Goal: Task Accomplishment & Management: Use online tool/utility

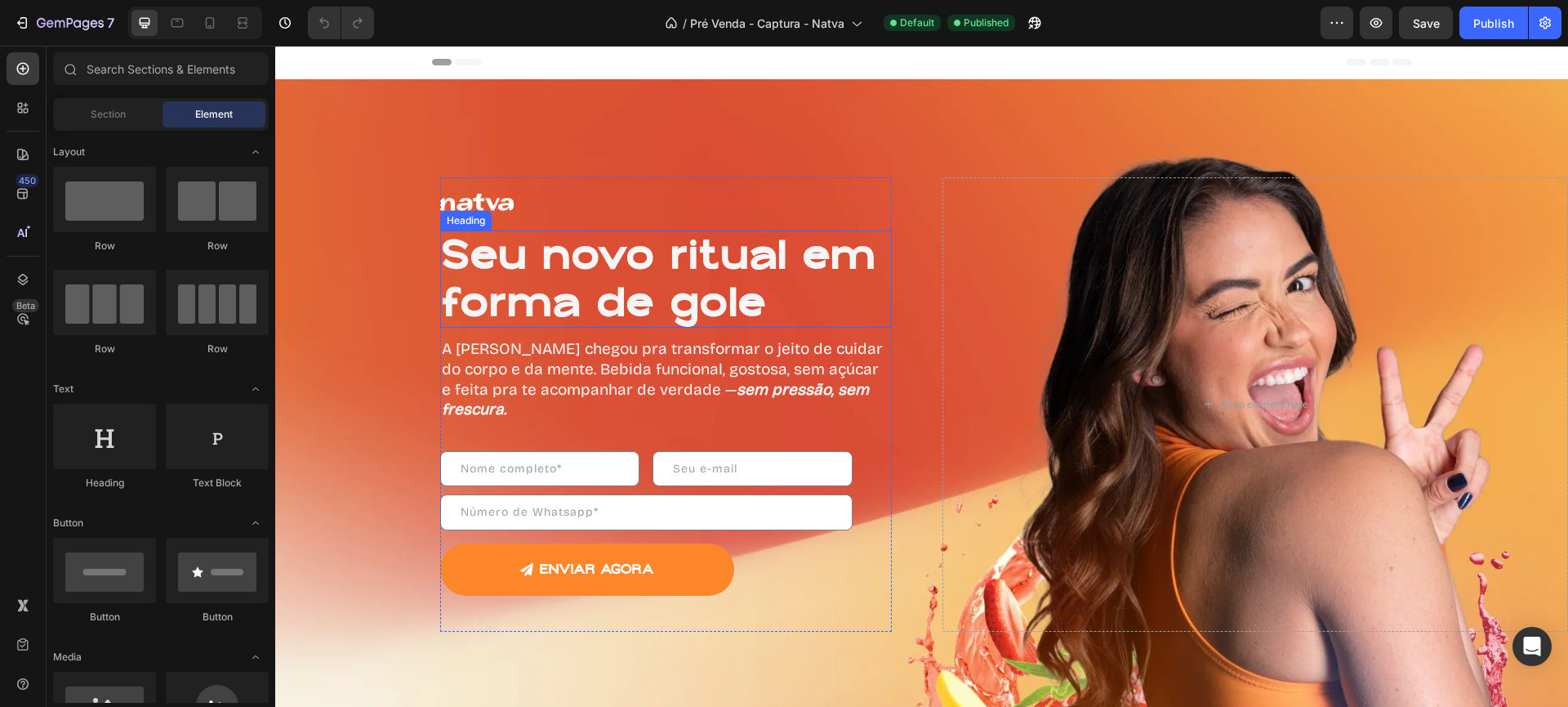
click at [684, 267] on h1 "Seu novo ritual em forma de gole" at bounding box center [665, 278] width 452 height 97
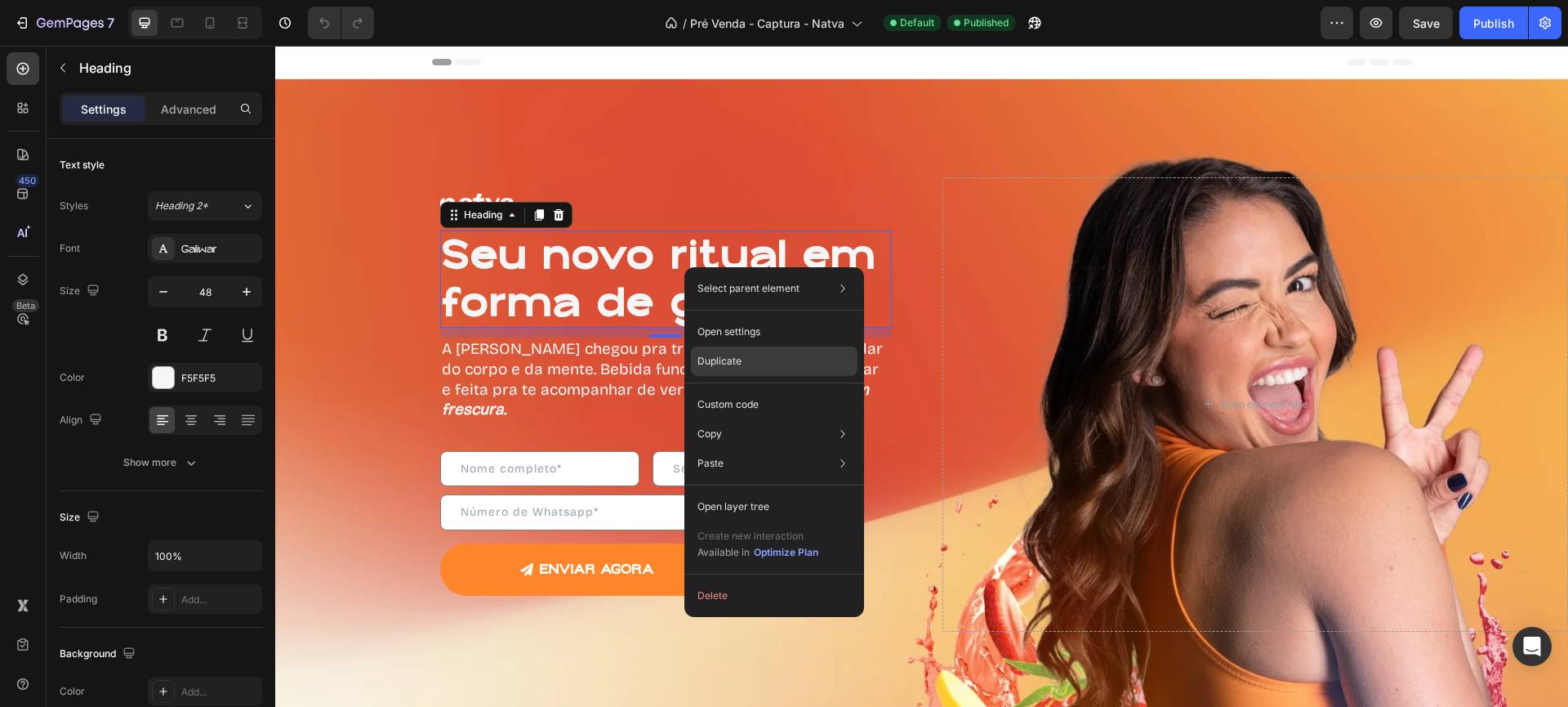
click at [769, 389] on div "Duplicate" at bounding box center [774, 404] width 167 height 29
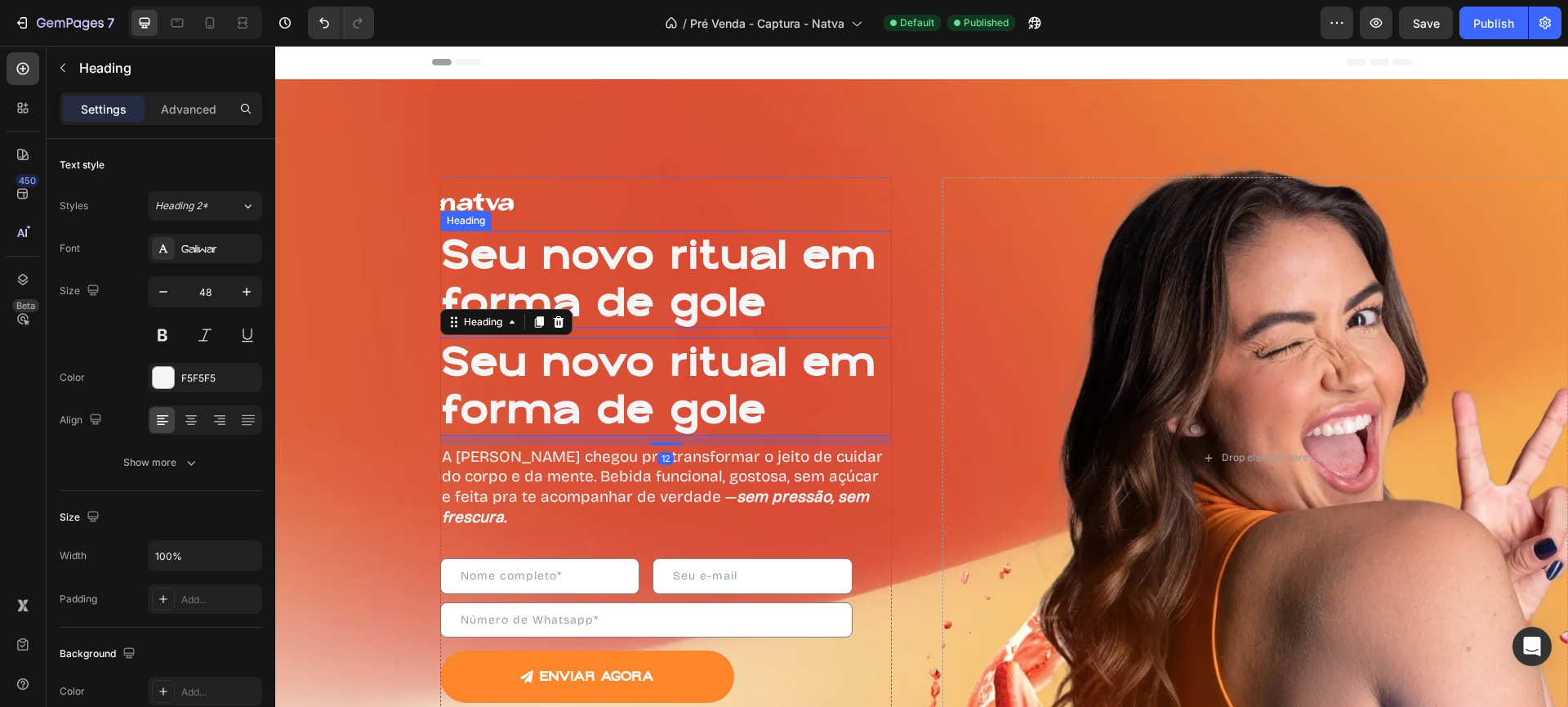
click at [576, 266] on h1 "Seu novo ritual em forma de gole" at bounding box center [665, 278] width 452 height 97
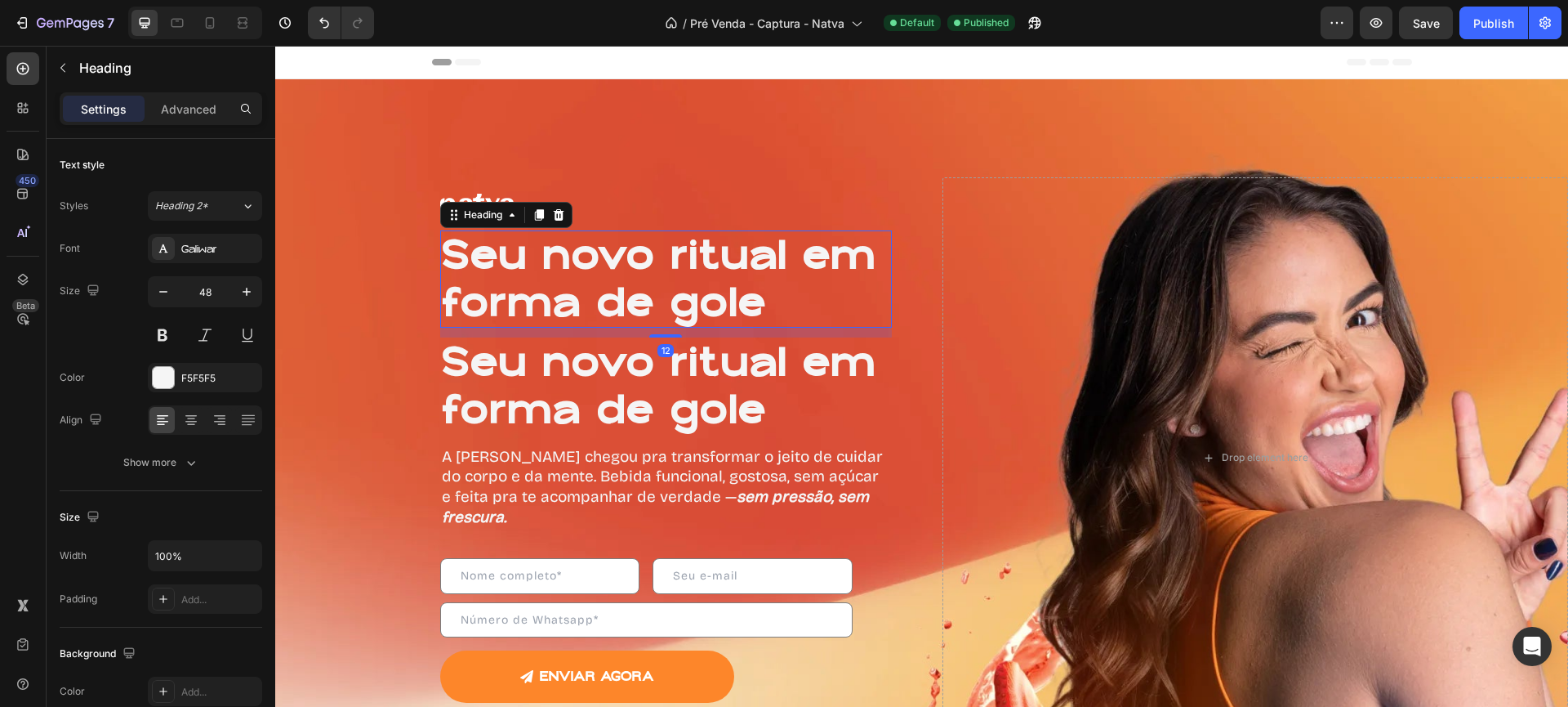
click at [576, 266] on h1 "Seu novo ritual em forma de gole" at bounding box center [665, 278] width 452 height 97
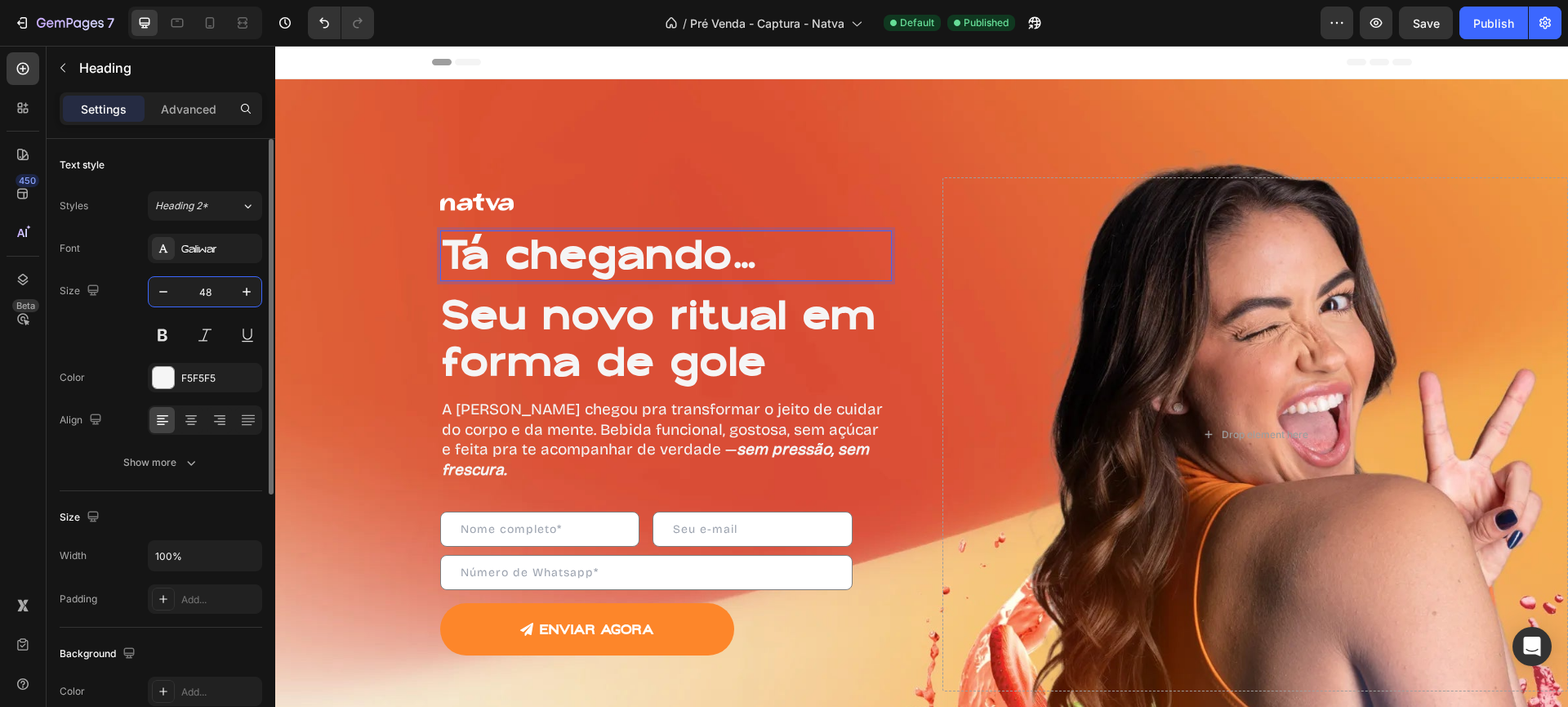
click at [203, 293] on input "48" at bounding box center [205, 291] width 54 height 29
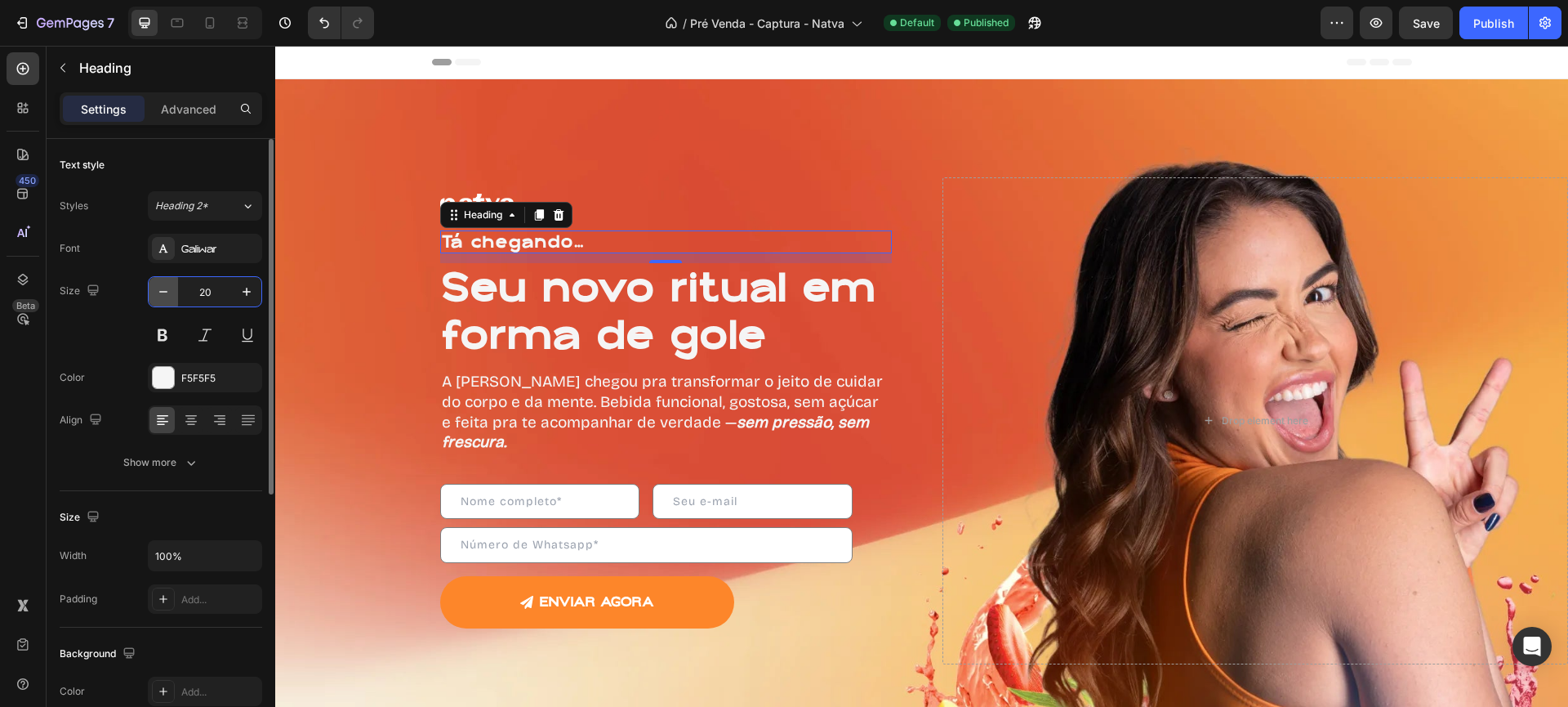
drag, startPoint x: 217, startPoint y: 296, endPoint x: 169, endPoint y: 294, distance: 48.0
click at [169, 294] on div "20" at bounding box center [205, 291] width 113 height 29
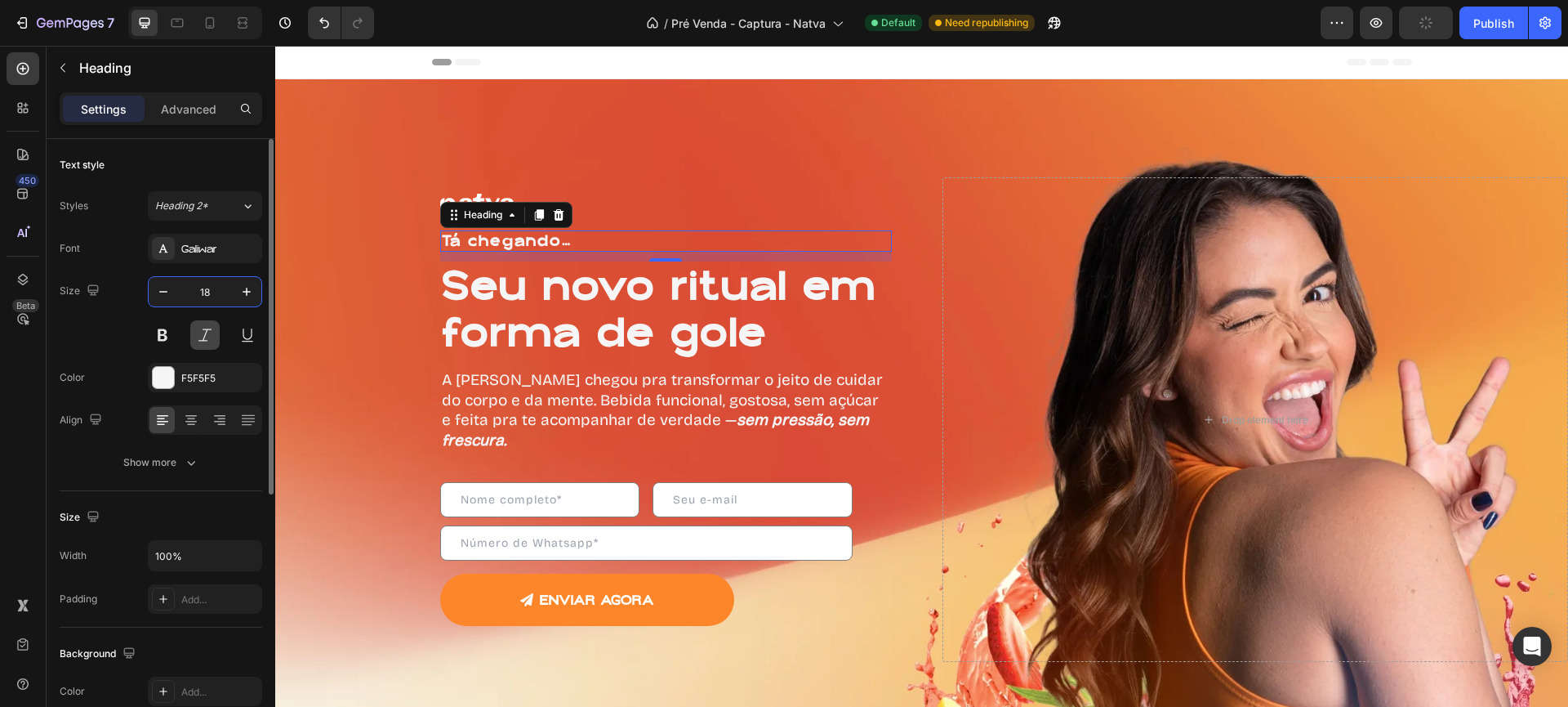
type input "18"
click at [564, 286] on h1 "Seu novo ritual em forma de gole" at bounding box center [665, 310] width 452 height 97
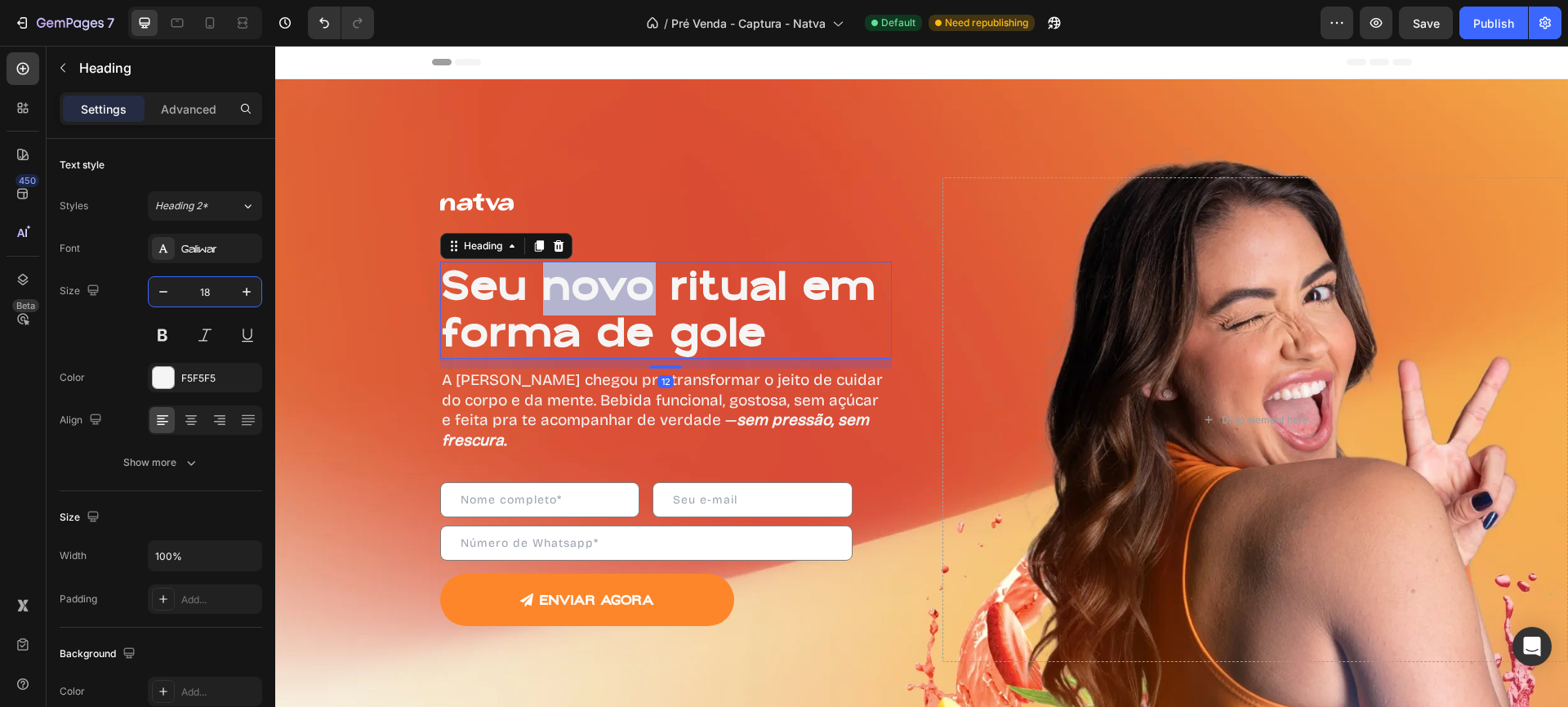
click at [564, 286] on h1 "Seu novo ritual em forma de gole" at bounding box center [665, 310] width 452 height 97
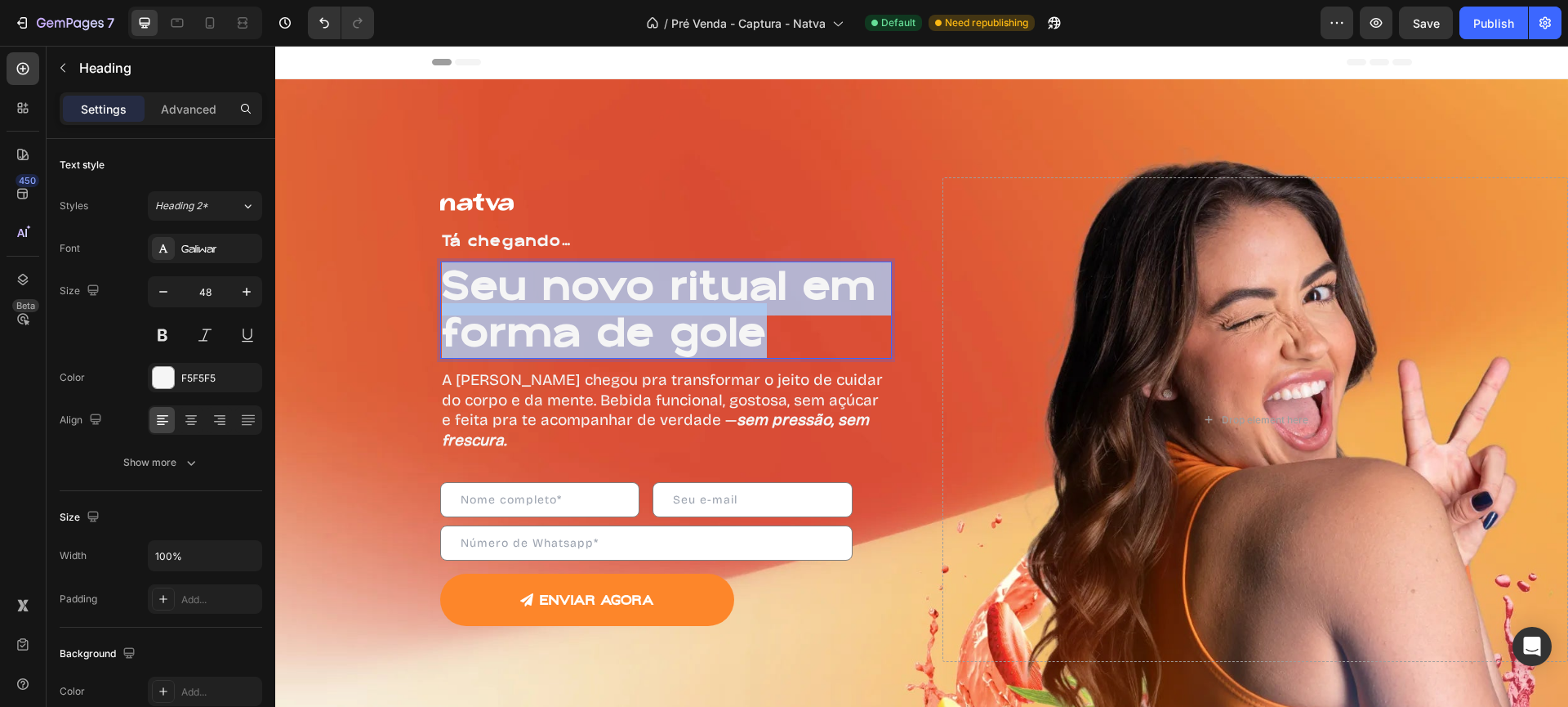
click at [564, 286] on p "Seu novo ritual em forma de gole" at bounding box center [665, 310] width 448 height 94
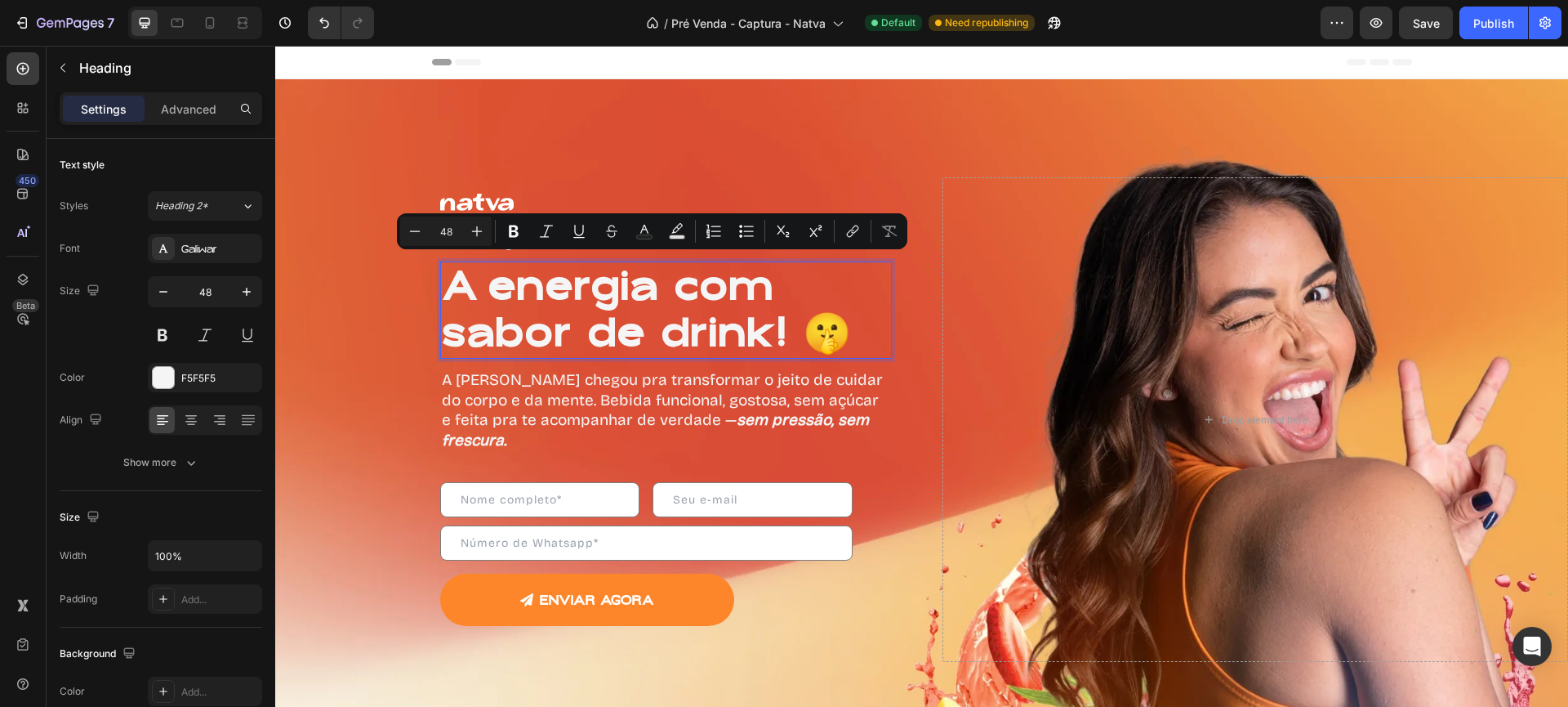
scroll to position [4, 0]
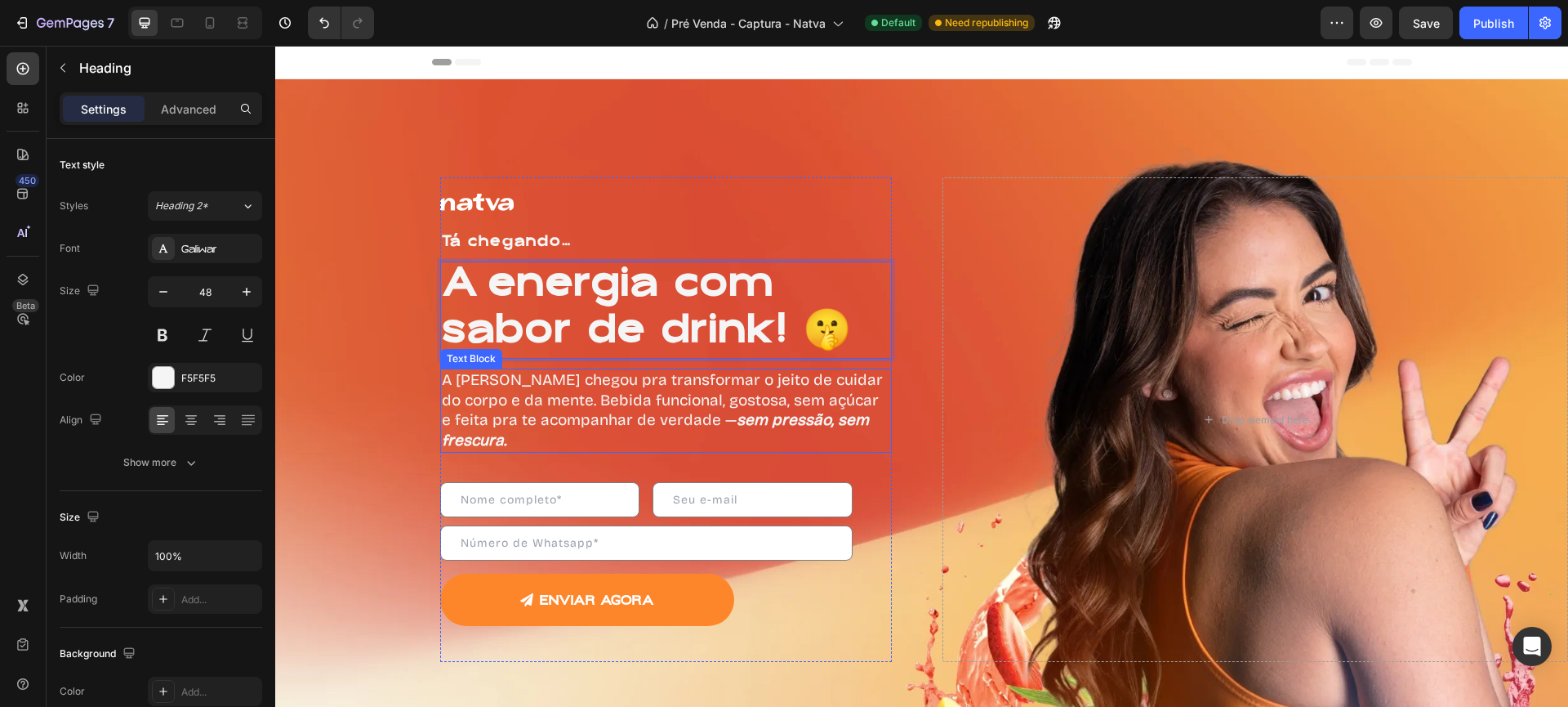
click at [578, 409] on p "A [PERSON_NAME] chegou pra transformar o jeito de cuidar do corpo e da mente. B…" at bounding box center [665, 410] width 448 height 80
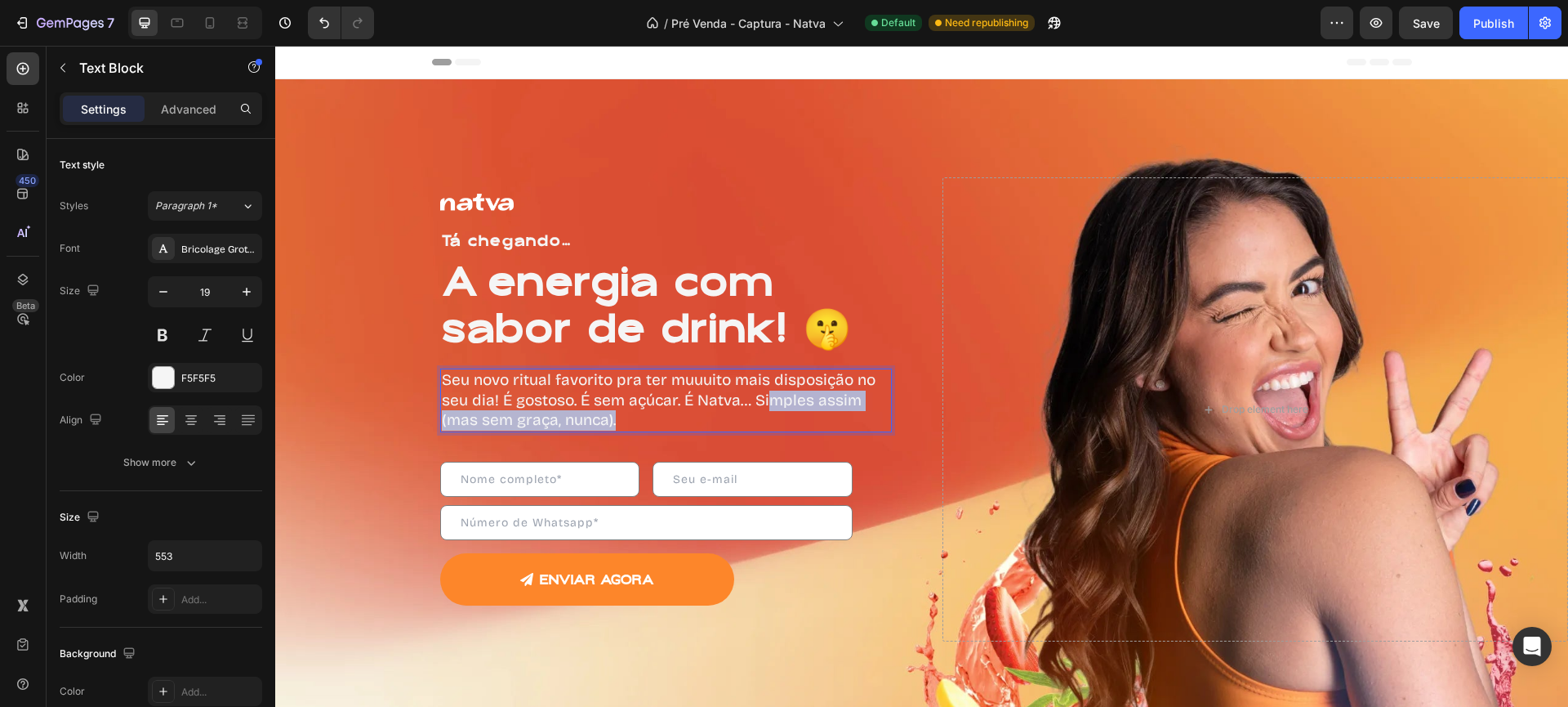
click at [764, 399] on p "Seu novo ritual favorito pra ter muuuito mais disposição no seu dia! É gostoso.…" at bounding box center [665, 400] width 448 height 61
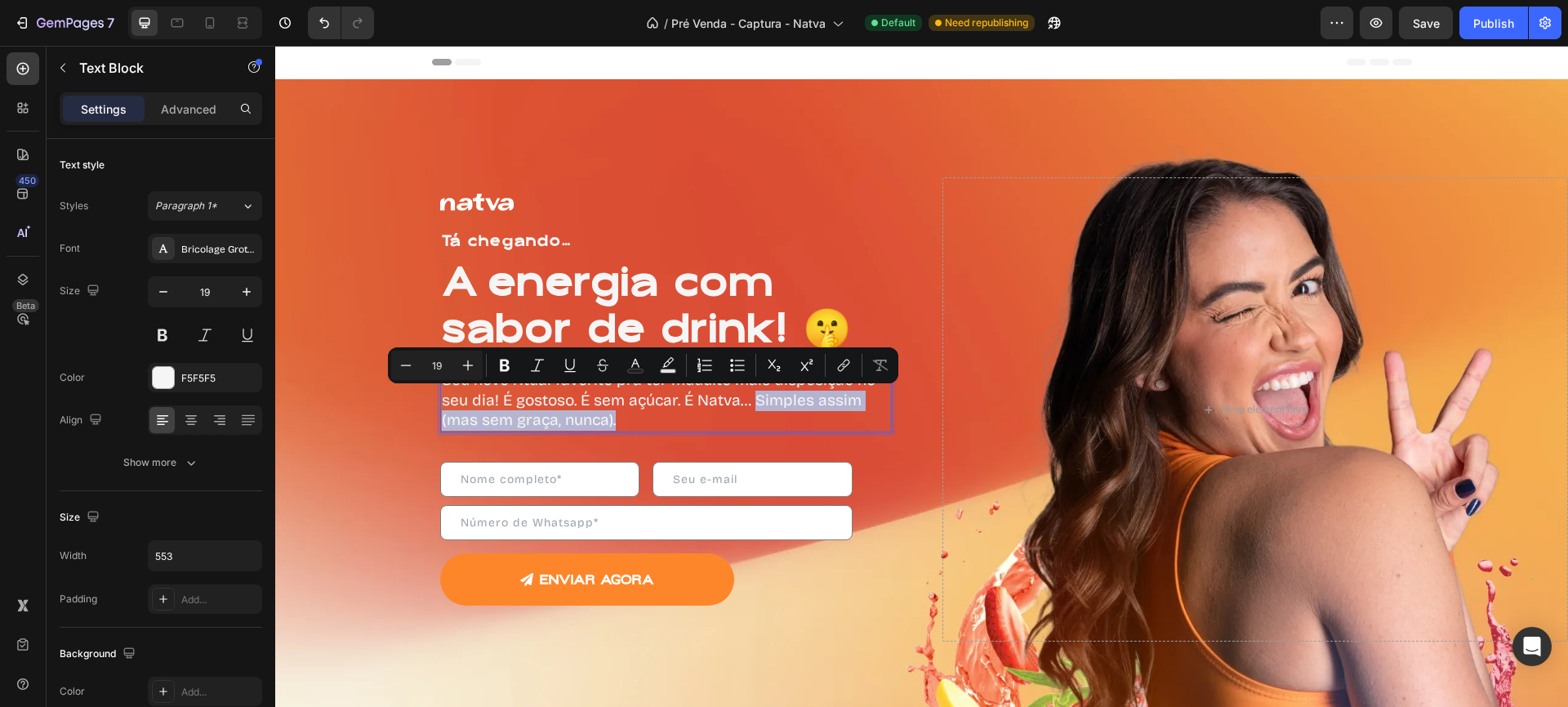
click at [752, 399] on p "Seu novo ritual favorito pra ter muuuito mais disposição no seu dia! É gostoso.…" at bounding box center [665, 400] width 448 height 61
click at [643, 402] on p "Seu novo ritual favorito pra ter muuuito mais disposição no seu dia! É gostoso.…" at bounding box center [665, 400] width 448 height 61
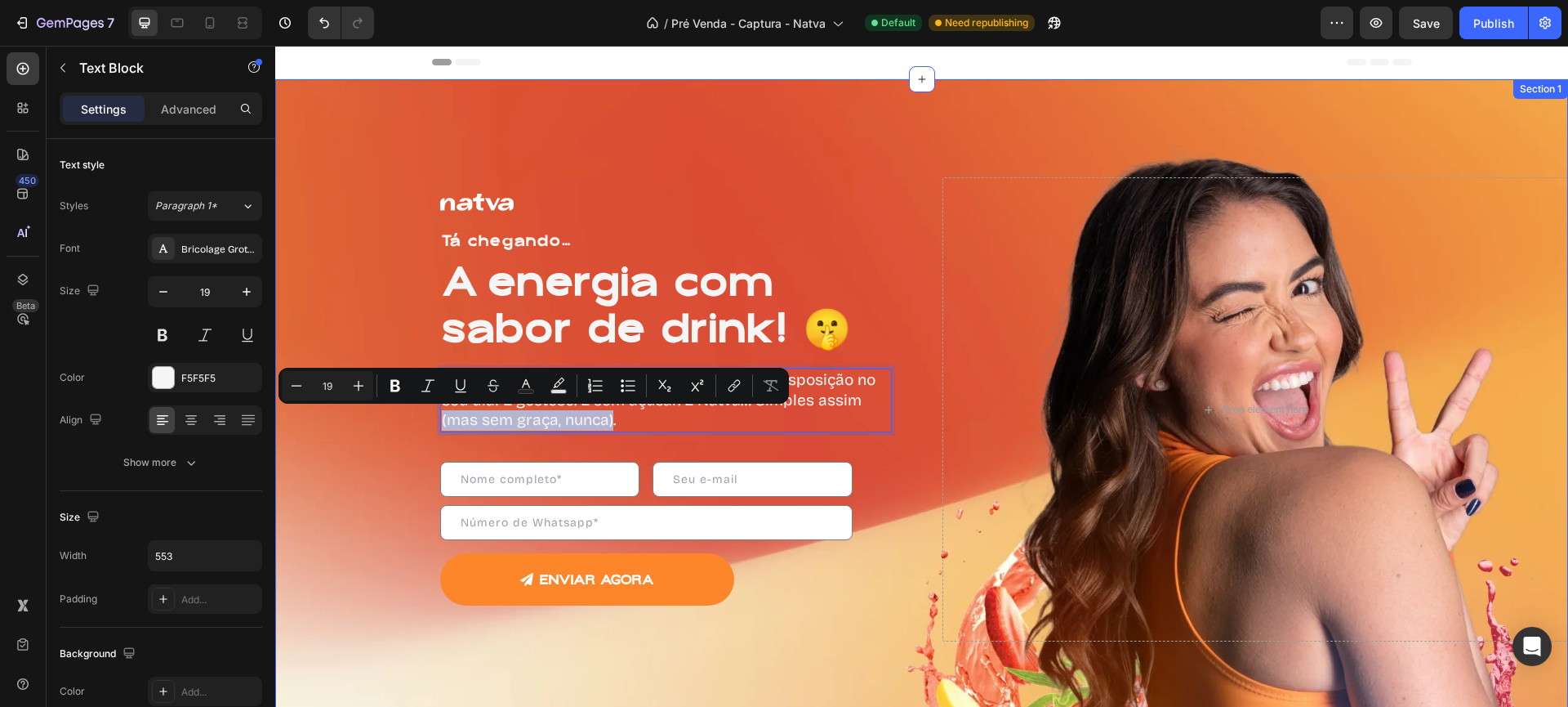
drag, startPoint x: 607, startPoint y: 420, endPoint x: 407, endPoint y: 427, distance: 200.1
click at [407, 427] on div "Image Tá chegando… Heading A energia com sabor de drink! 🤫 Heading Seu novo rit…" at bounding box center [604, 409] width 626 height 464
click at [388, 384] on icon "Editor contextual toolbar" at bounding box center [395, 385] width 17 height 17
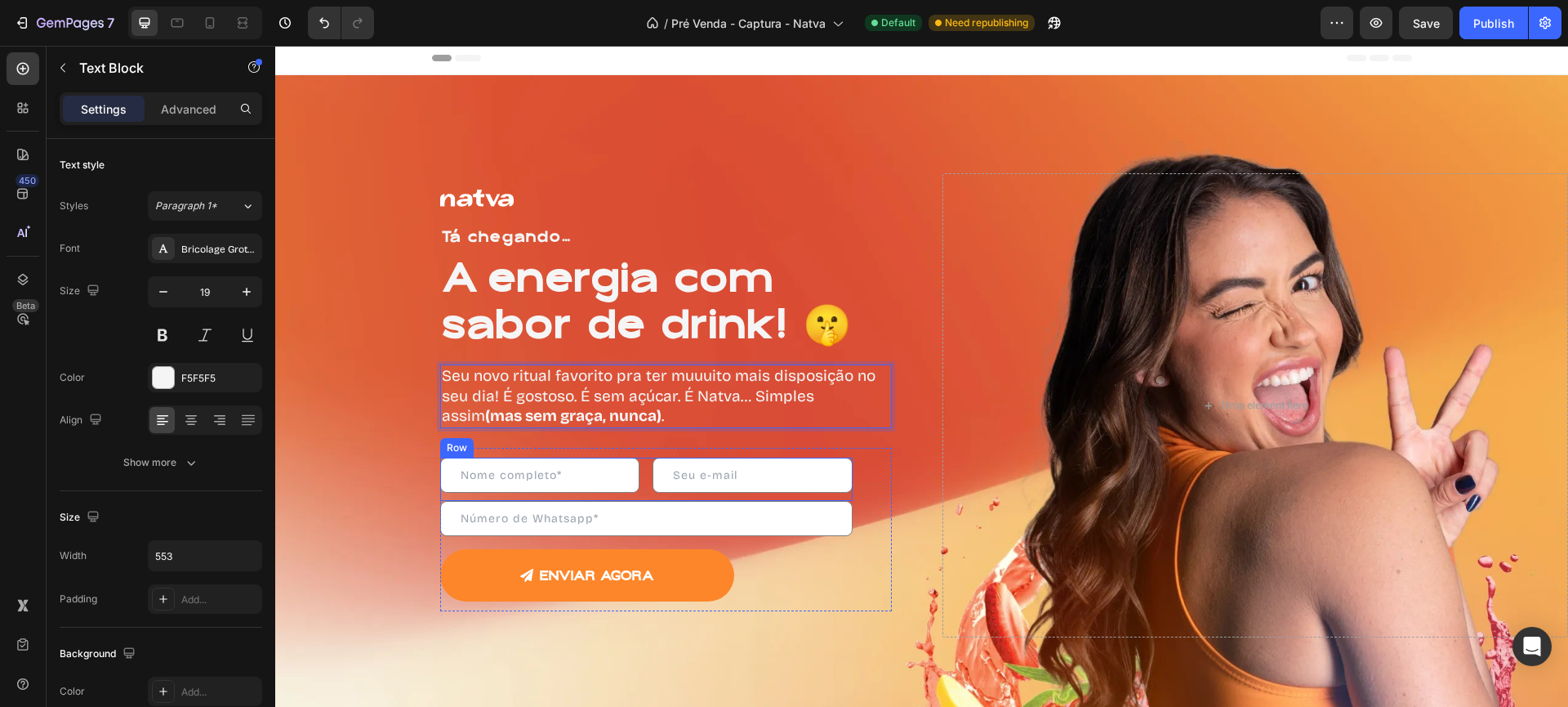
scroll to position [0, 0]
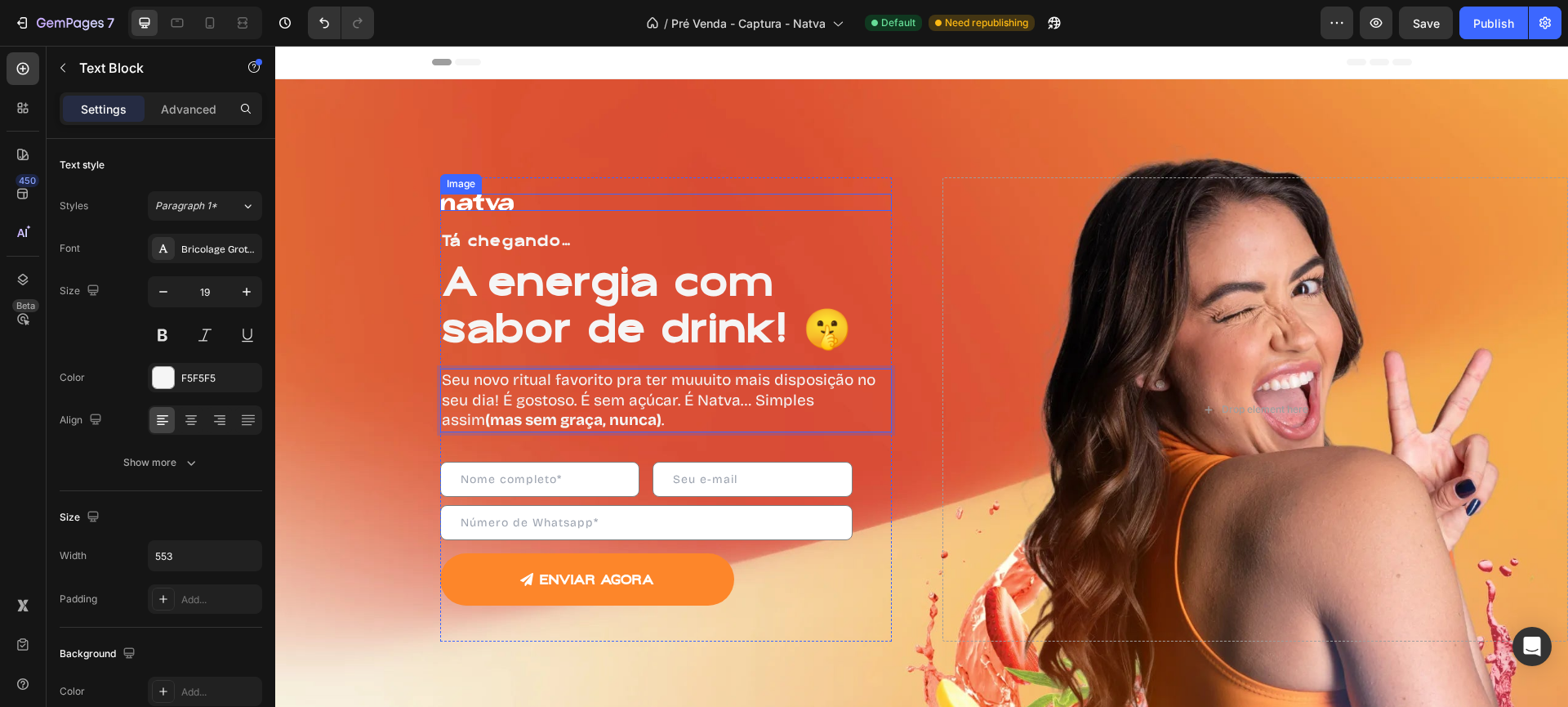
click at [474, 204] on img at bounding box center [476, 201] width 74 height 17
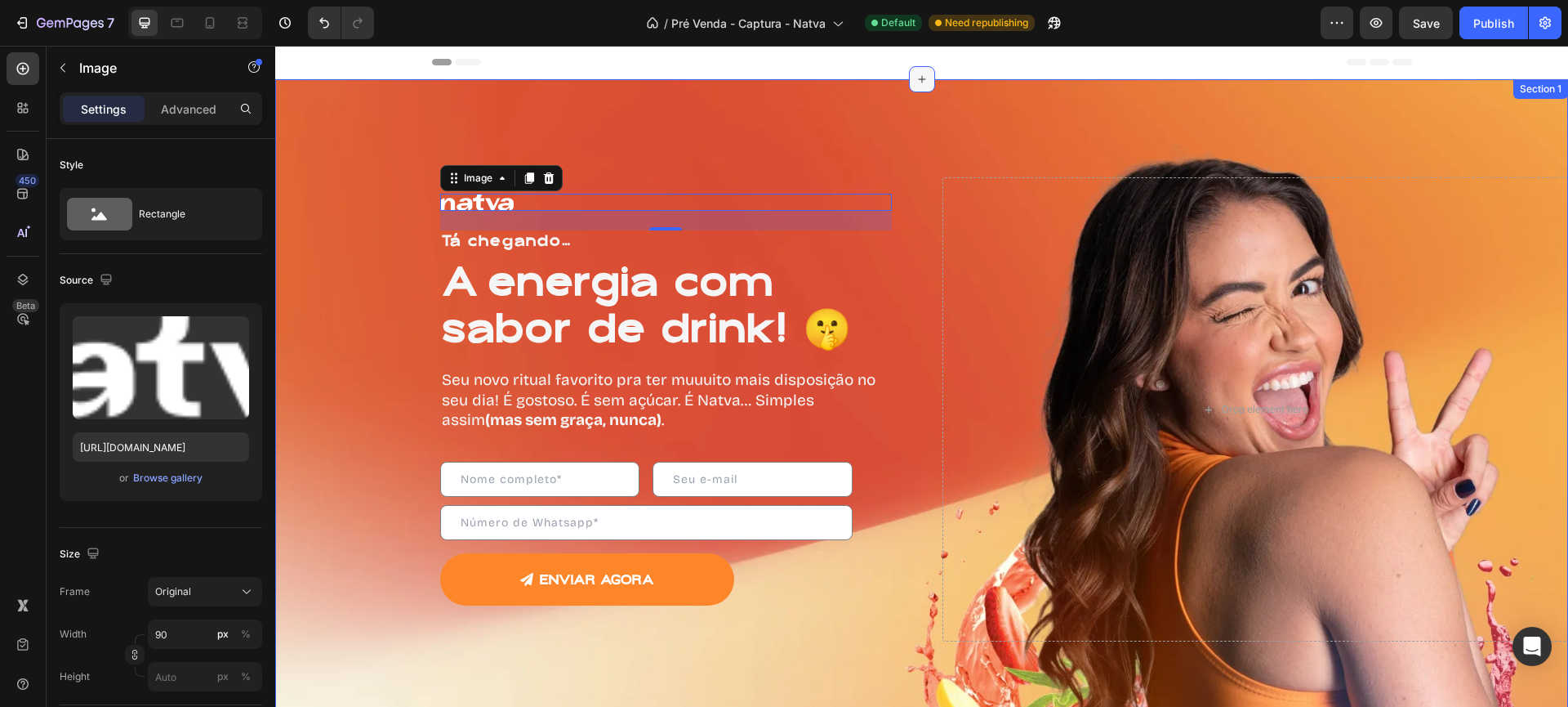
click at [920, 78] on icon at bounding box center [921, 78] width 13 height 13
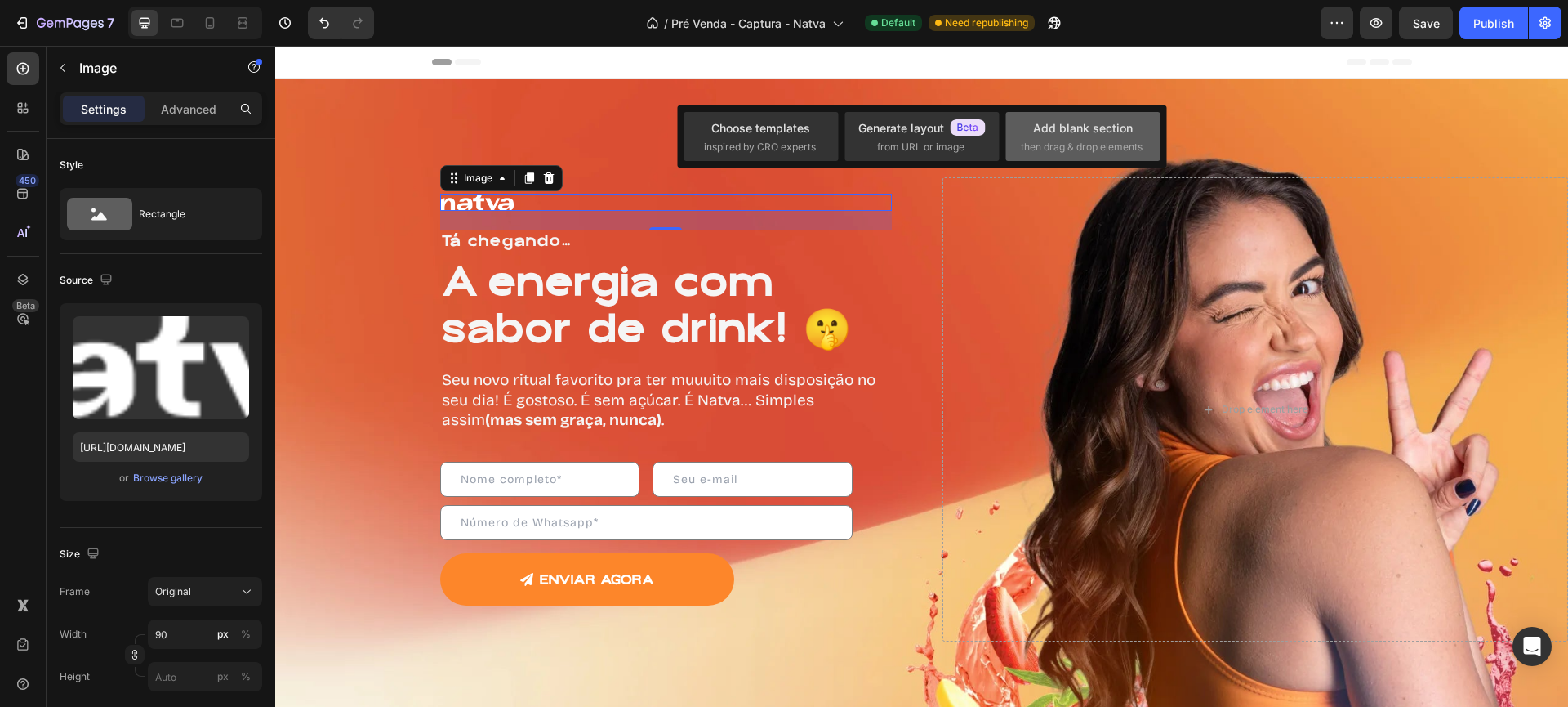
click at [1061, 140] on span "then drag & drop elements" at bounding box center [1082, 146] width 122 height 15
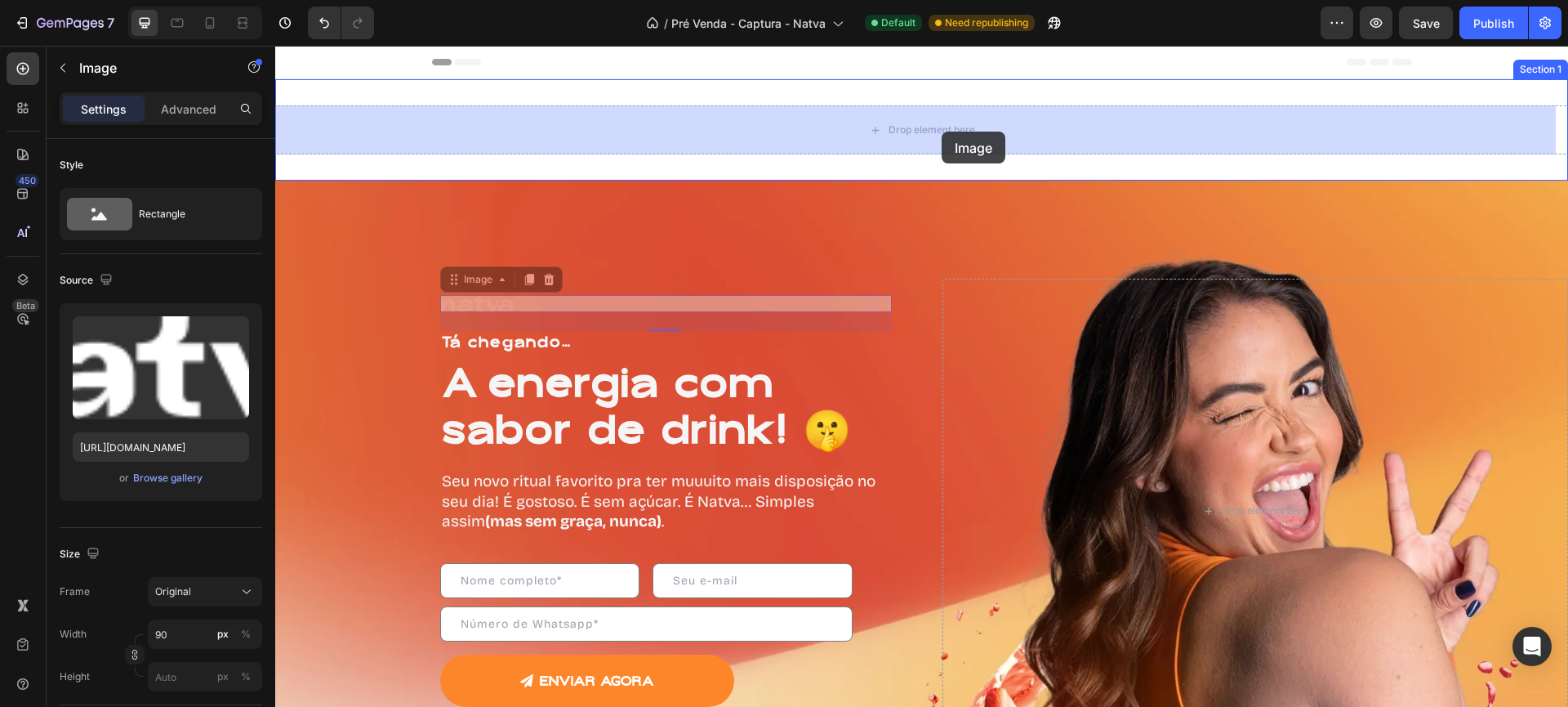
drag, startPoint x: 590, startPoint y: 262, endPoint x: 942, endPoint y: 131, distance: 375.6
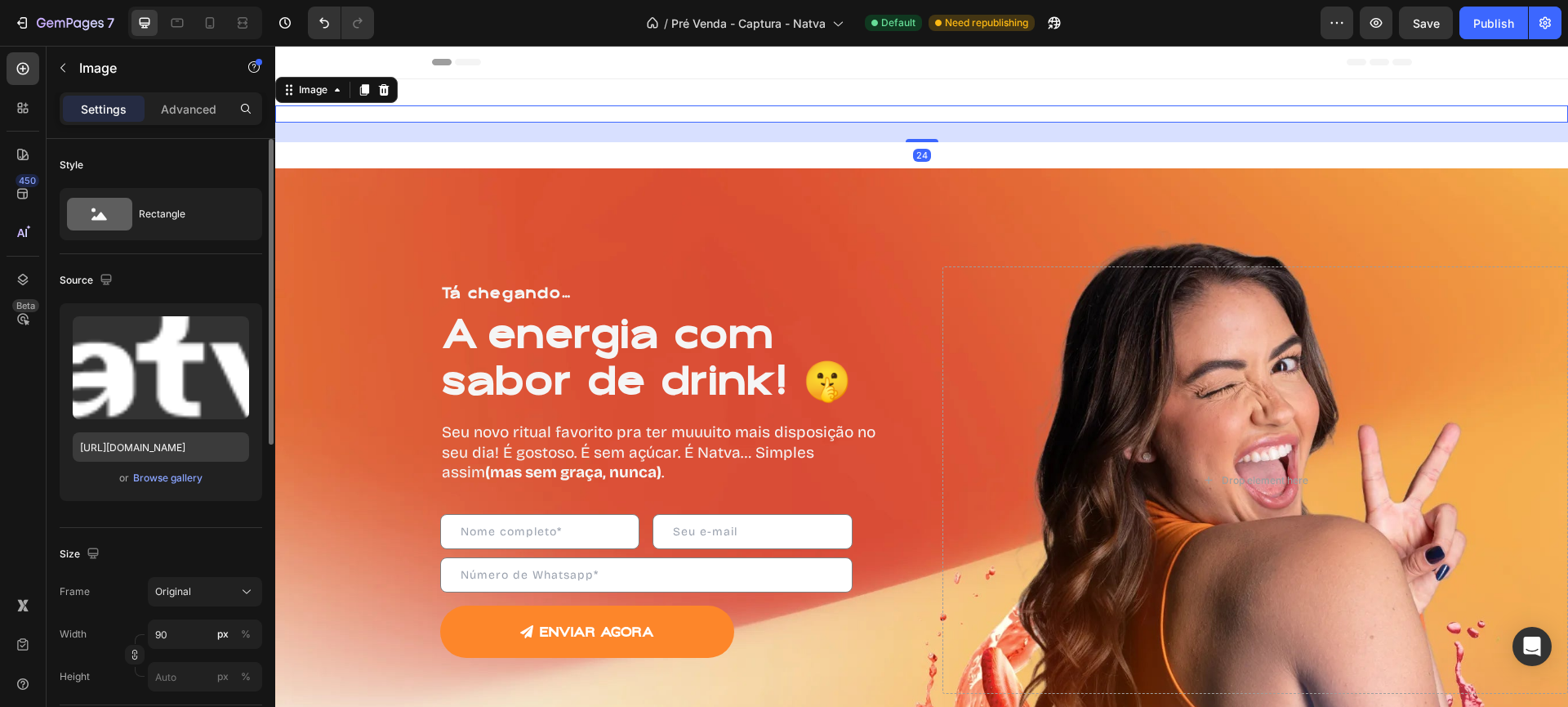
scroll to position [544, 0]
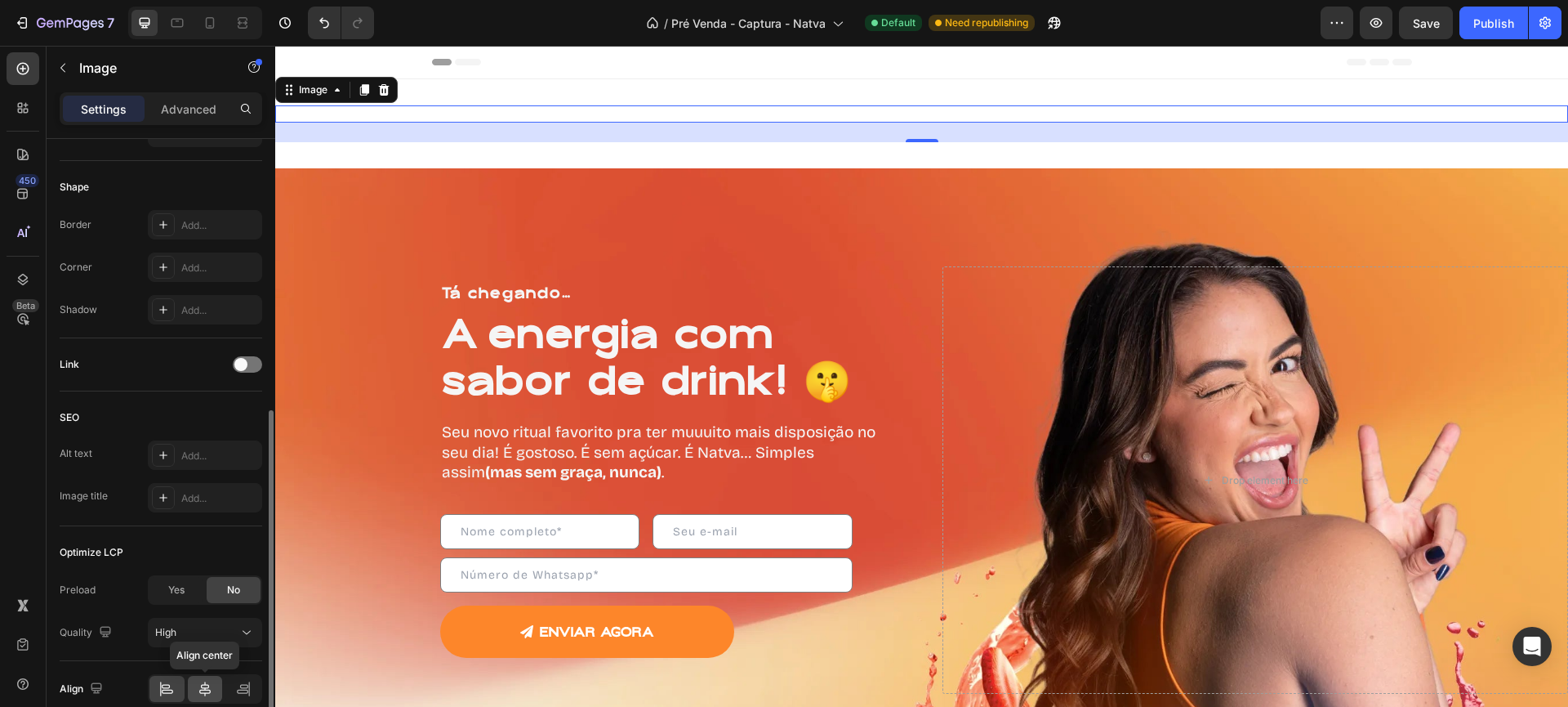
click at [205, 682] on icon at bounding box center [205, 688] width 12 height 15
click at [827, 89] on div "Image 24 Section 1" at bounding box center [921, 124] width 1293 height 89
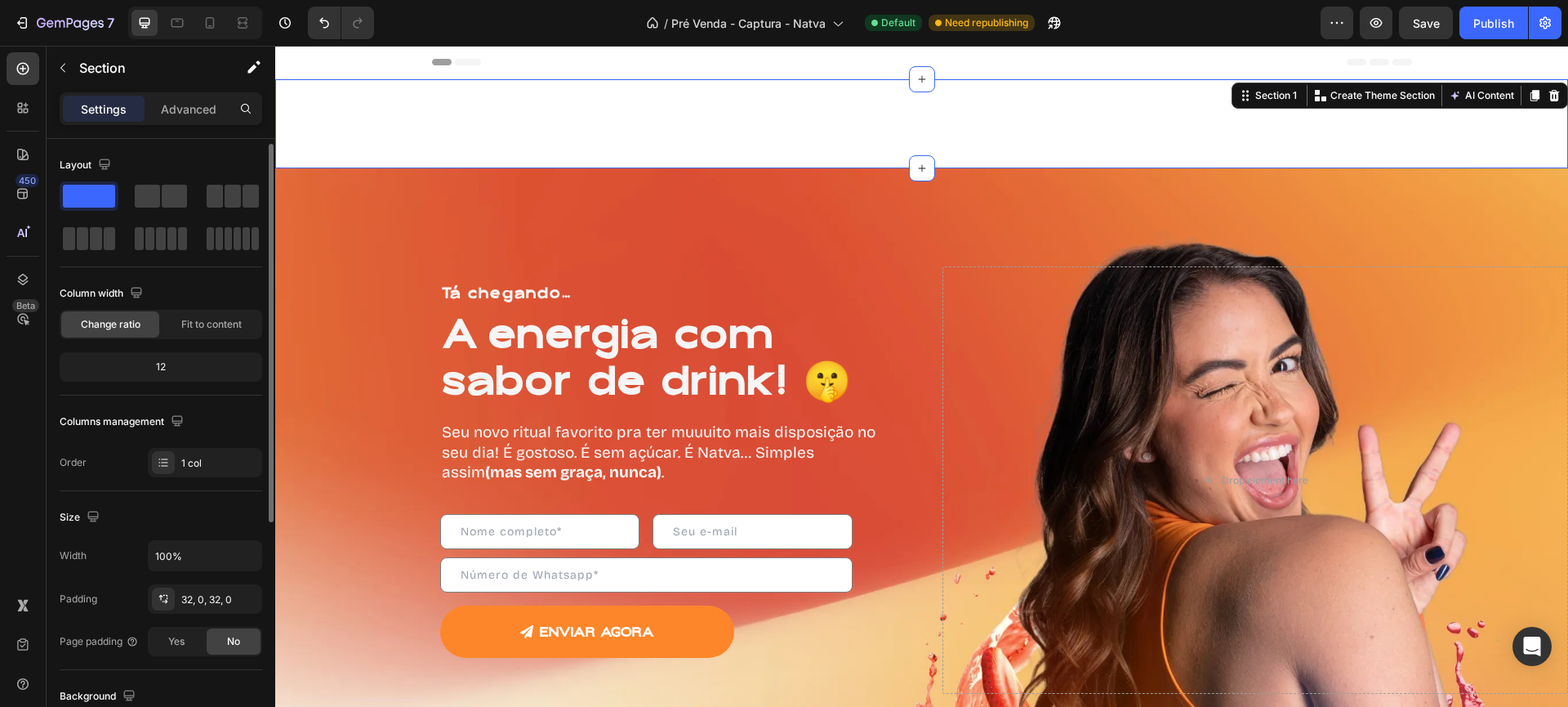
scroll to position [329, 0]
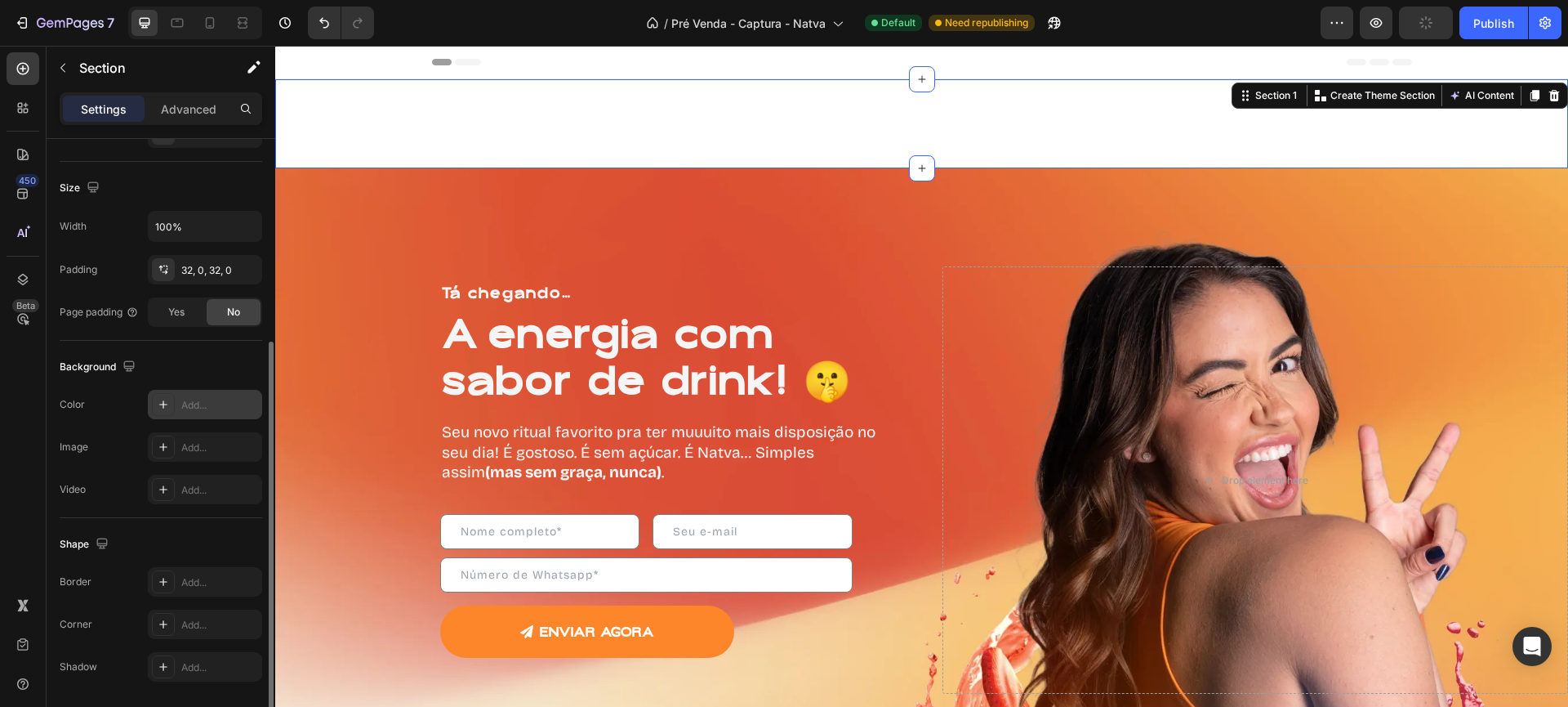
click at [161, 400] on icon at bounding box center [163, 404] width 13 height 13
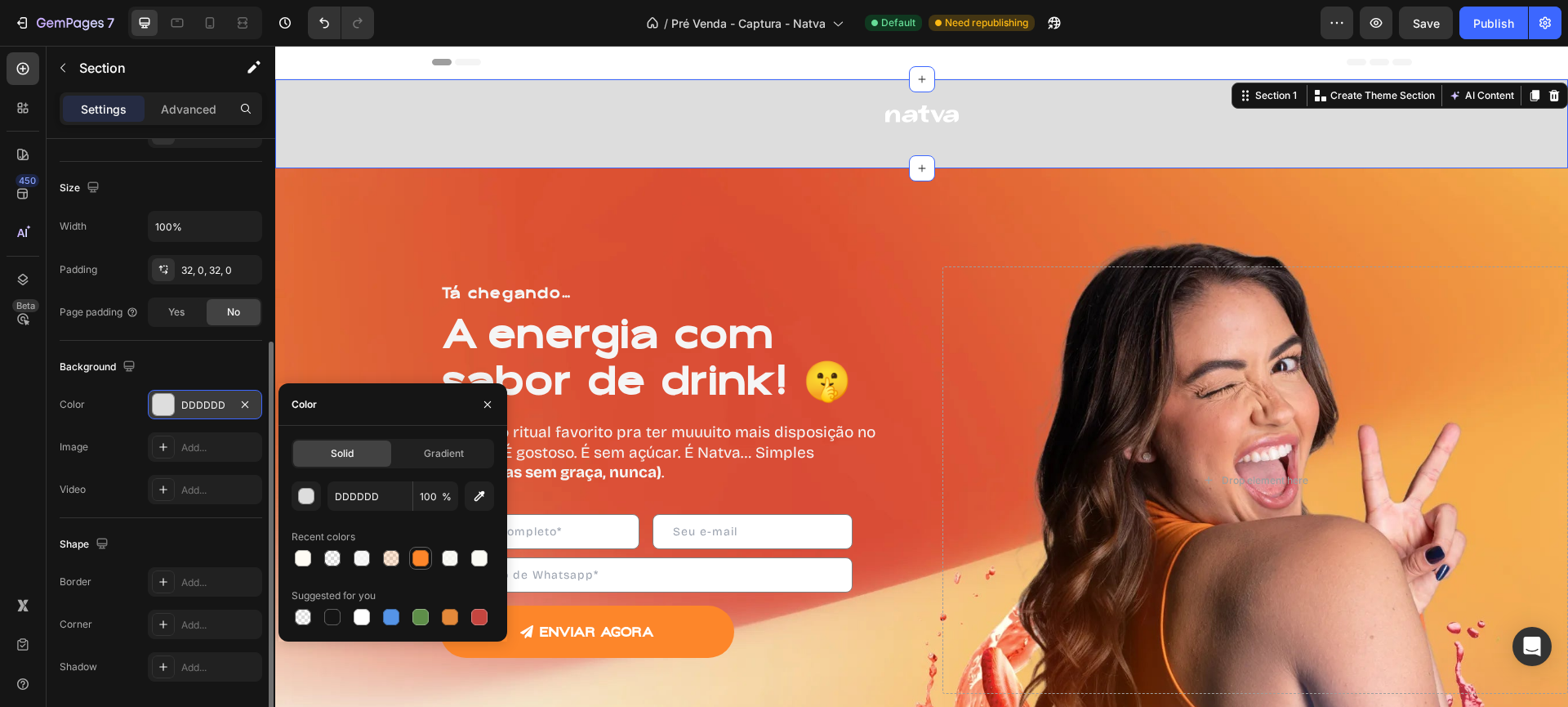
click at [425, 558] on div at bounding box center [420, 558] width 17 height 17
type input "FD862A"
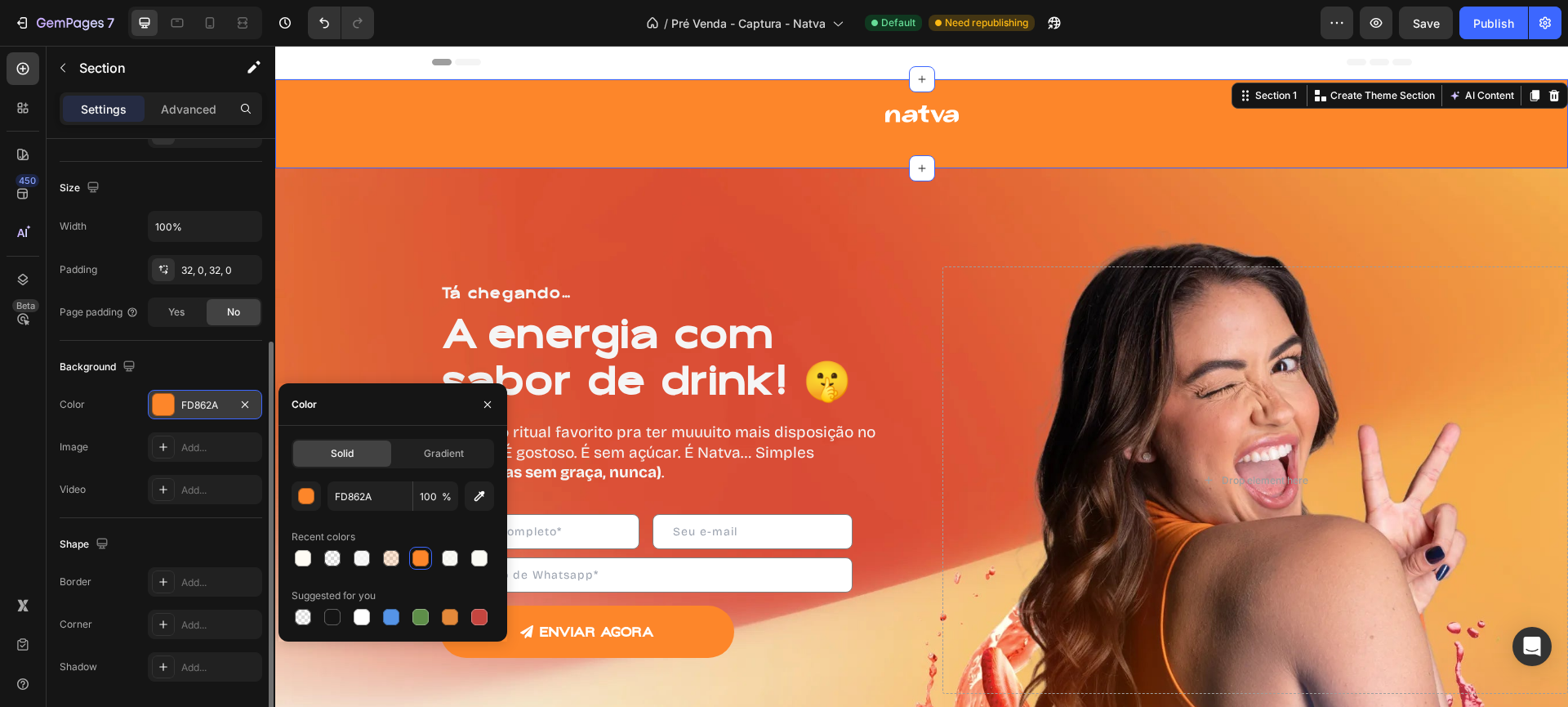
click at [218, 201] on div "Size Width 100% Padding 32, 0, 32, 0 Page padding Yes No" at bounding box center [161, 251] width 203 height 178
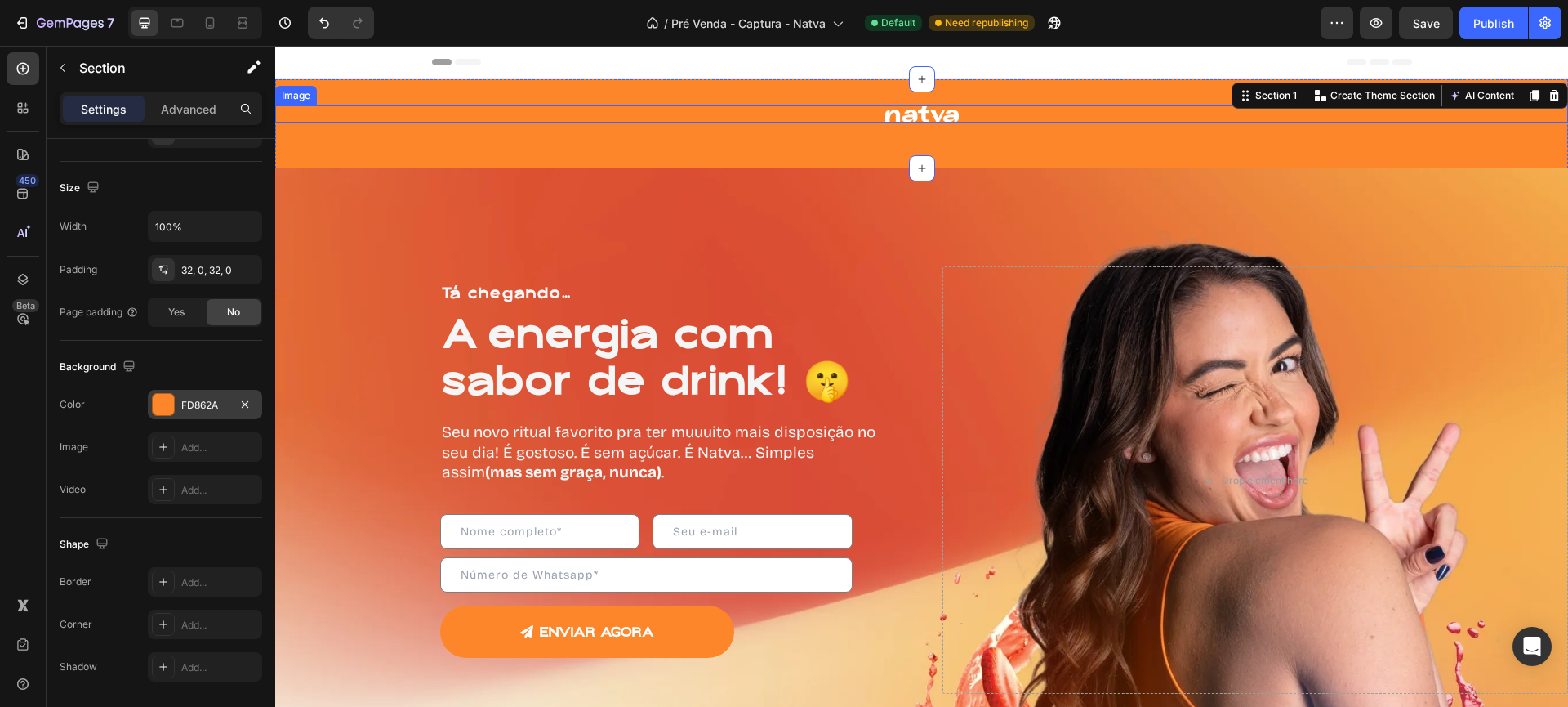
click at [935, 115] on img at bounding box center [921, 113] width 74 height 17
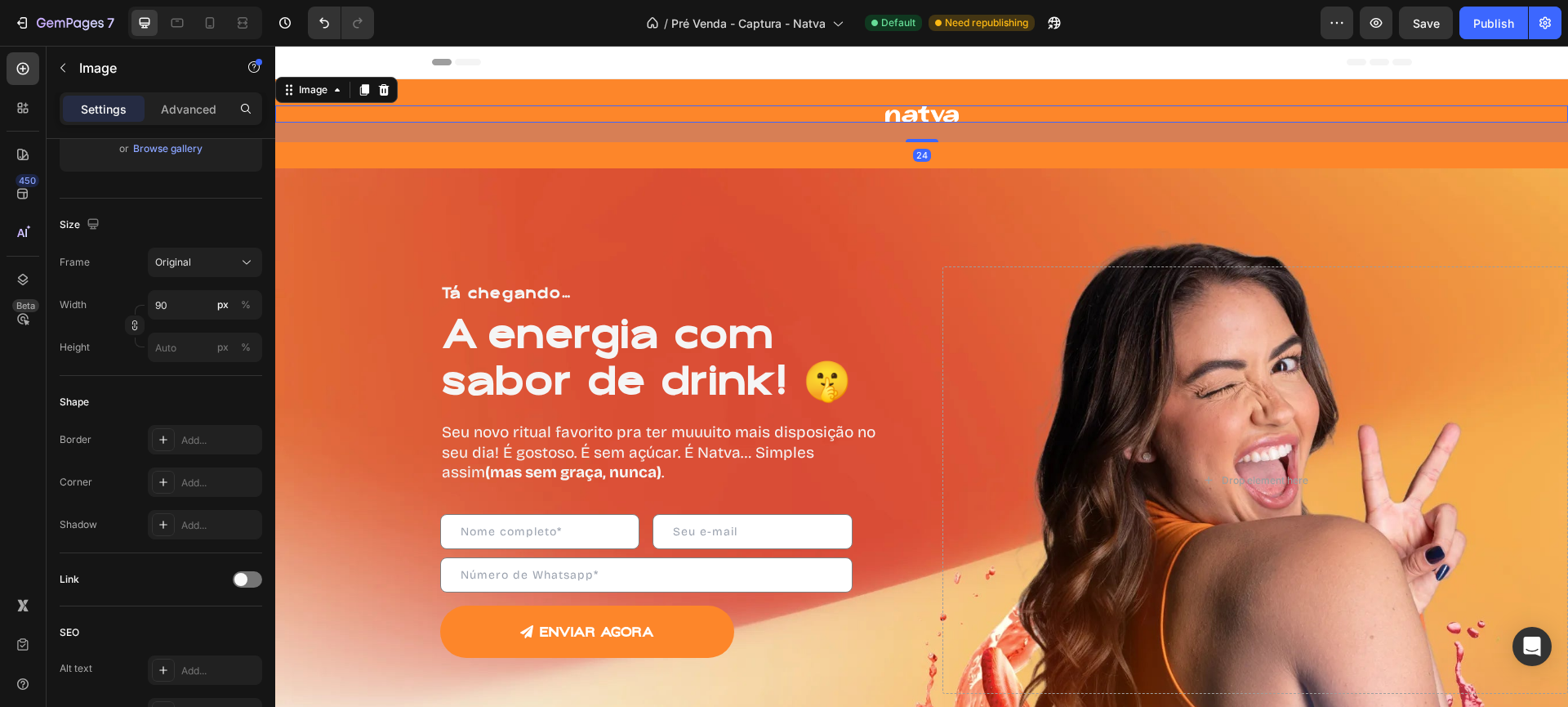
scroll to position [0, 0]
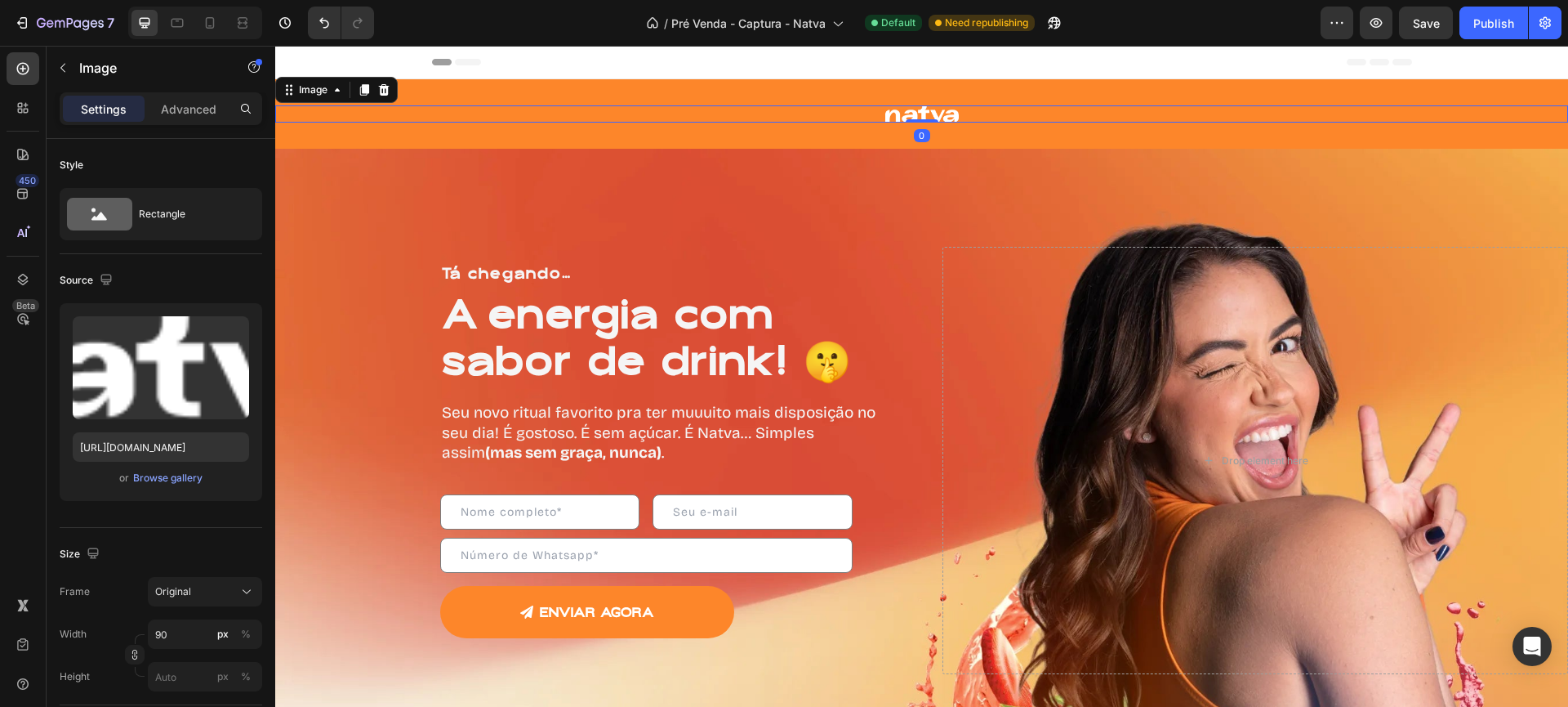
drag, startPoint x: 913, startPoint y: 141, endPoint x: 935, endPoint y: 66, distance: 78.2
click at [935, 66] on div "Header Image 0 Section 1 Tá chegando… Heading A energia com sabor de drink! 🤫 H…" at bounding box center [921, 507] width 1293 height 923
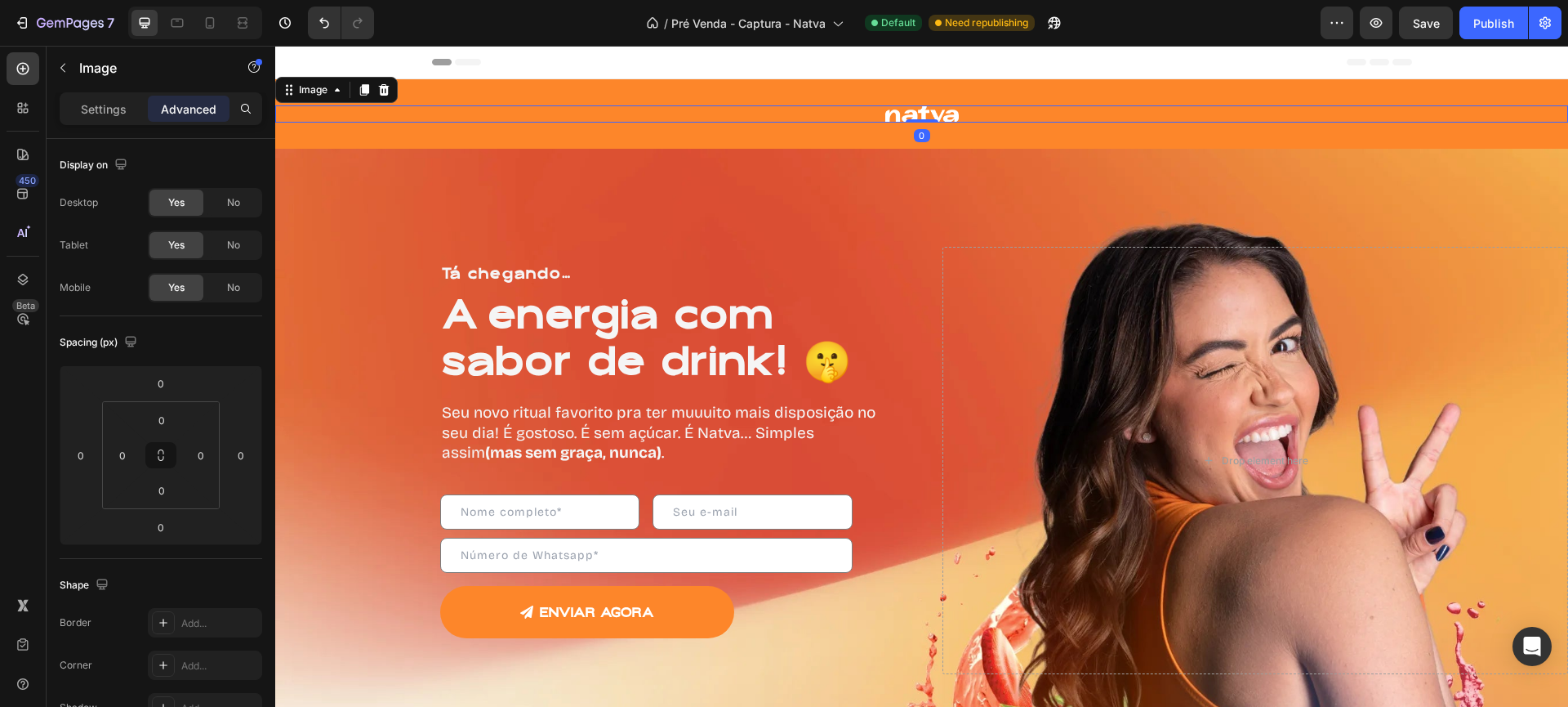
click at [924, 115] on img at bounding box center [921, 113] width 74 height 17
click at [64, 67] on icon "button" at bounding box center [62, 67] width 13 height 13
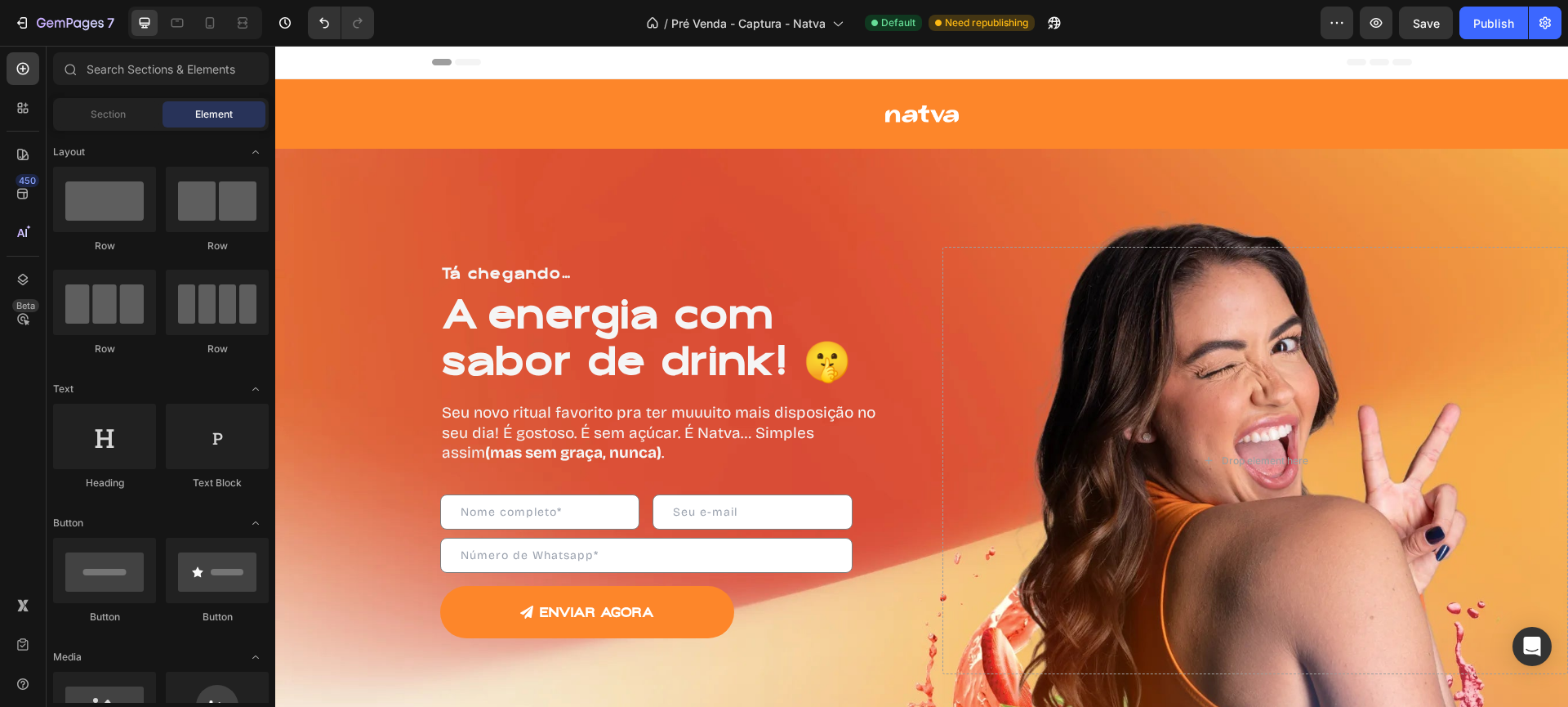
click at [147, 119] on div "Section" at bounding box center [107, 114] width 103 height 26
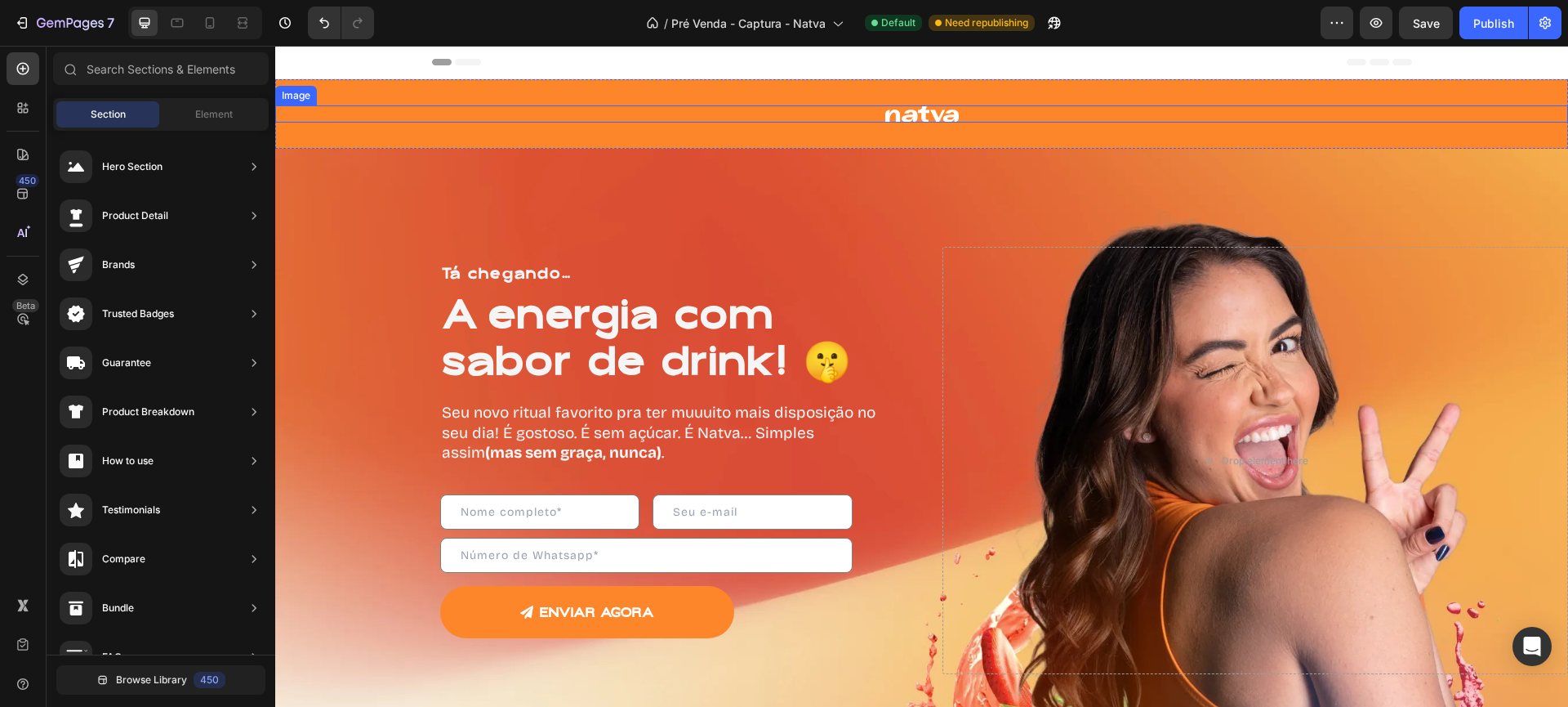
click at [918, 120] on img at bounding box center [921, 113] width 74 height 17
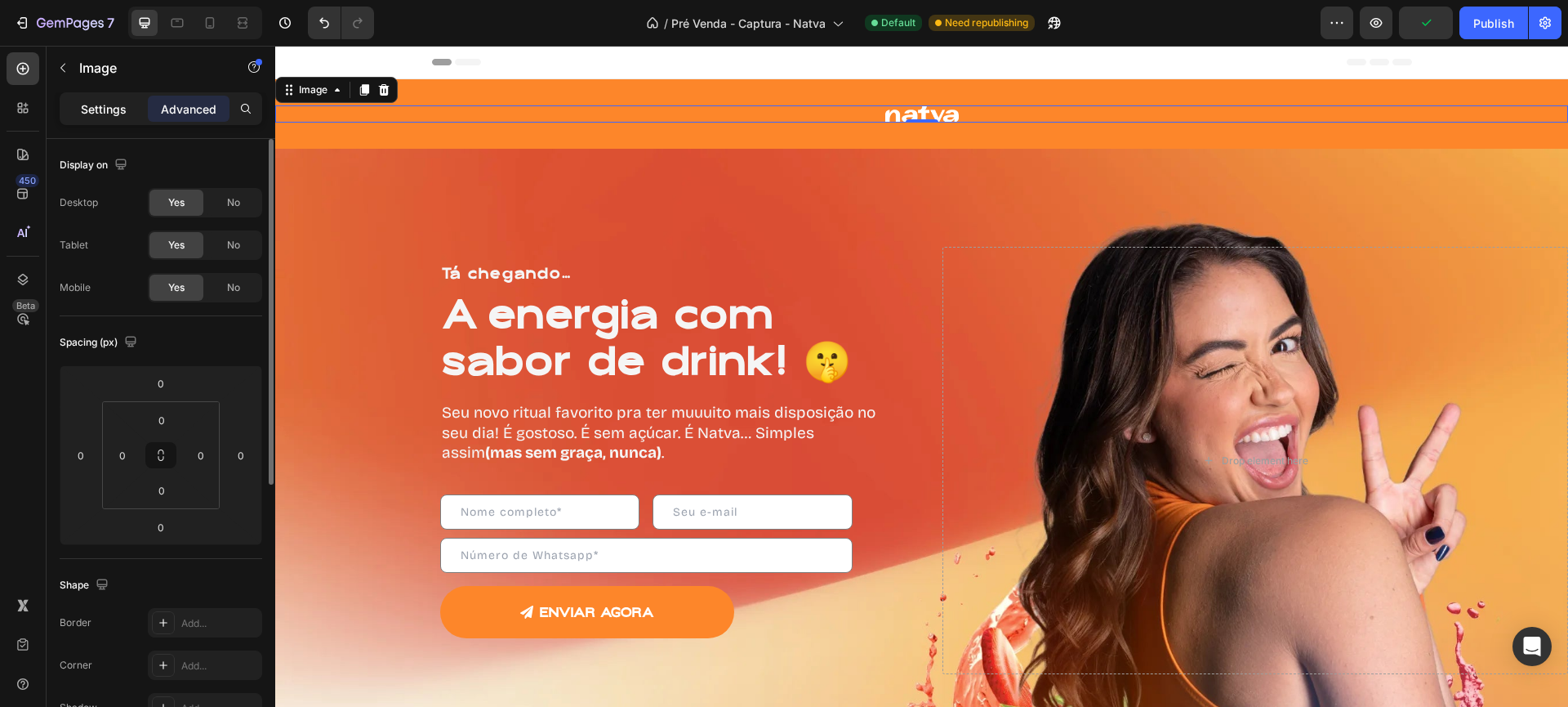
click at [100, 106] on p "Settings" at bounding box center [103, 108] width 46 height 17
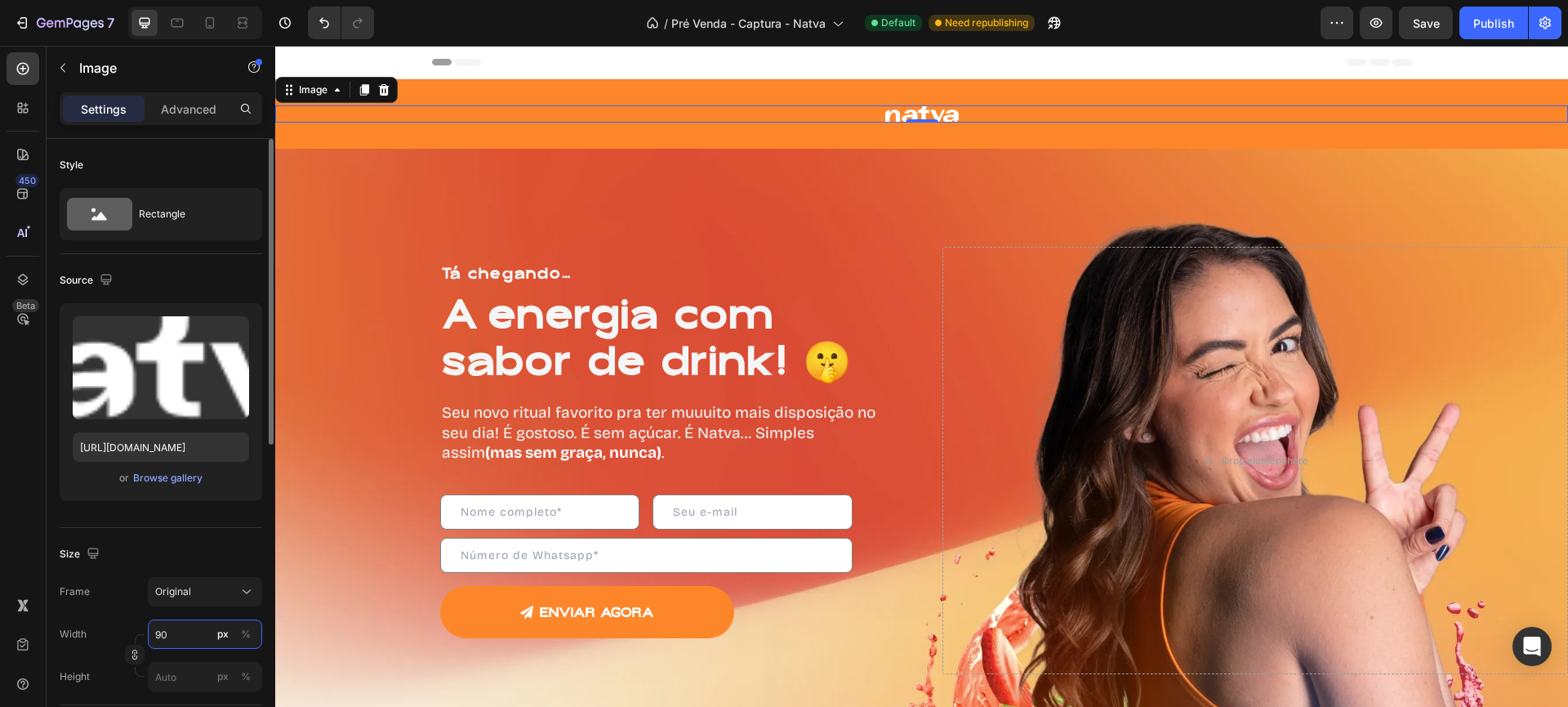
click at [199, 640] on input "90" at bounding box center [205, 634] width 115 height 29
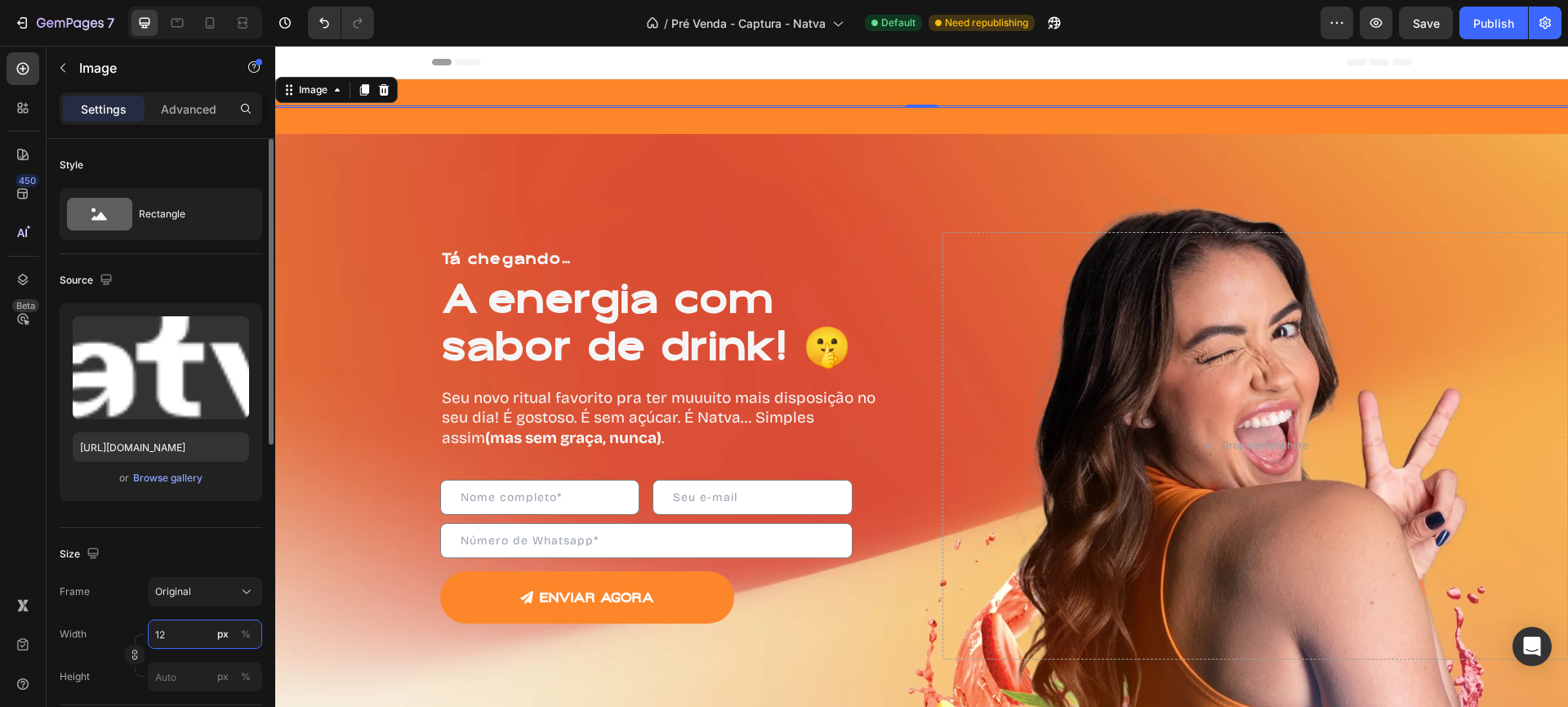
type input "120"
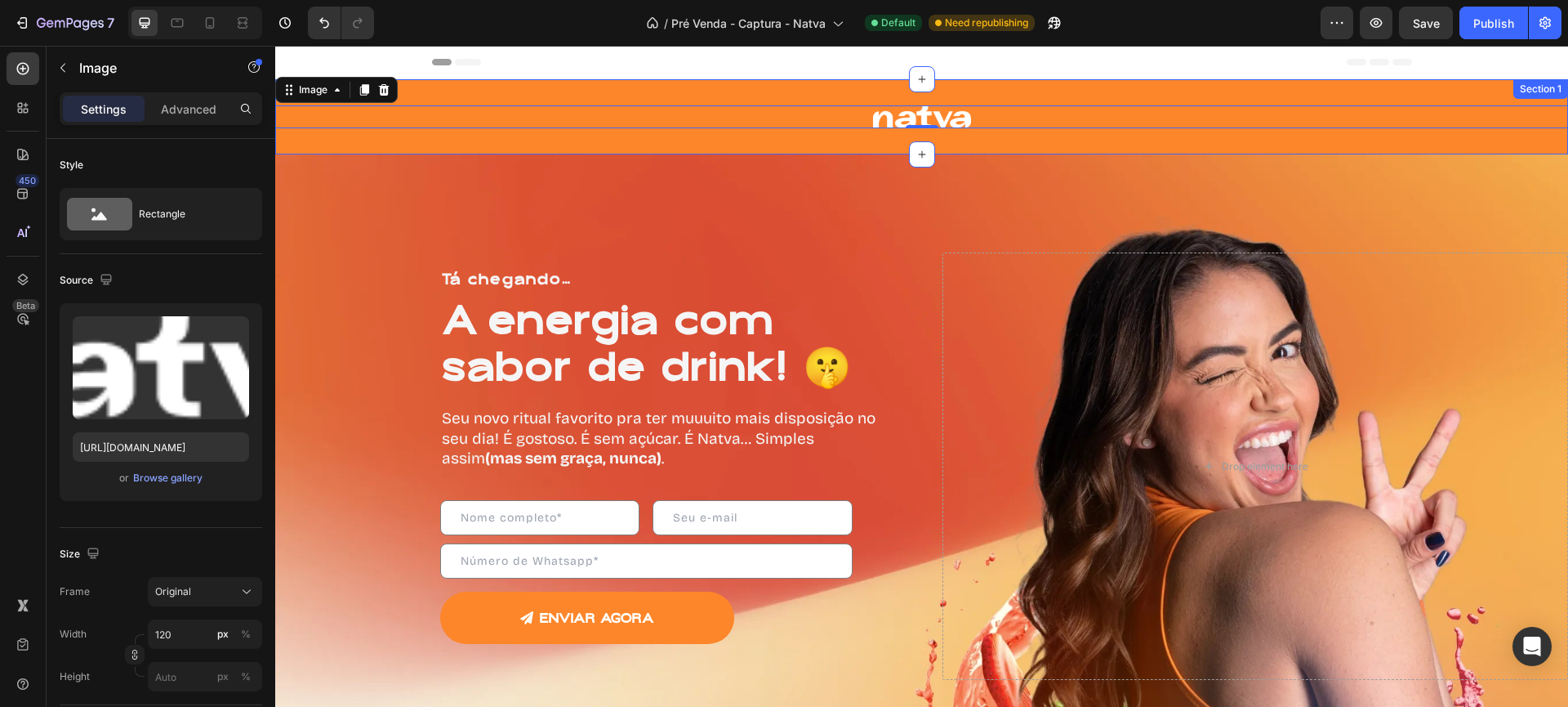
click at [987, 81] on div "Image 0 Section 1" at bounding box center [921, 117] width 1293 height 76
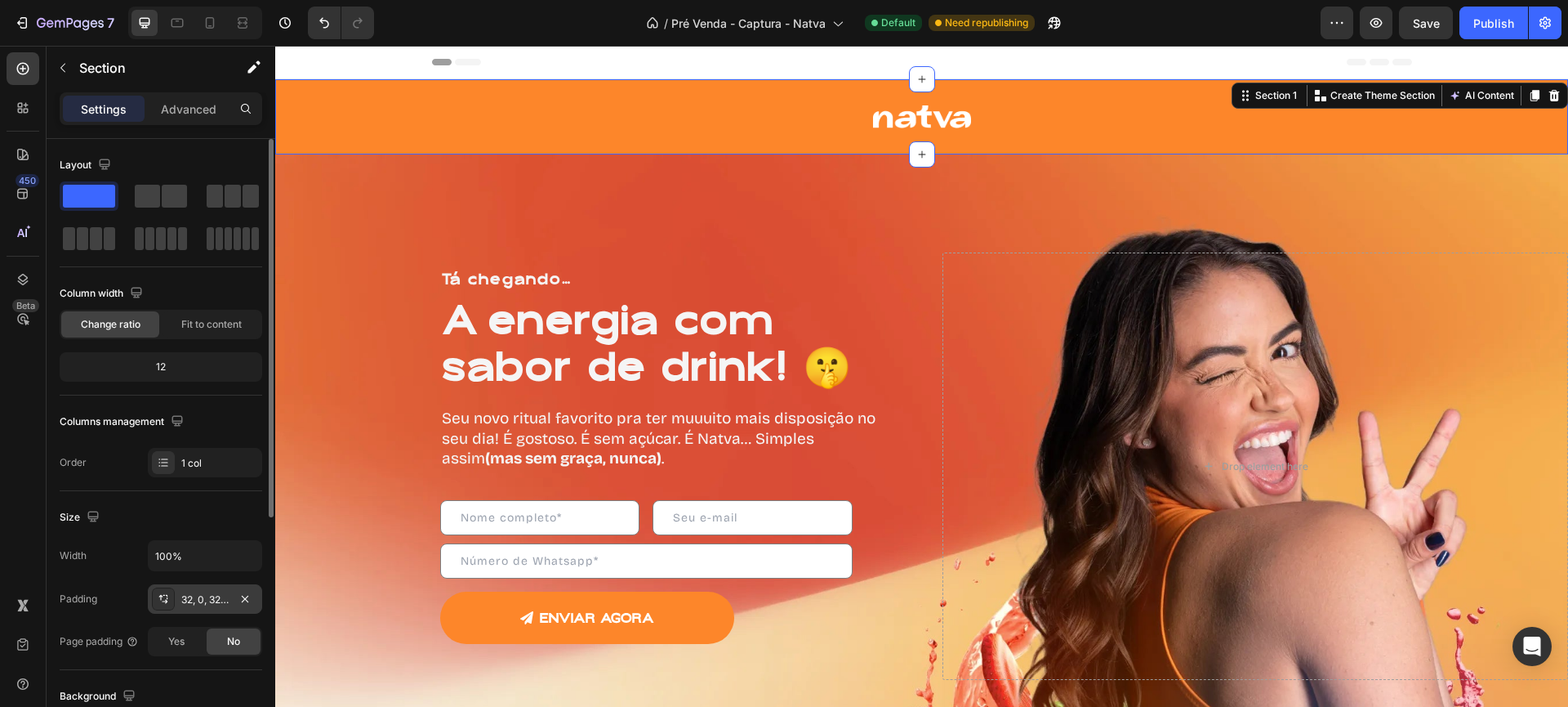
click at [159, 603] on icon at bounding box center [163, 598] width 13 height 13
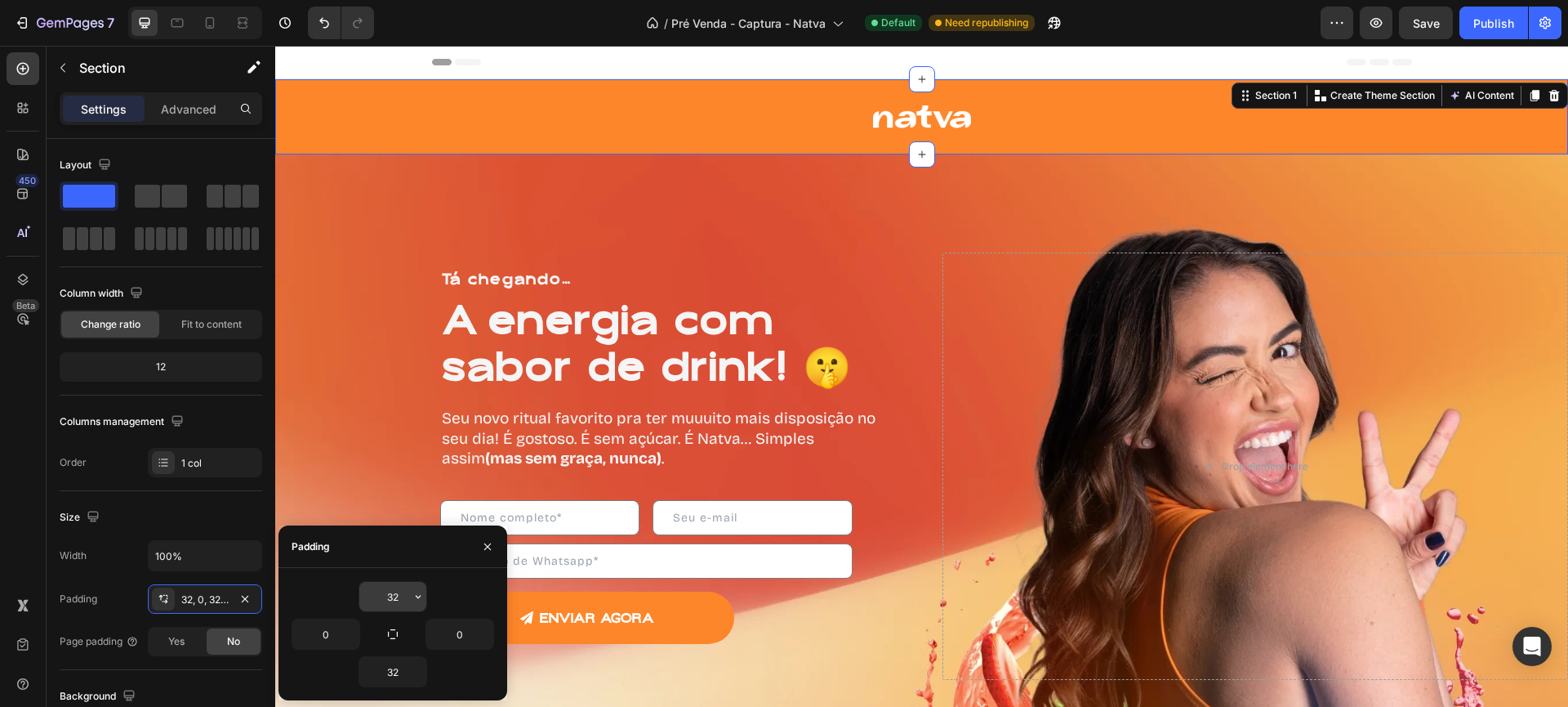
click at [403, 593] on input "32" at bounding box center [393, 596] width 67 height 29
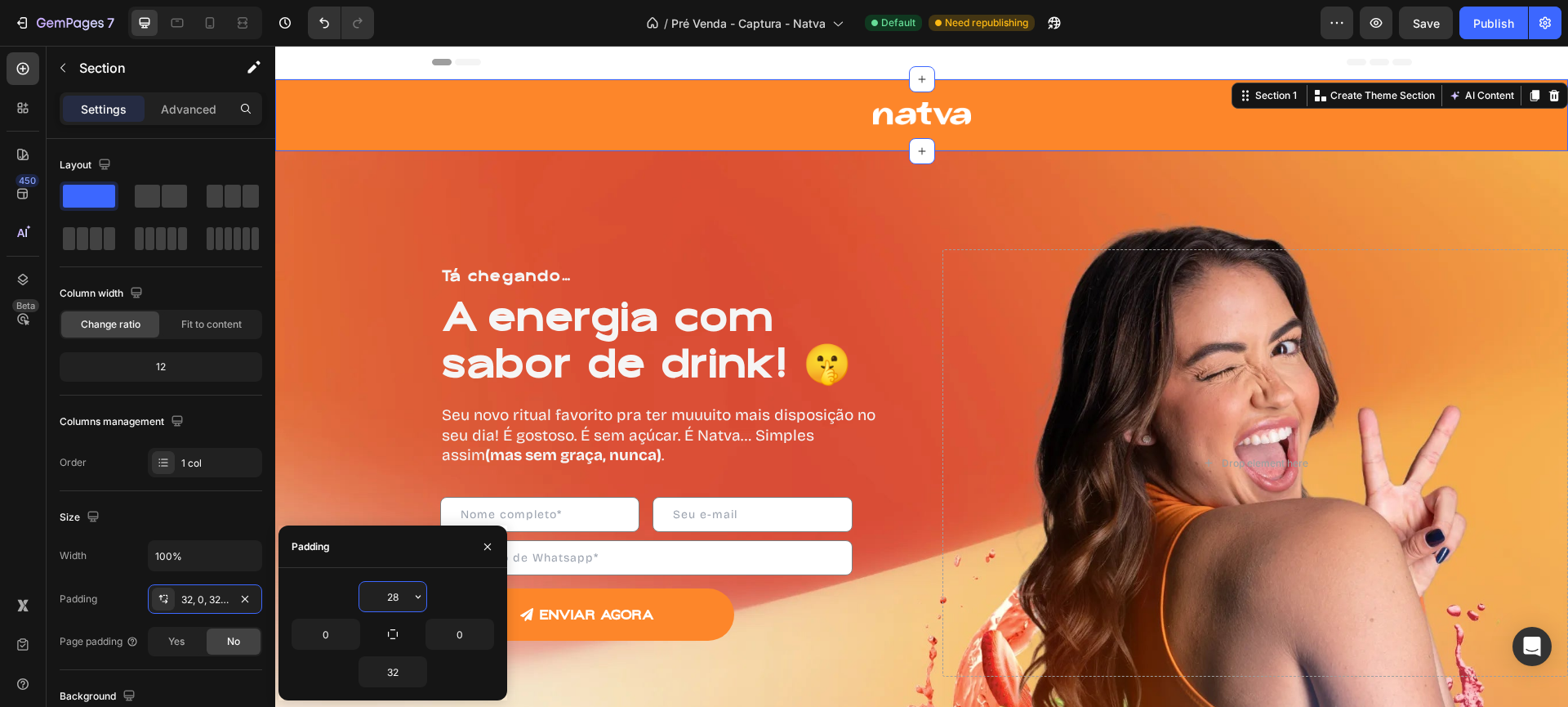
type input "2"
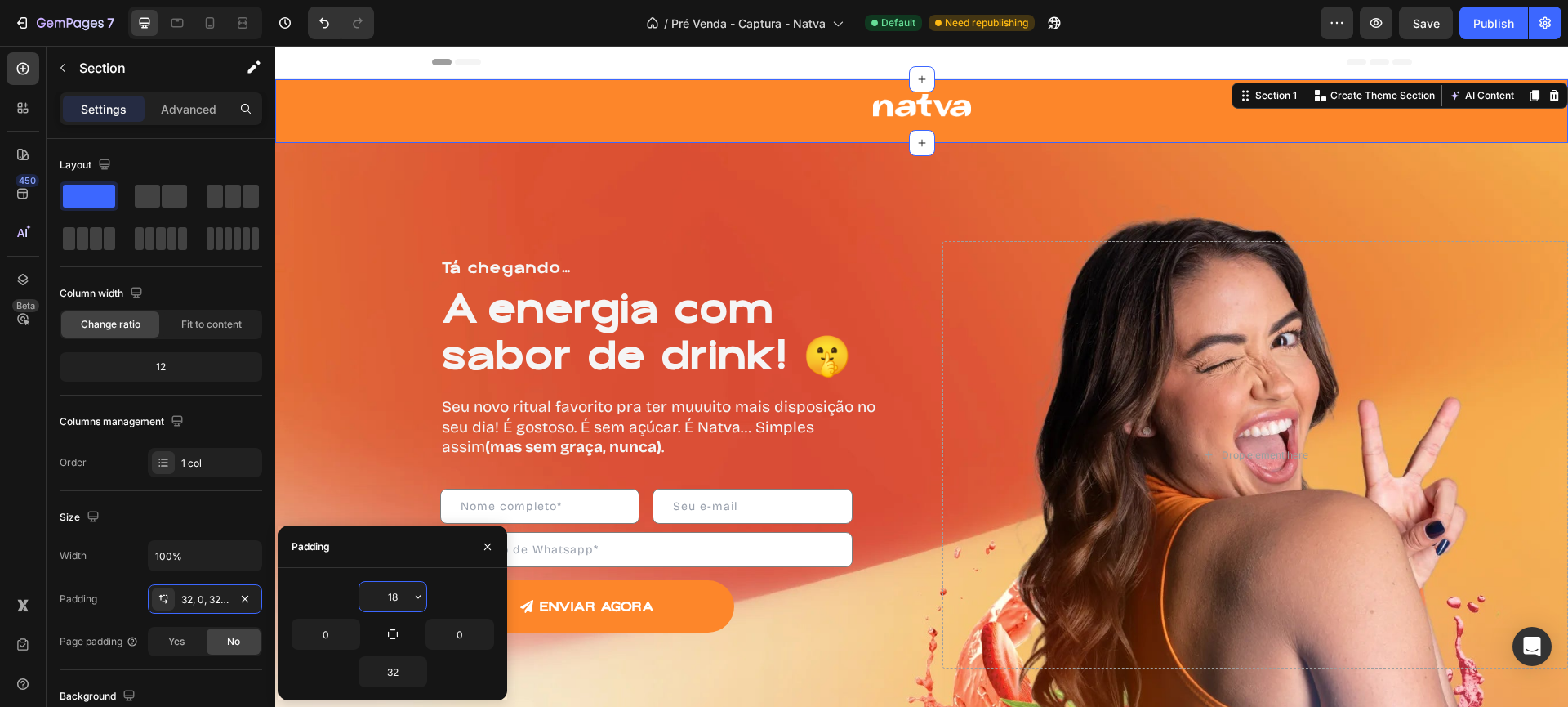
type input "18"
type input "1"
type input "0"
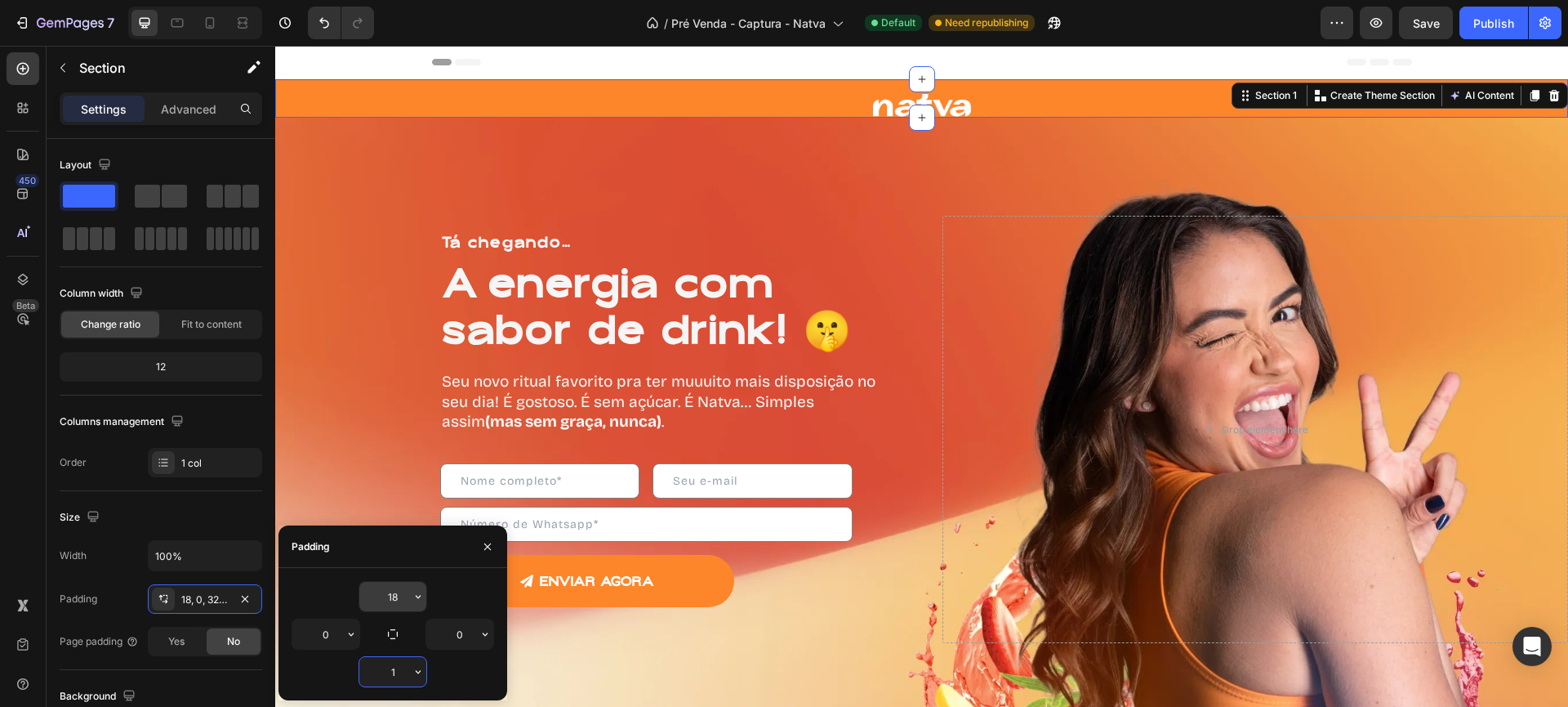
type input "18"
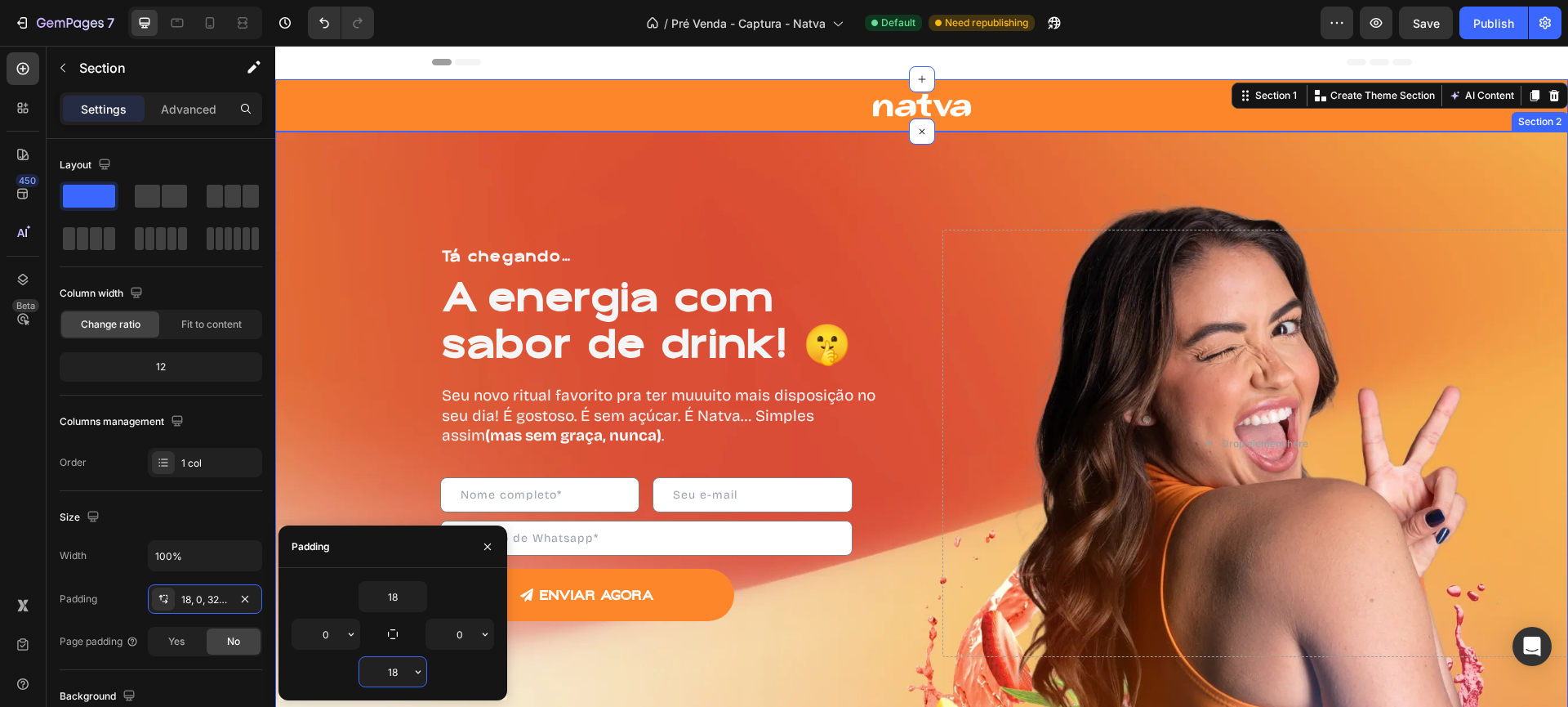
click at [746, 223] on div "Tá chegando… Heading A energia com sabor de drink! 🤫 Heading Seu novo ritual fa…" at bounding box center [921, 443] width 1293 height 624
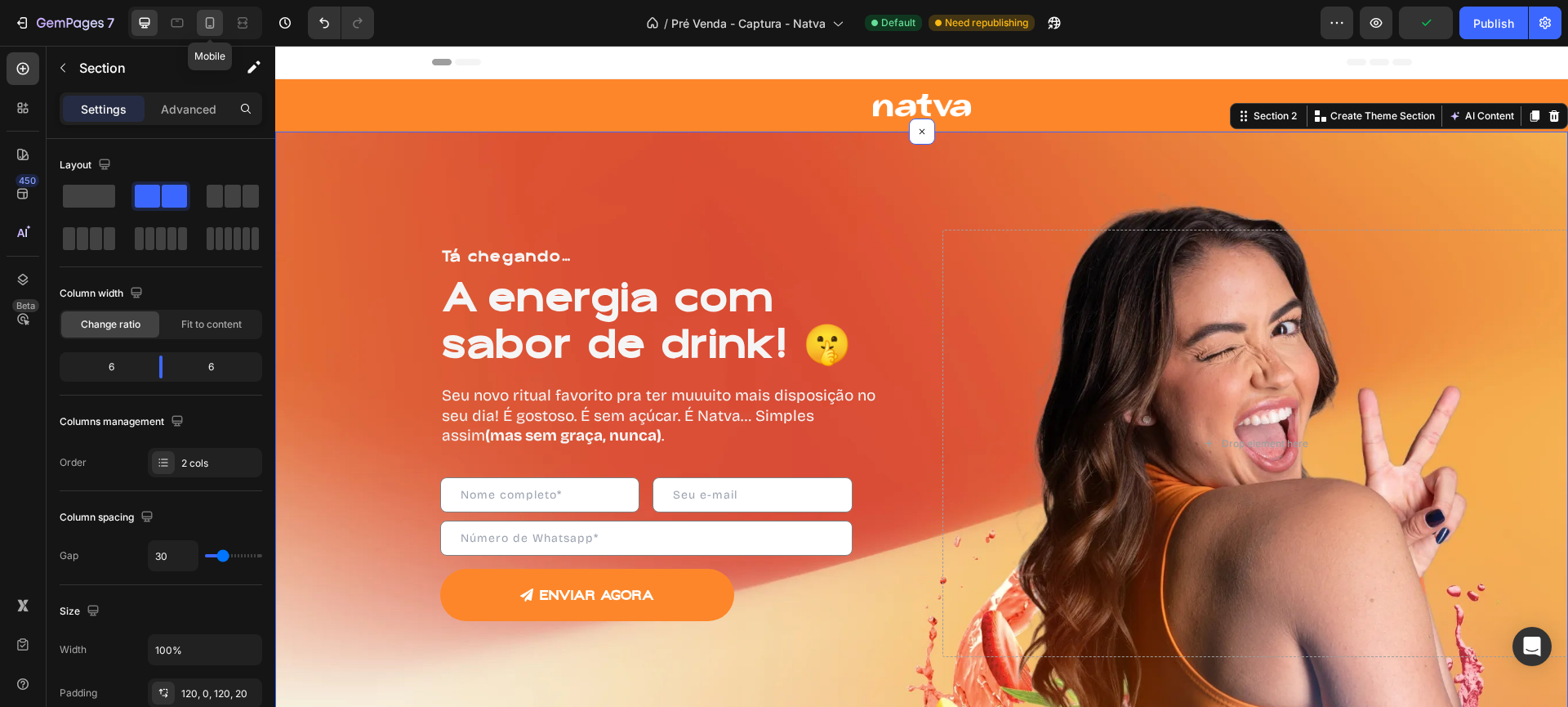
click at [214, 27] on icon at bounding box center [210, 23] width 17 height 17
type input "0"
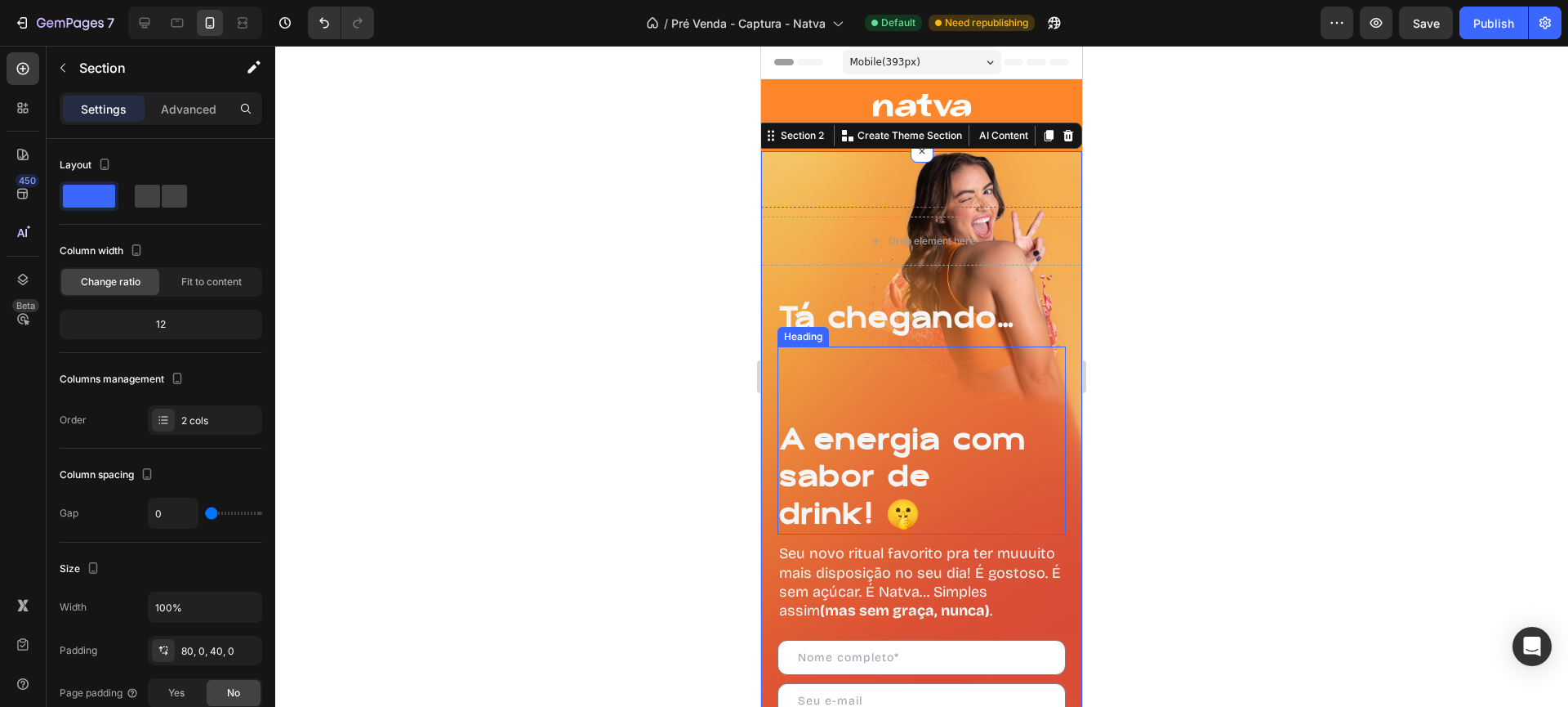
click at [892, 336] on p "Tá chegando…" at bounding box center [907, 318] width 257 height 37
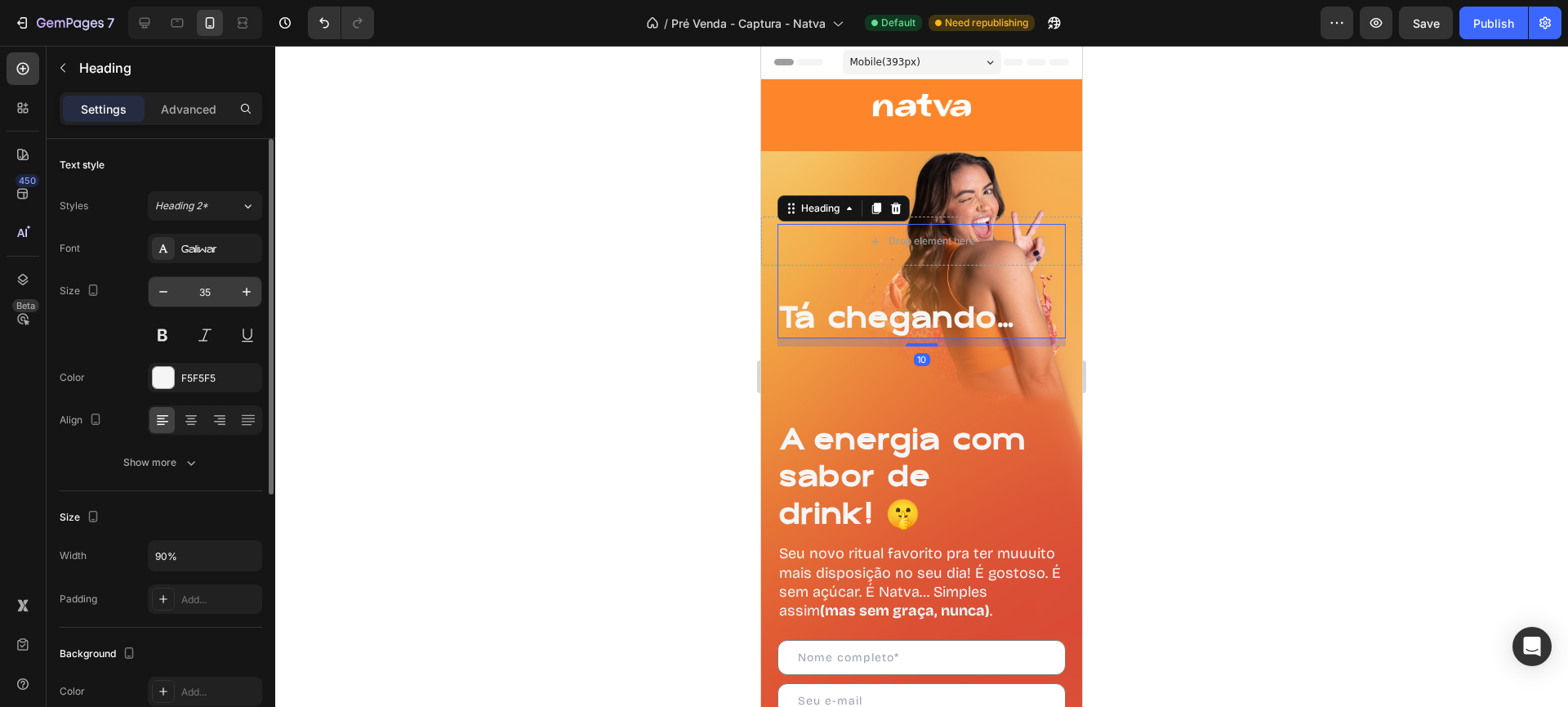
click at [193, 288] on input "35" at bounding box center [205, 291] width 54 height 29
drag, startPoint x: 213, startPoint y: 295, endPoint x: 160, endPoint y: 292, distance: 53.1
click at [160, 293] on div "35" at bounding box center [205, 291] width 113 height 29
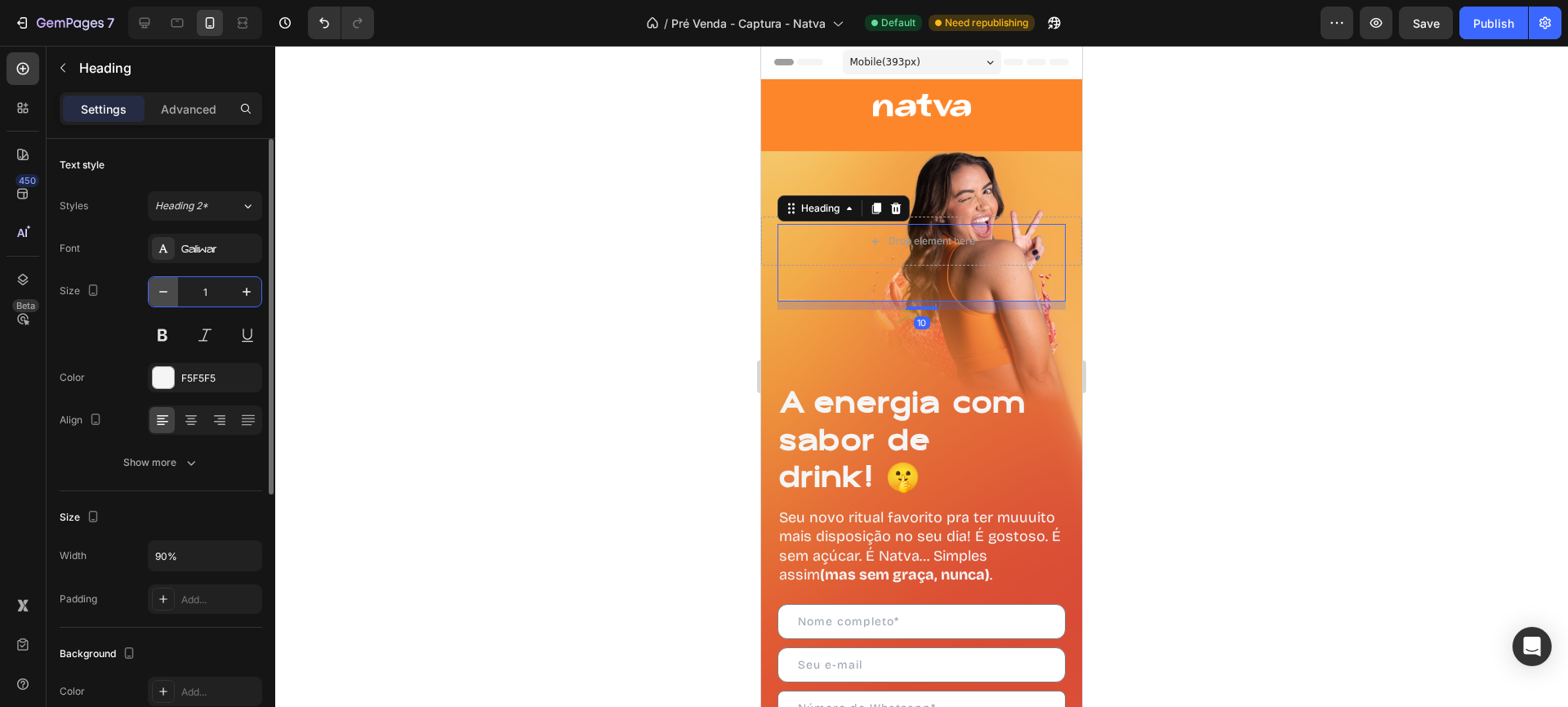
type input "14"
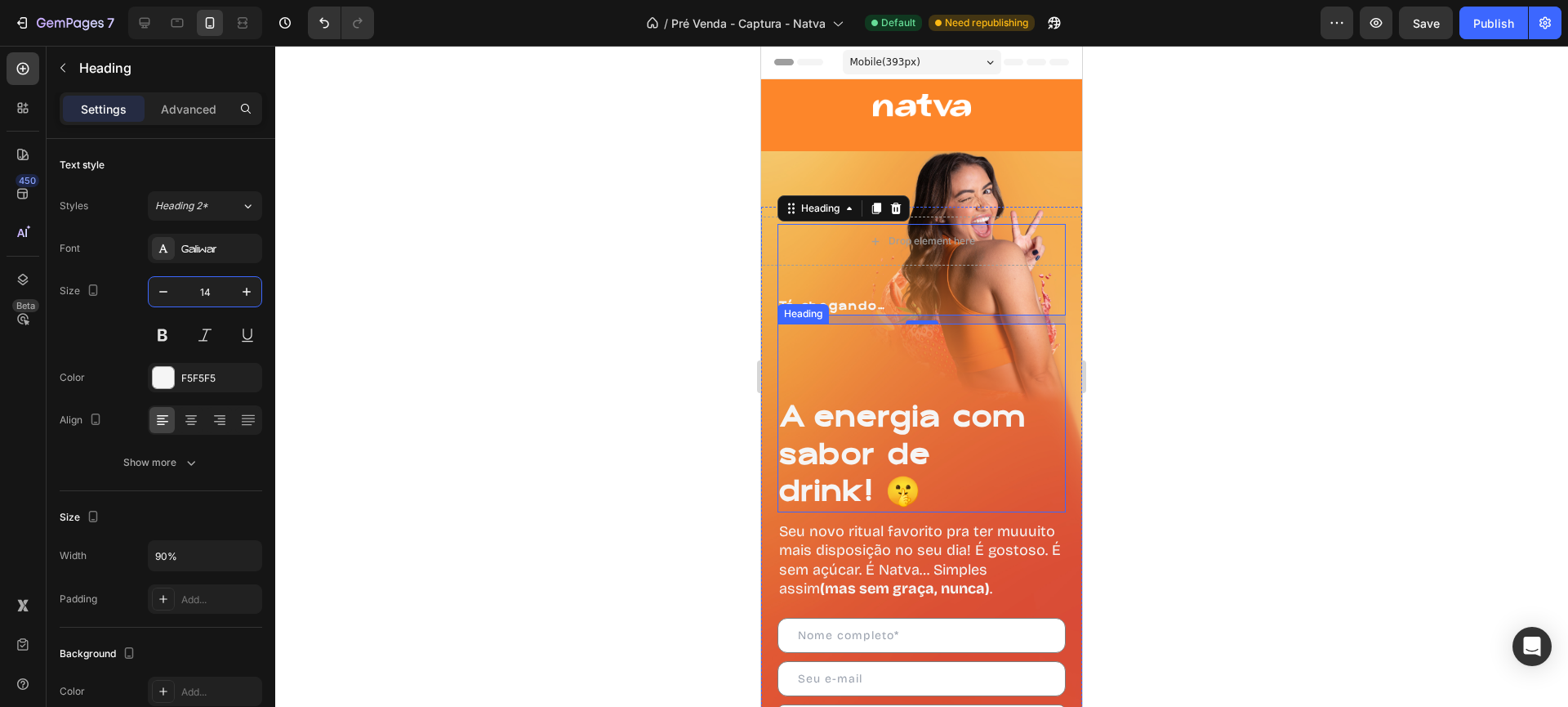
click at [846, 370] on div "A energia com sabor de drink! 🤫 Heading" at bounding box center [921, 418] width 288 height 188
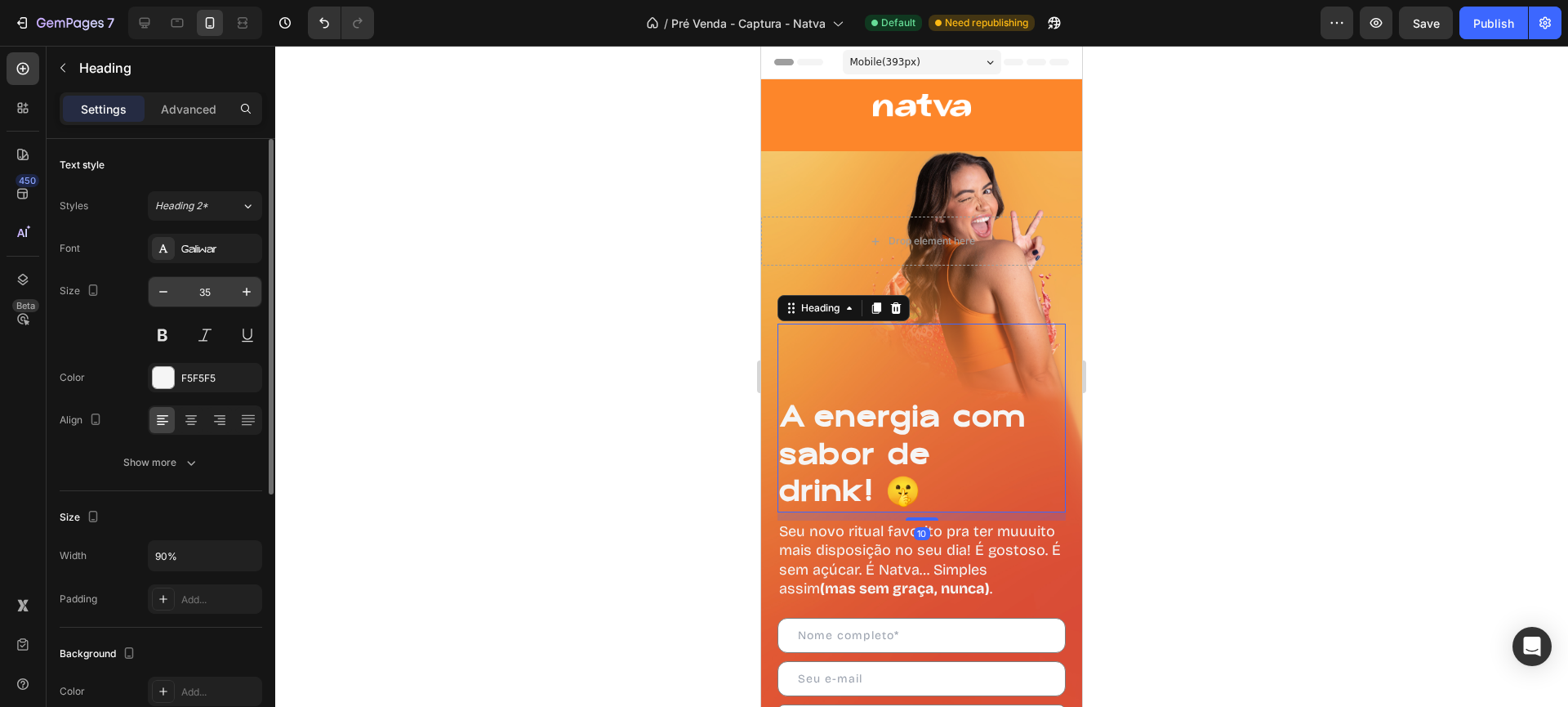
click at [212, 288] on input "35" at bounding box center [205, 291] width 54 height 29
click at [910, 279] on div "Tá chegando… Heading" at bounding box center [921, 269] width 288 height 91
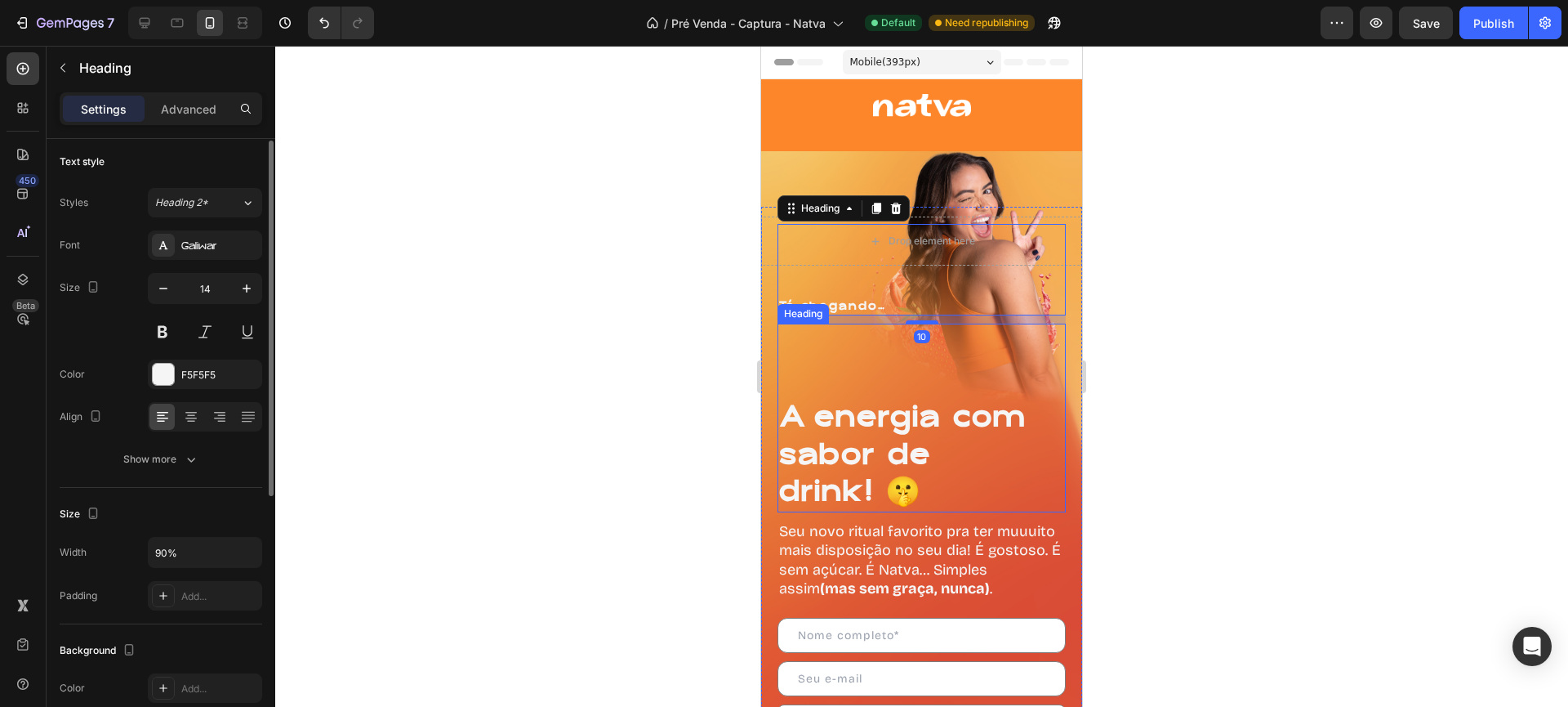
click at [909, 374] on div "A energia com sabor de drink! 🤫 Heading" at bounding box center [921, 418] width 288 height 188
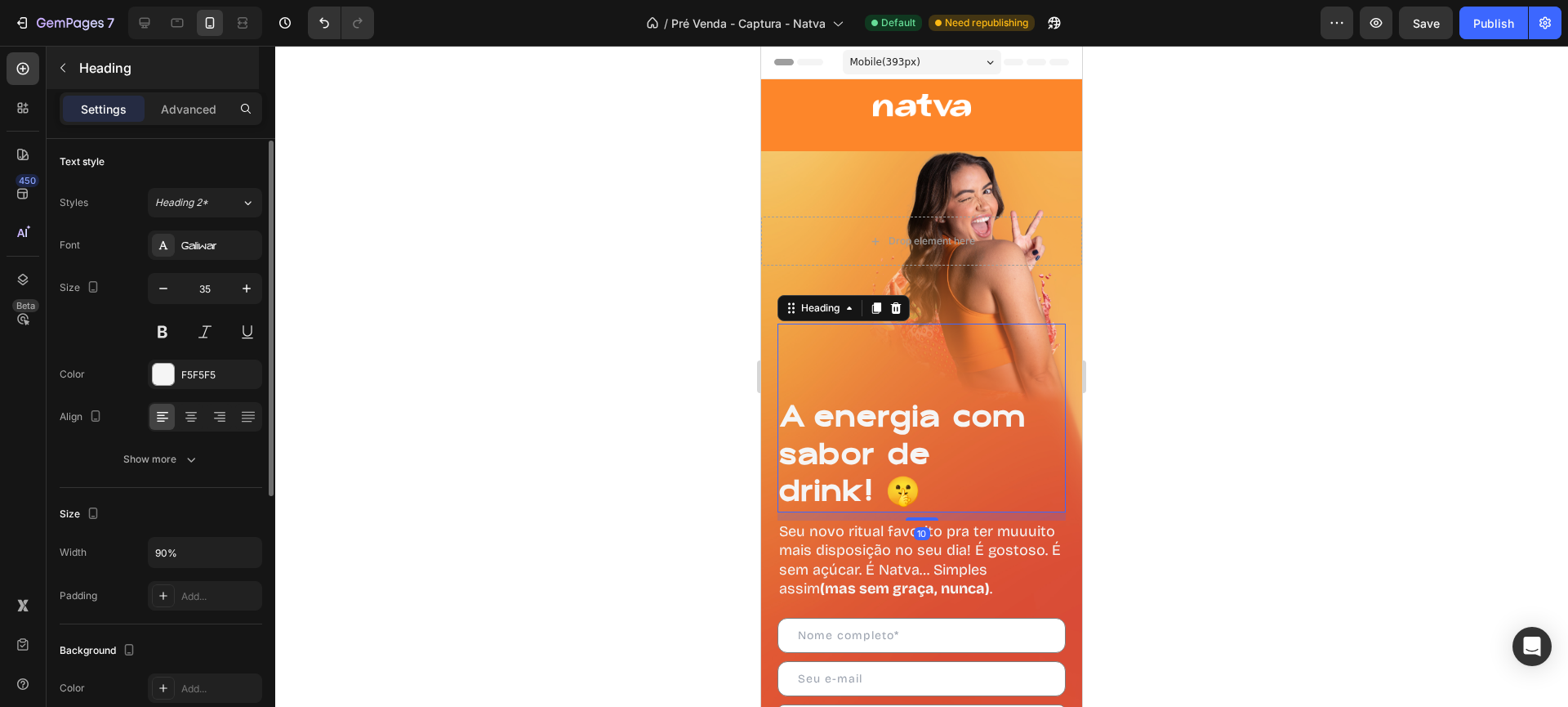
click at [196, 88] on div "Heading" at bounding box center [152, 67] width 213 height 42
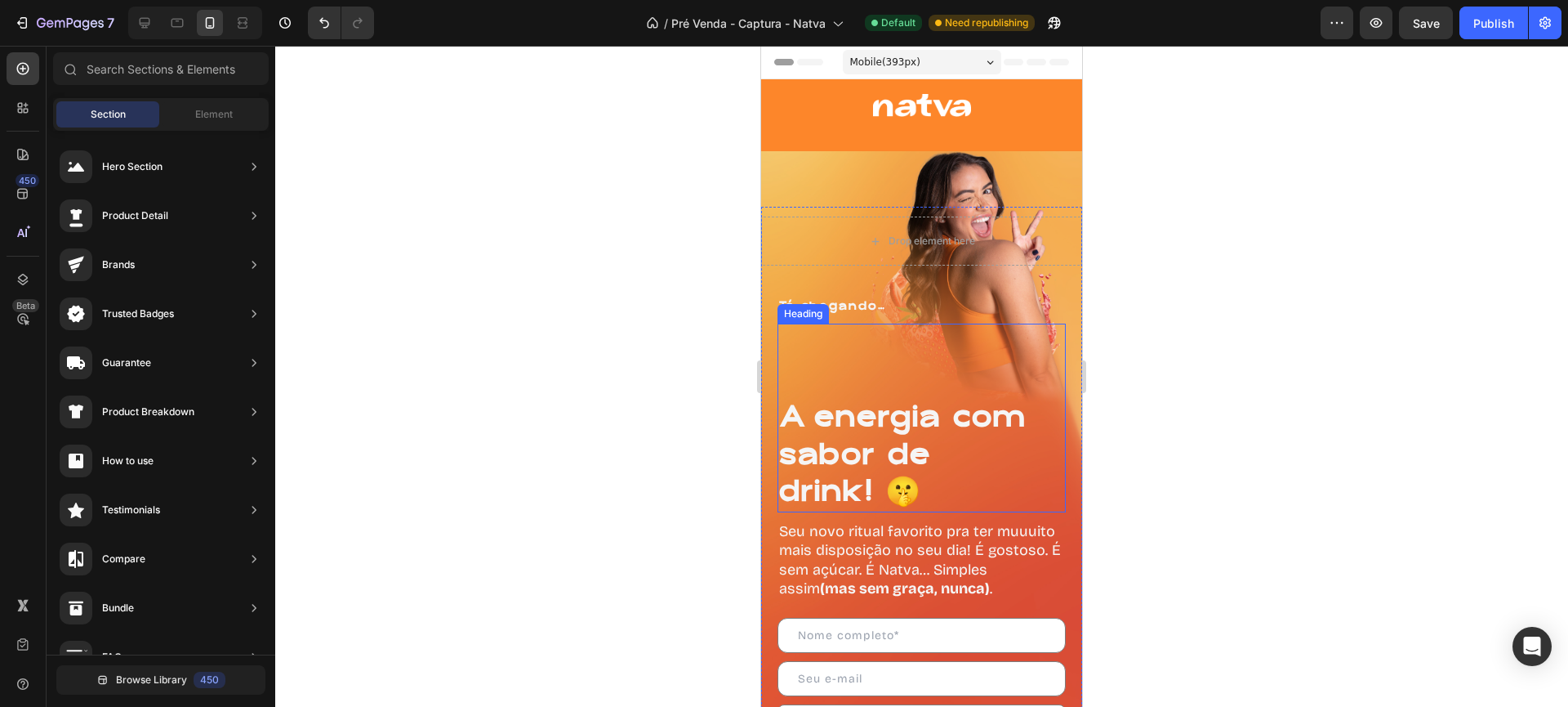
click at [920, 442] on p "A energia com sabor de drink! 🤫" at bounding box center [907, 454] width 257 height 112
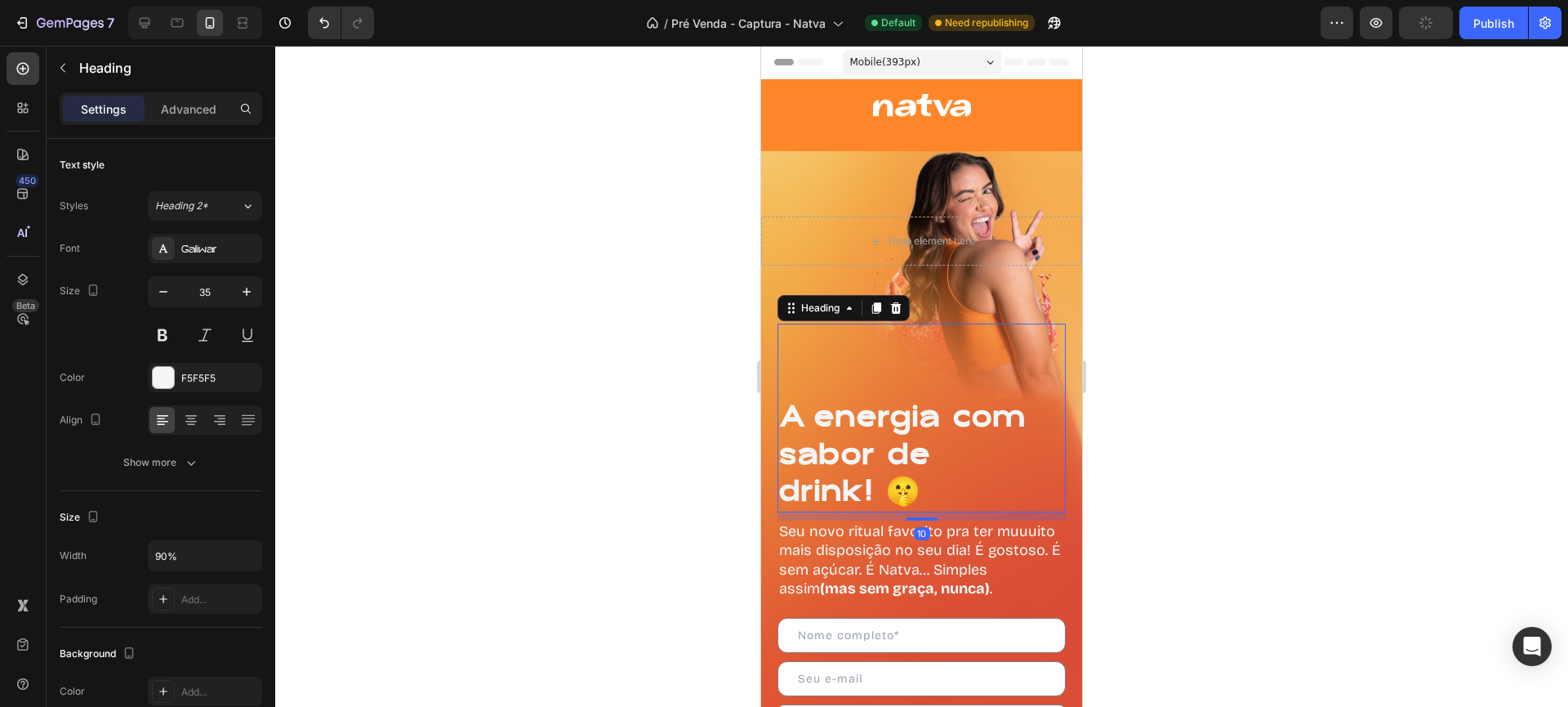
click at [183, 113] on p "Advanced" at bounding box center [188, 108] width 56 height 17
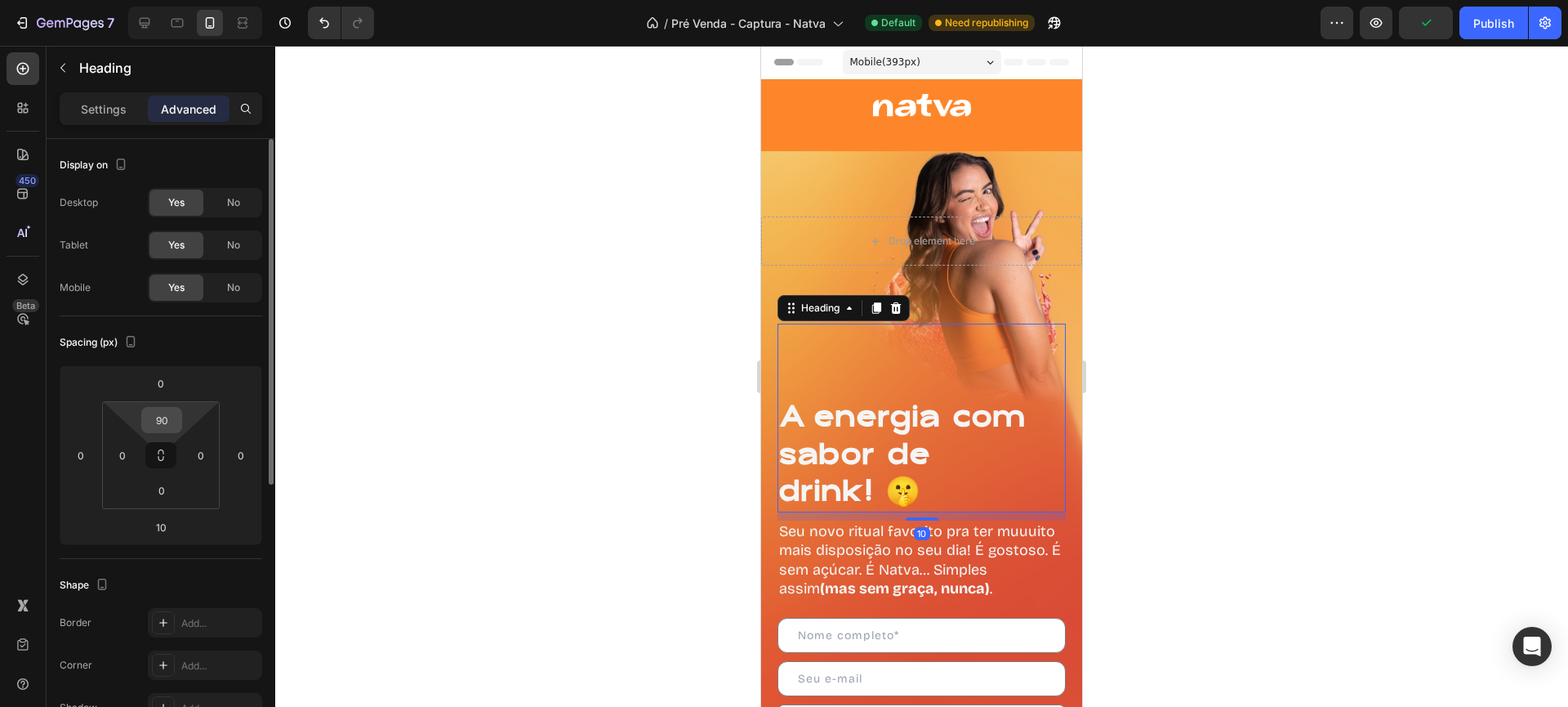
click at [169, 429] on input "90" at bounding box center [161, 420] width 32 height 25
type input "0"
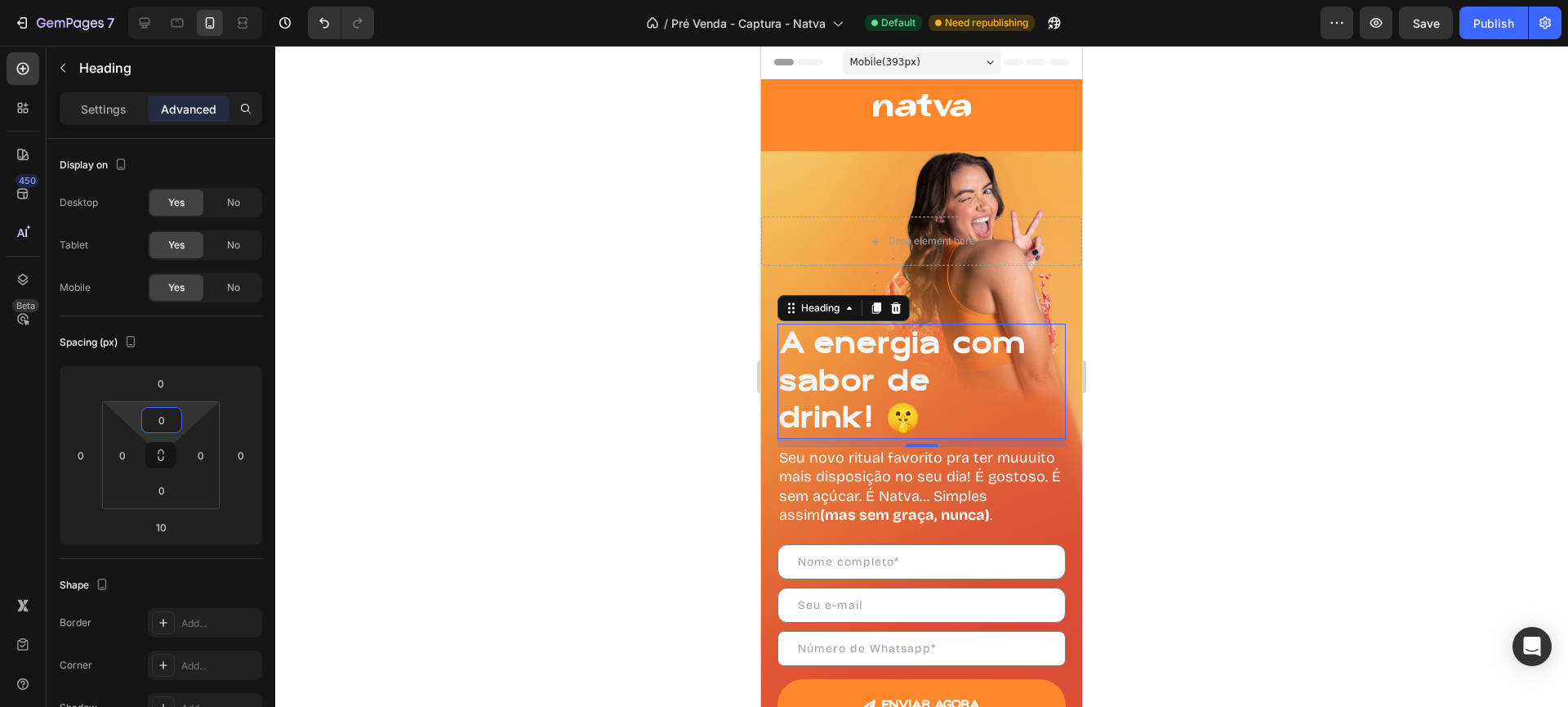
click at [1280, 332] on div at bounding box center [921, 377] width 1293 height 661
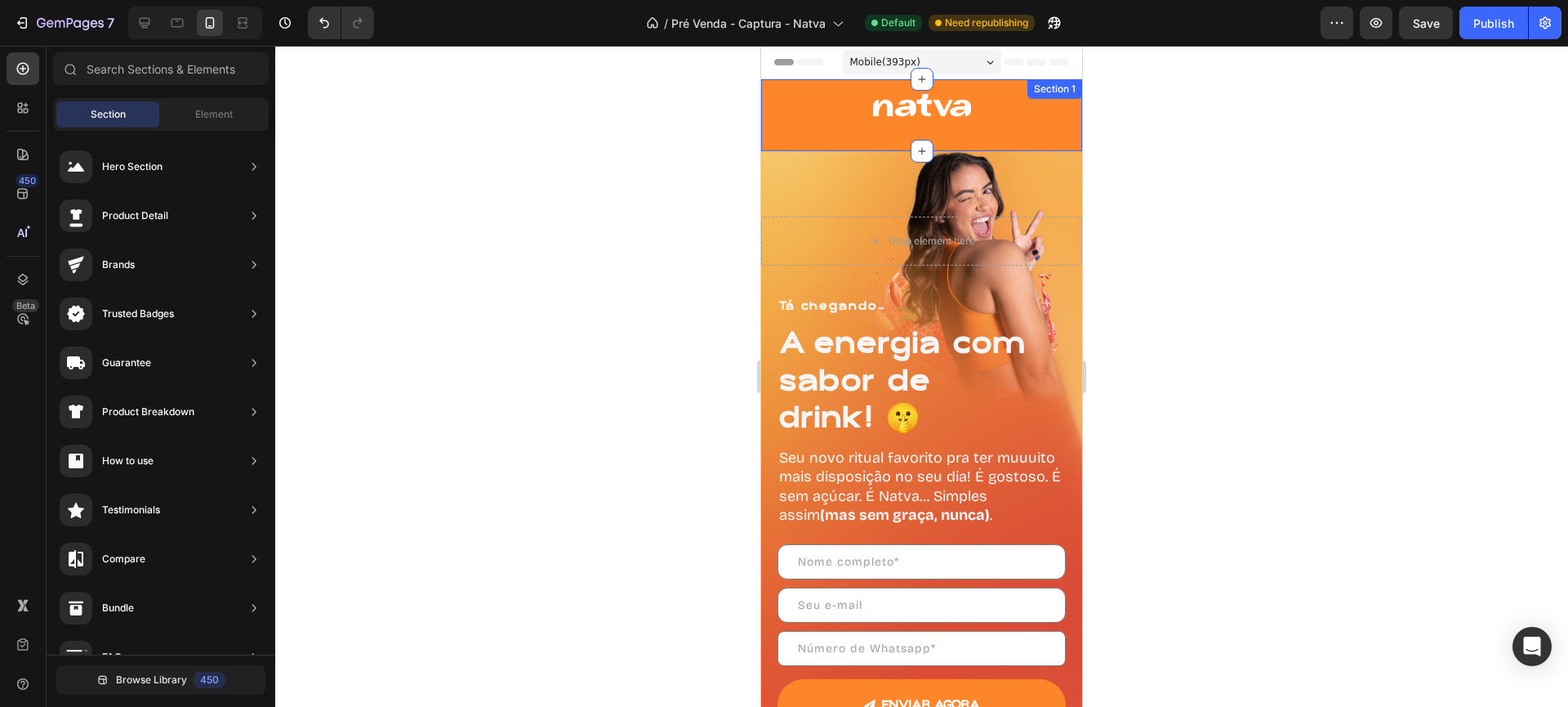
click at [983, 119] on div "Image" at bounding box center [921, 115] width 320 height 42
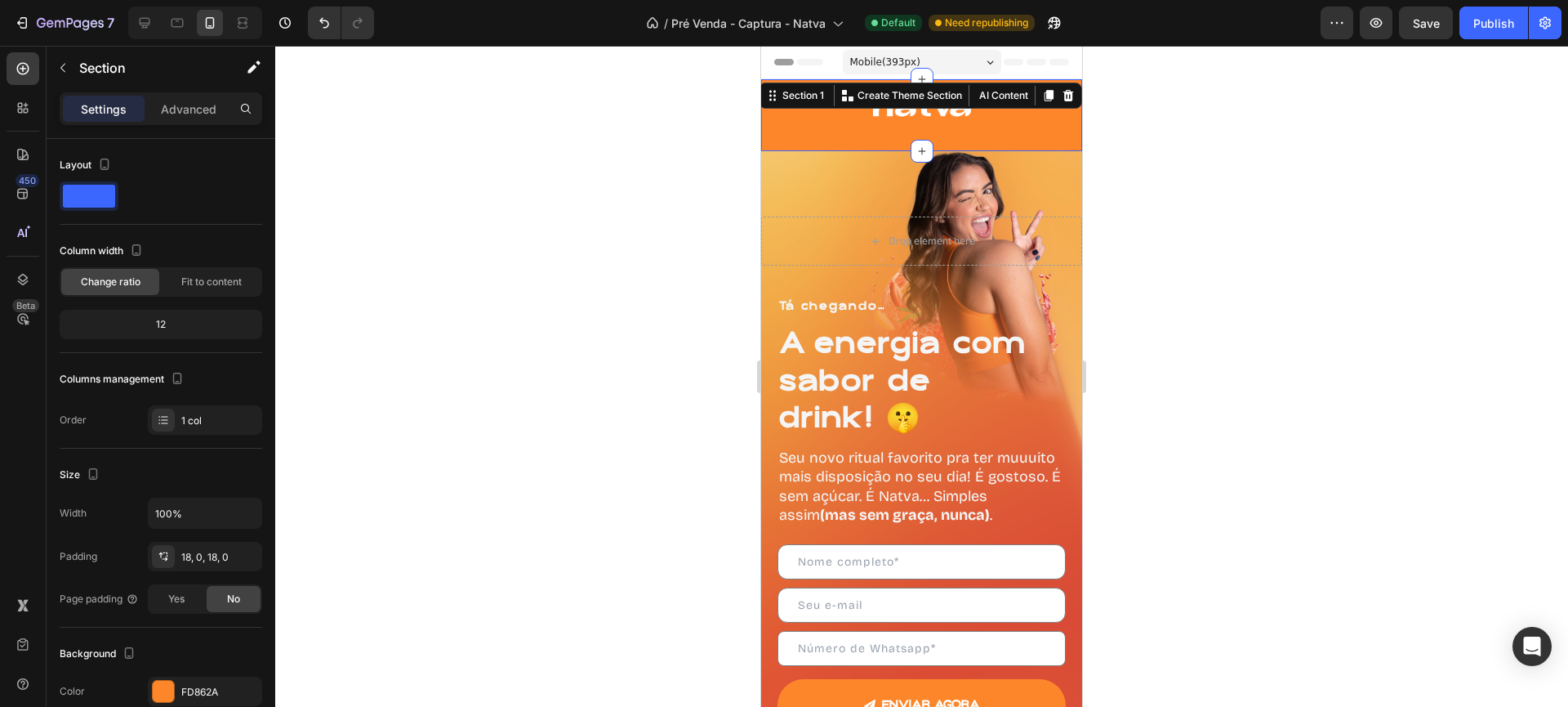
click at [903, 124] on div "Image" at bounding box center [921, 115] width 320 height 42
click at [911, 117] on div "Image" at bounding box center [921, 115] width 320 height 42
click at [946, 111] on img at bounding box center [922, 105] width 98 height 23
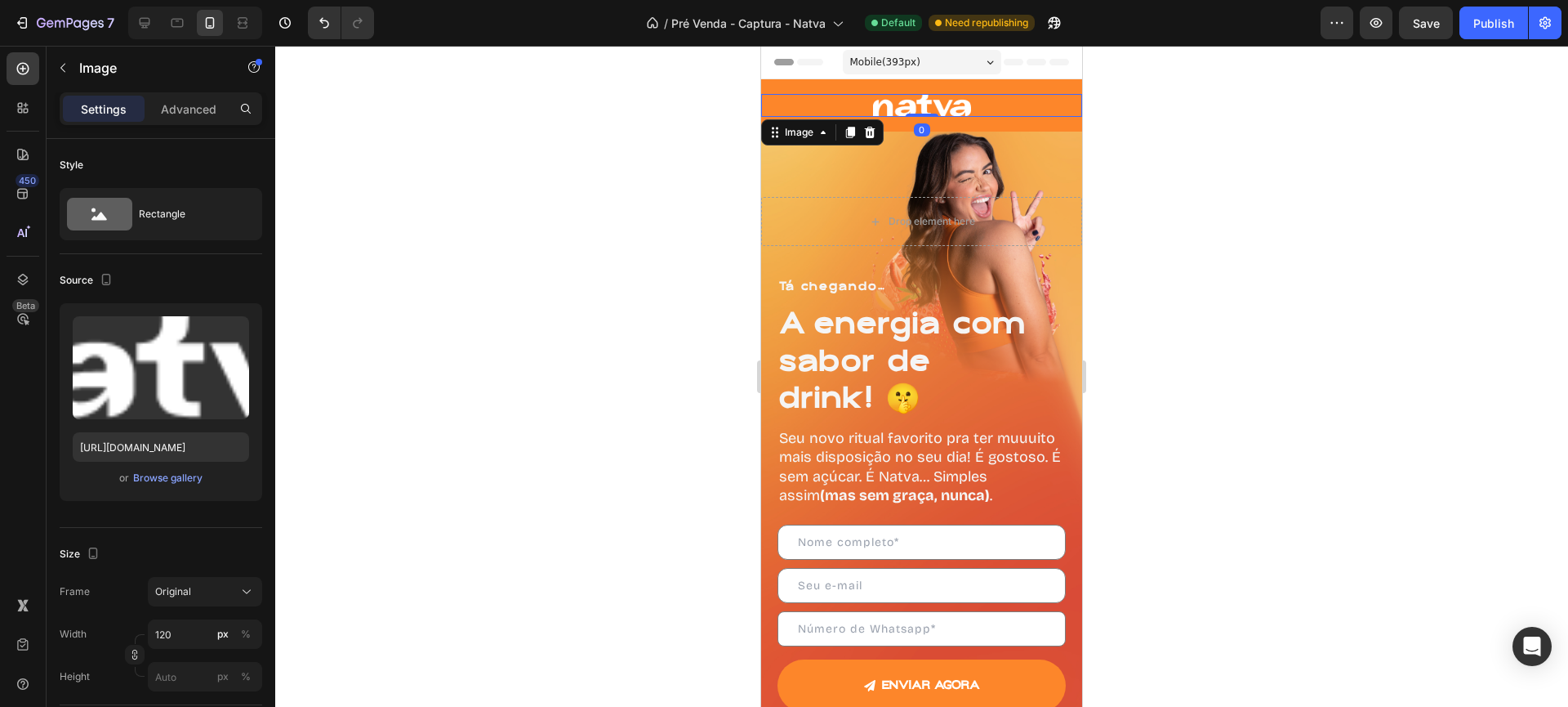
drag, startPoint x: 916, startPoint y: 133, endPoint x: 955, endPoint y: 48, distance: 93.5
click at [933, 56] on div "Mobile ( 393 px) iPhone 13 Mini iPhone 13 Pro iPhone 11 Pro Max iPhone 15 Pro M…" at bounding box center [921, 562] width 320 height 1032
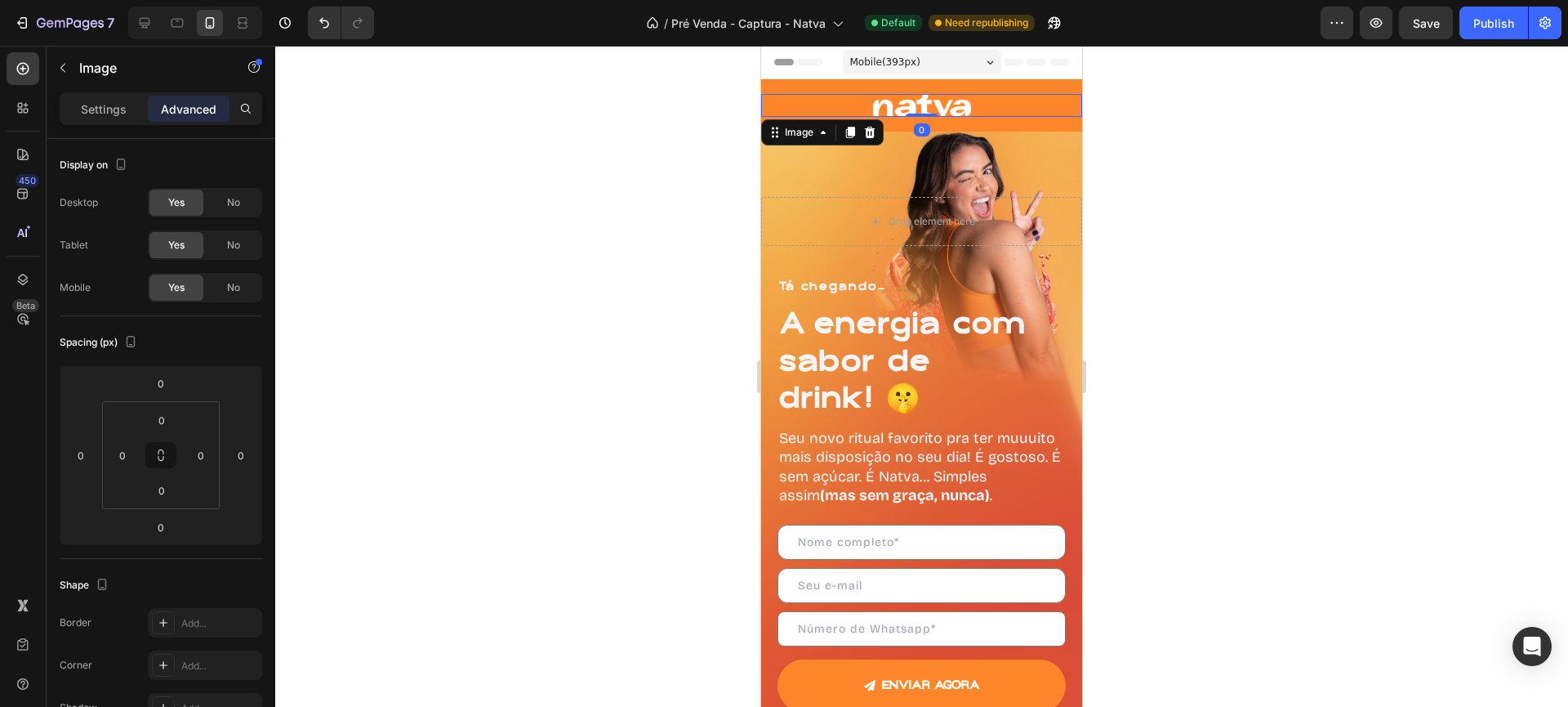
click at [1479, 126] on div at bounding box center [921, 377] width 1293 height 661
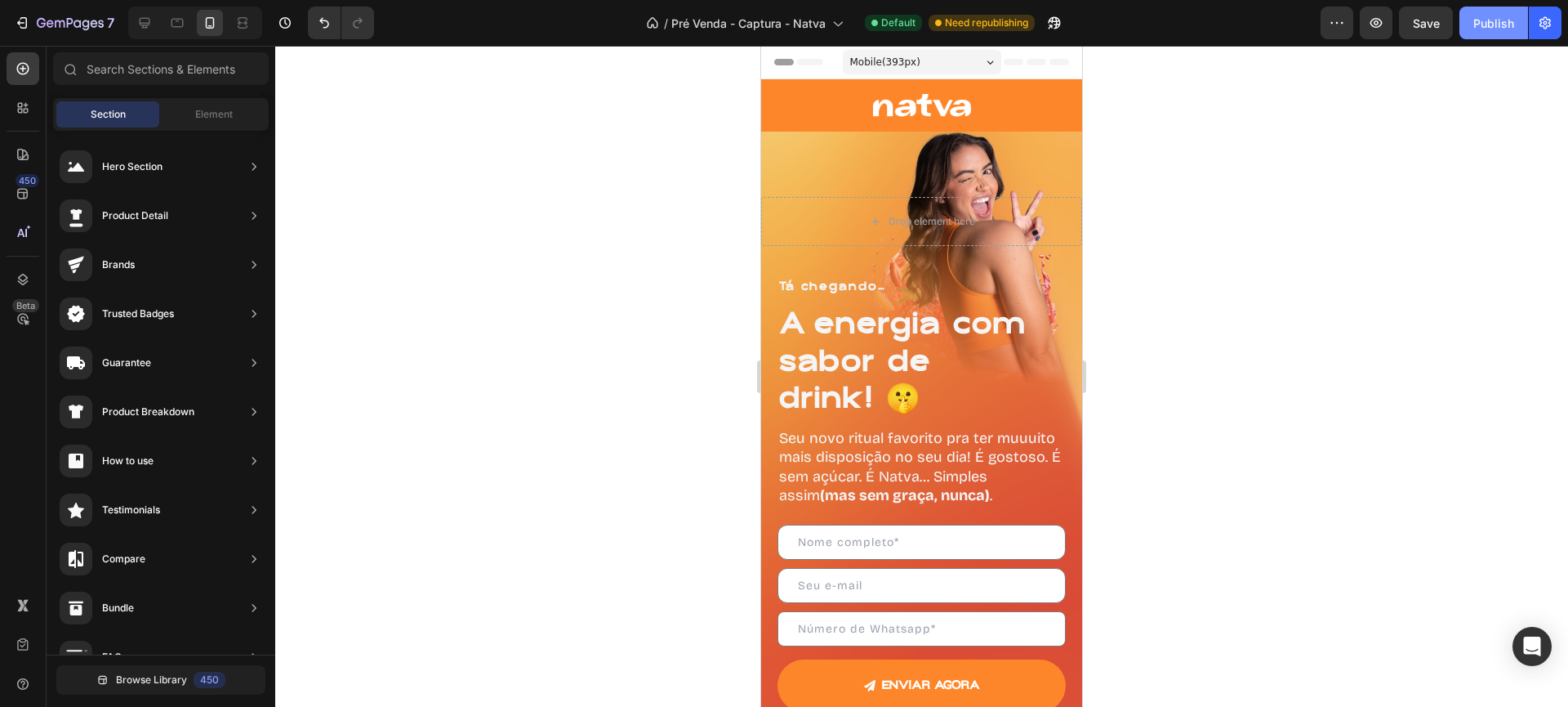
click at [1496, 21] on div "Publish" at bounding box center [1494, 23] width 41 height 17
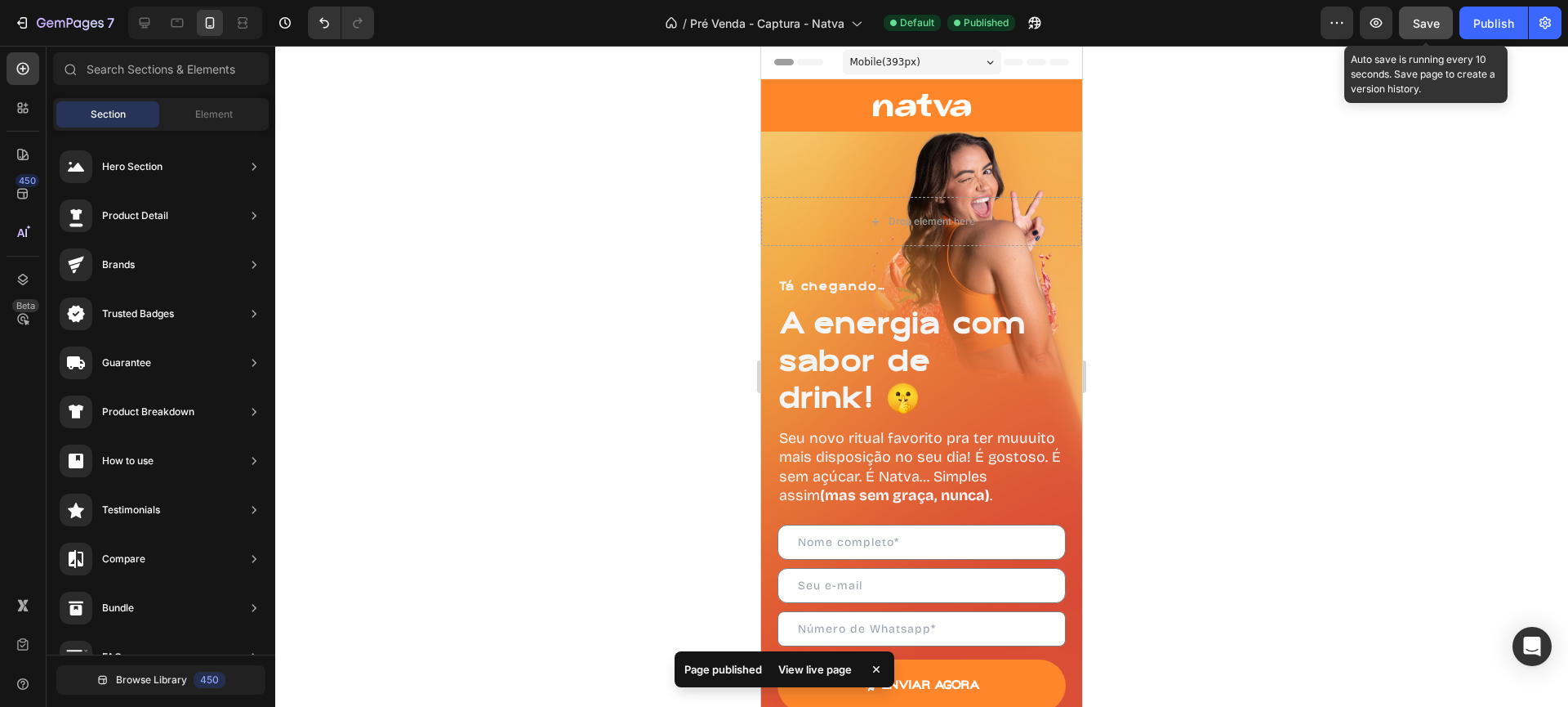
click at [1437, 19] on span "Save" at bounding box center [1425, 24] width 26 height 14
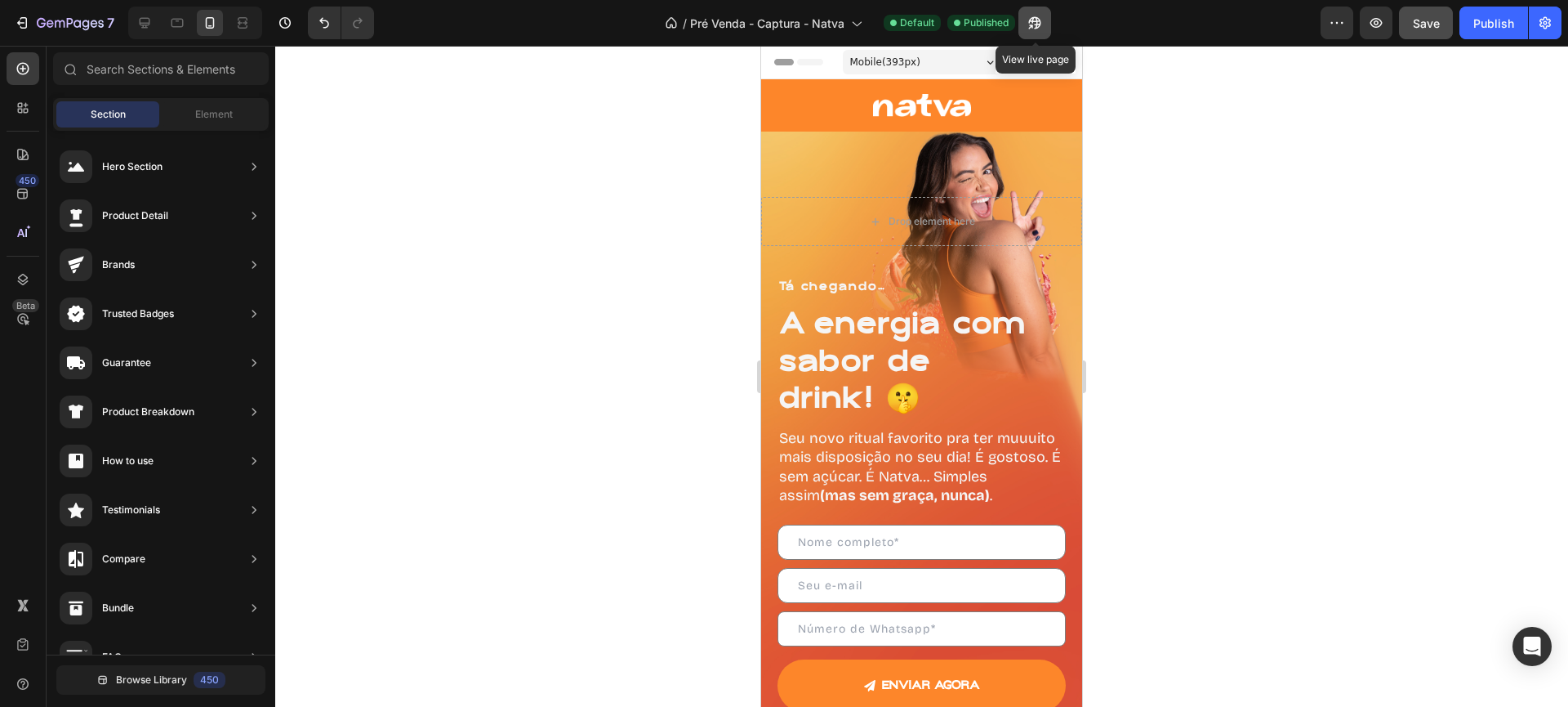
click at [1033, 25] on icon "button" at bounding box center [1031, 26] width 4 height 4
click at [811, 281] on p "Tá chegando…" at bounding box center [907, 286] width 257 height 15
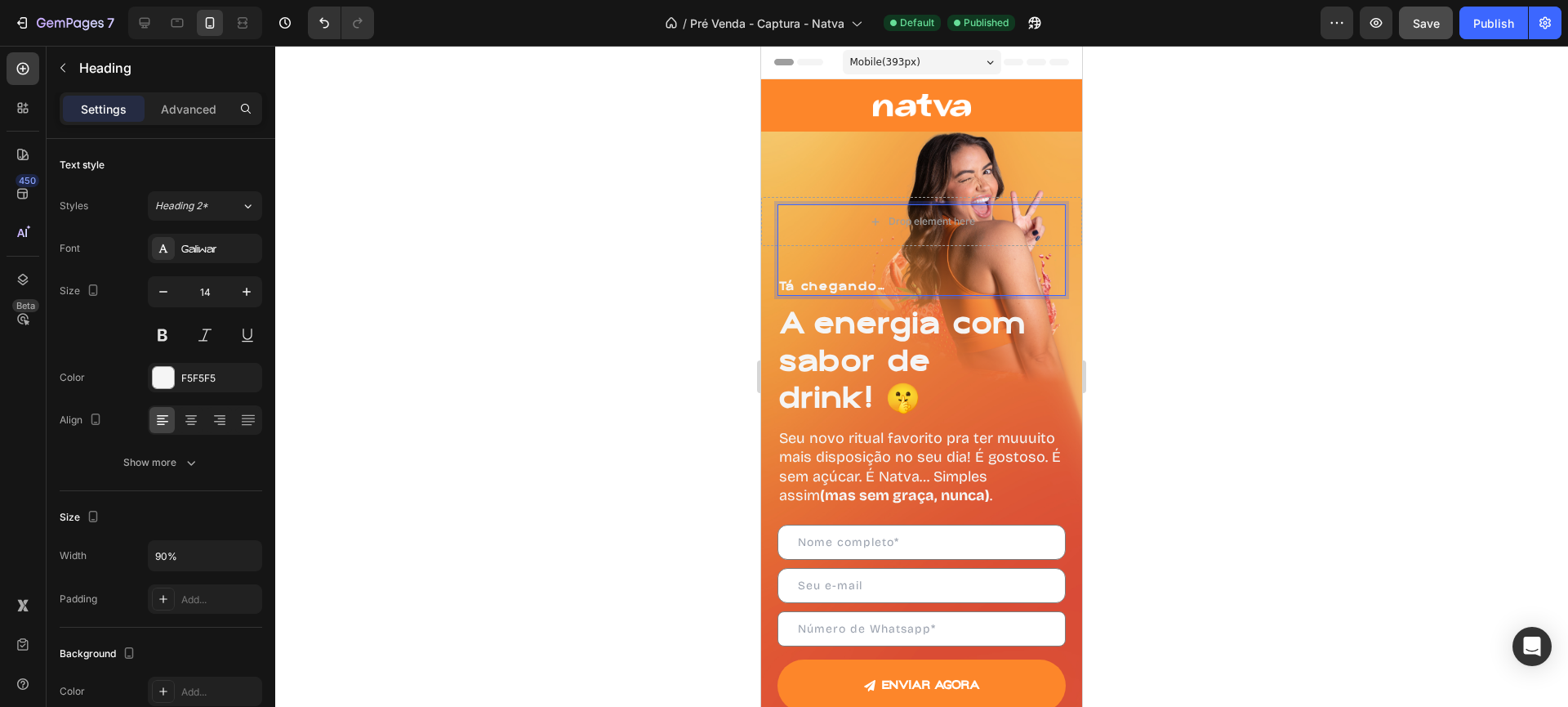
click at [820, 282] on p "Tá chegando…" at bounding box center [907, 286] width 257 height 15
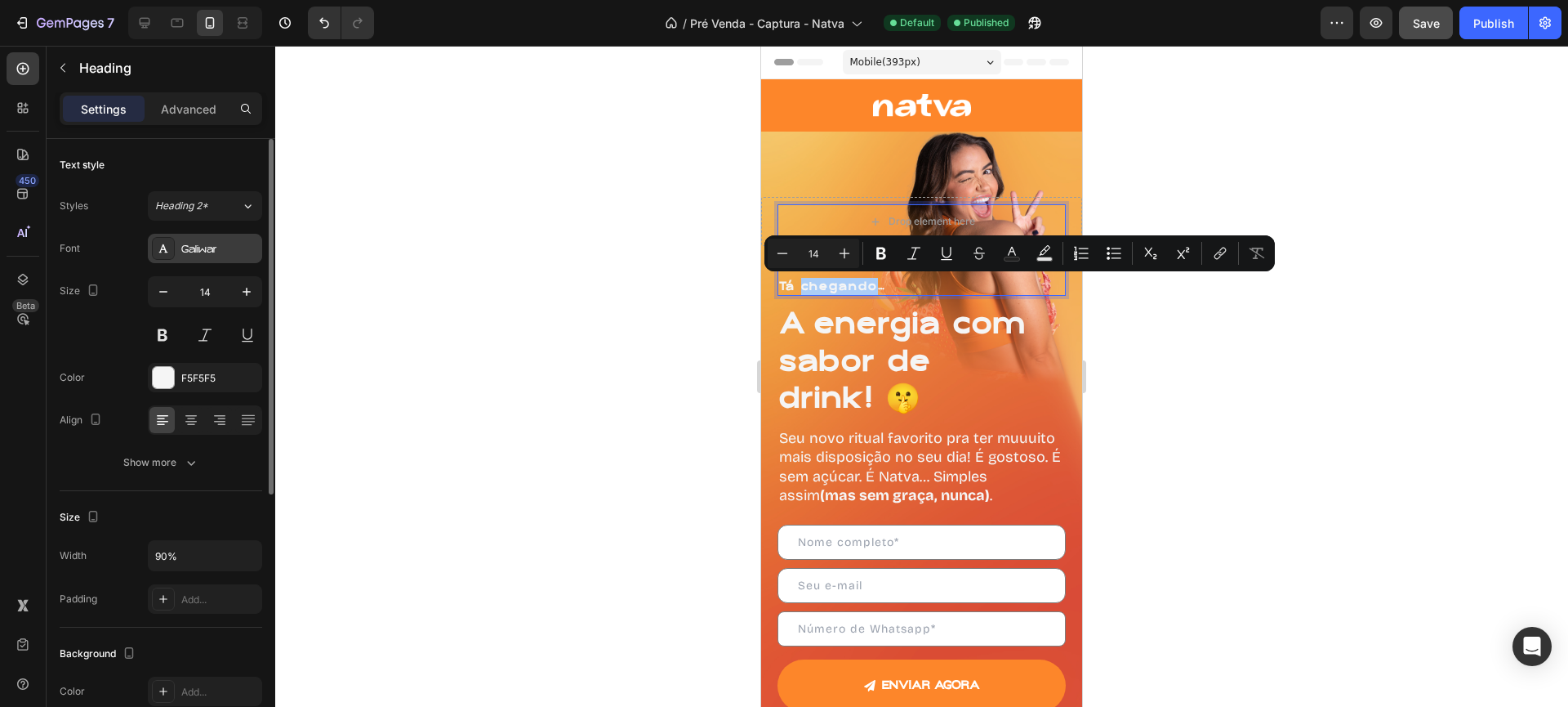
click at [172, 252] on div at bounding box center [163, 248] width 23 height 23
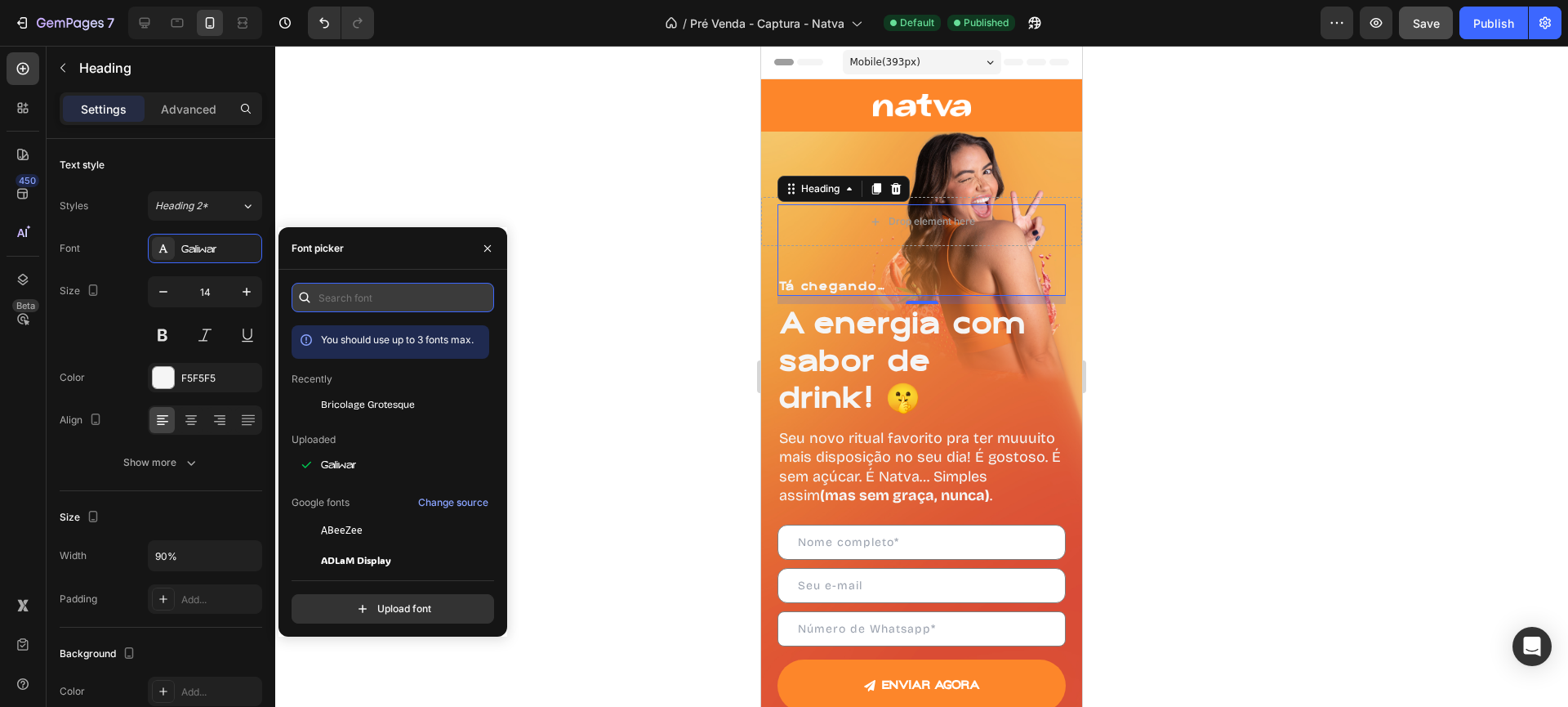
click at [384, 299] on input "text" at bounding box center [392, 297] width 203 height 29
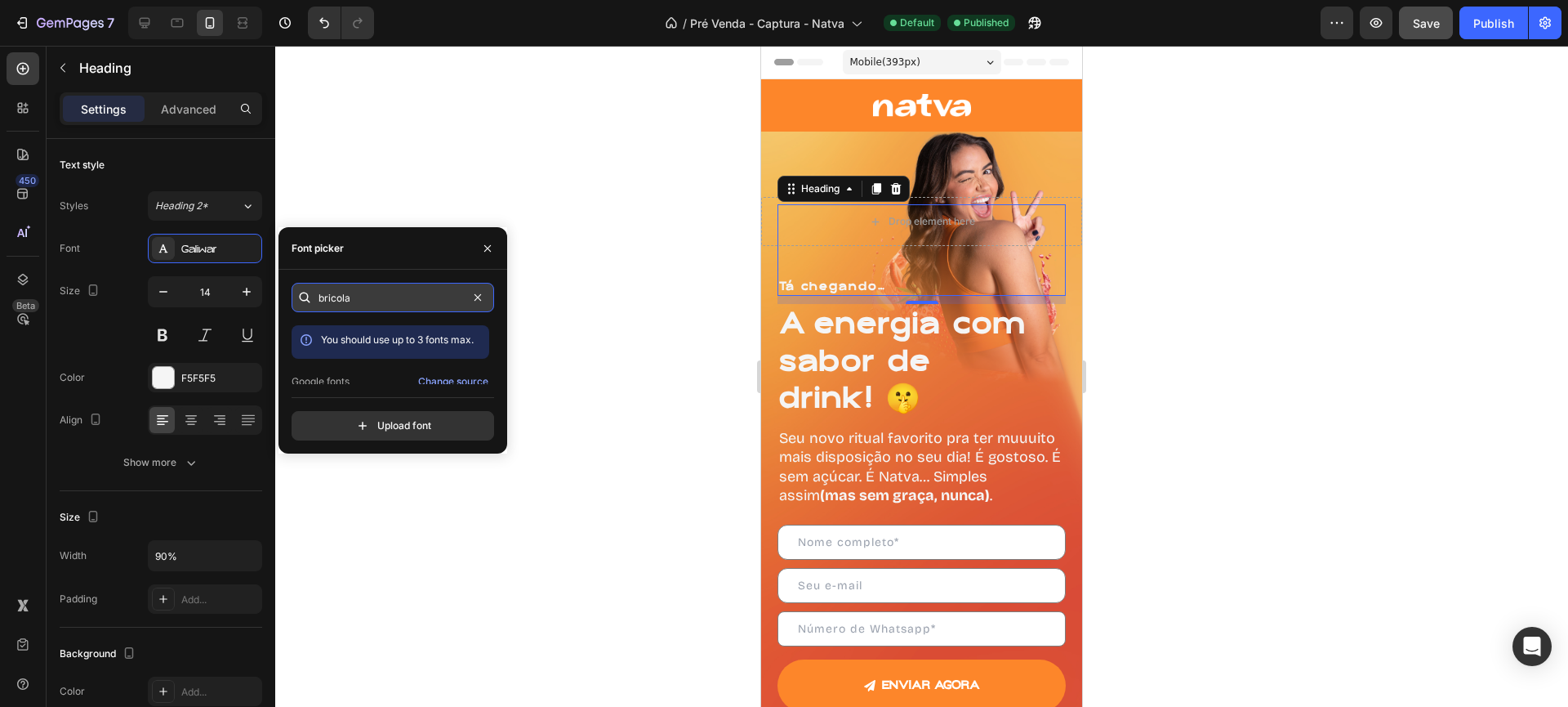
type input "bricola"
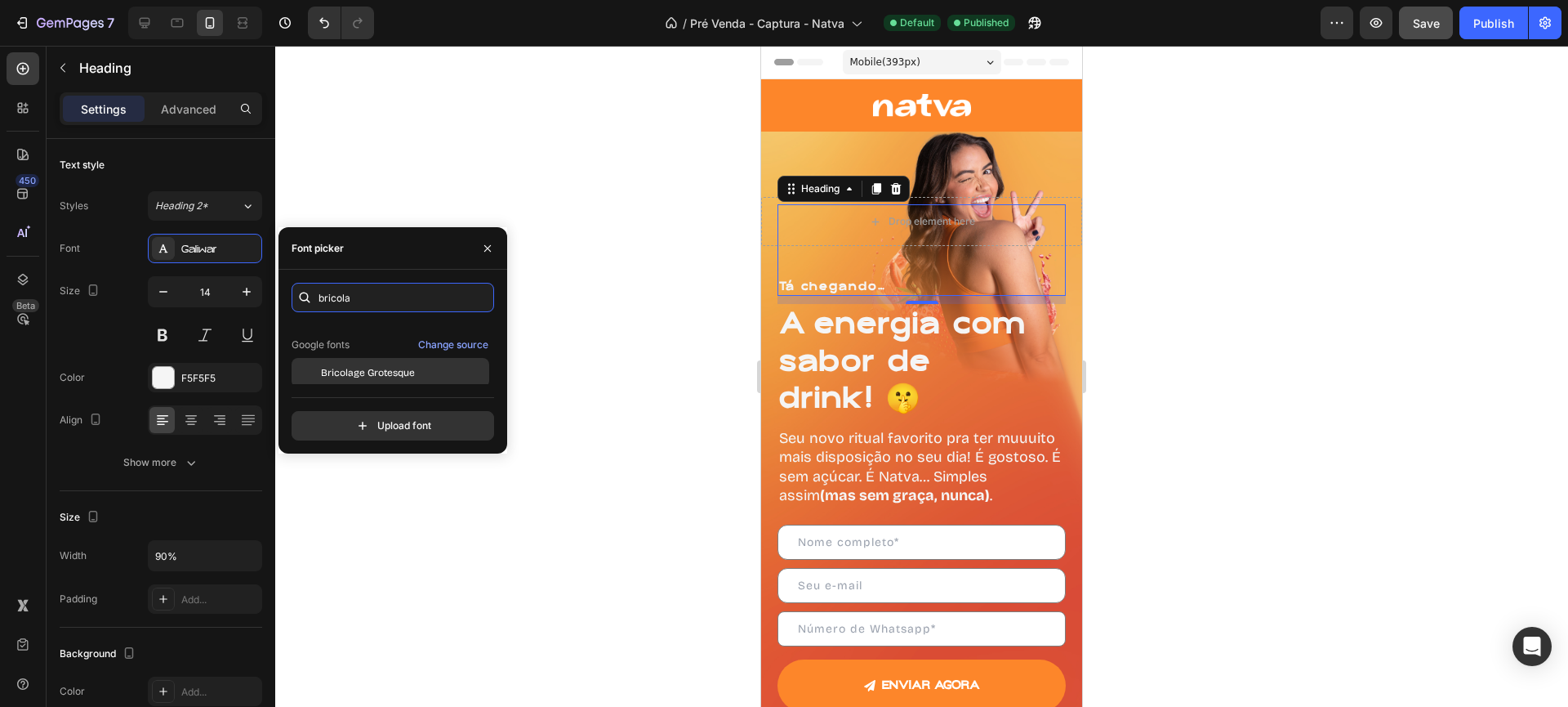
scroll to position [40, 0]
click at [375, 360] on div "Bricolage Grotesque" at bounding box center [390, 370] width 198 height 29
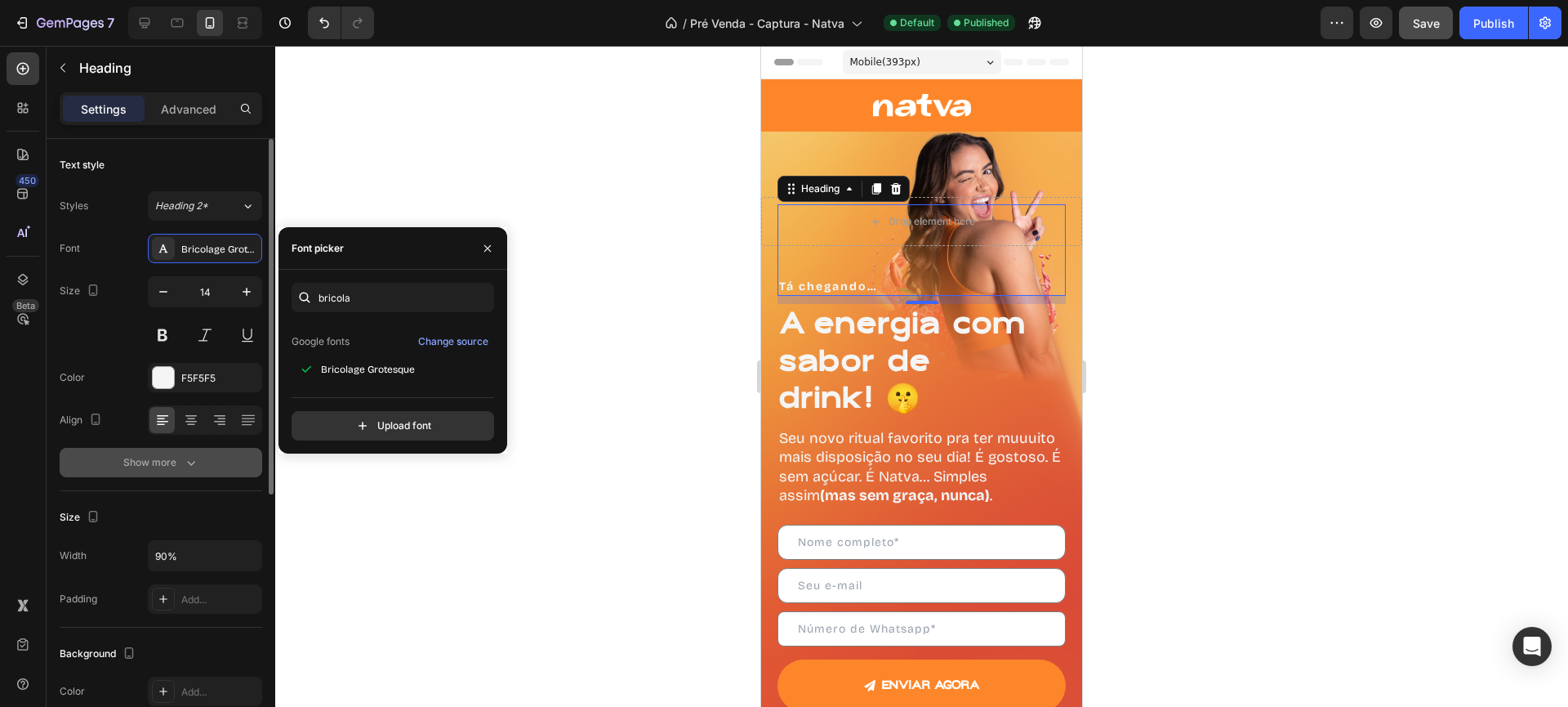
click at [169, 453] on button "Show more" at bounding box center [161, 463] width 203 height 29
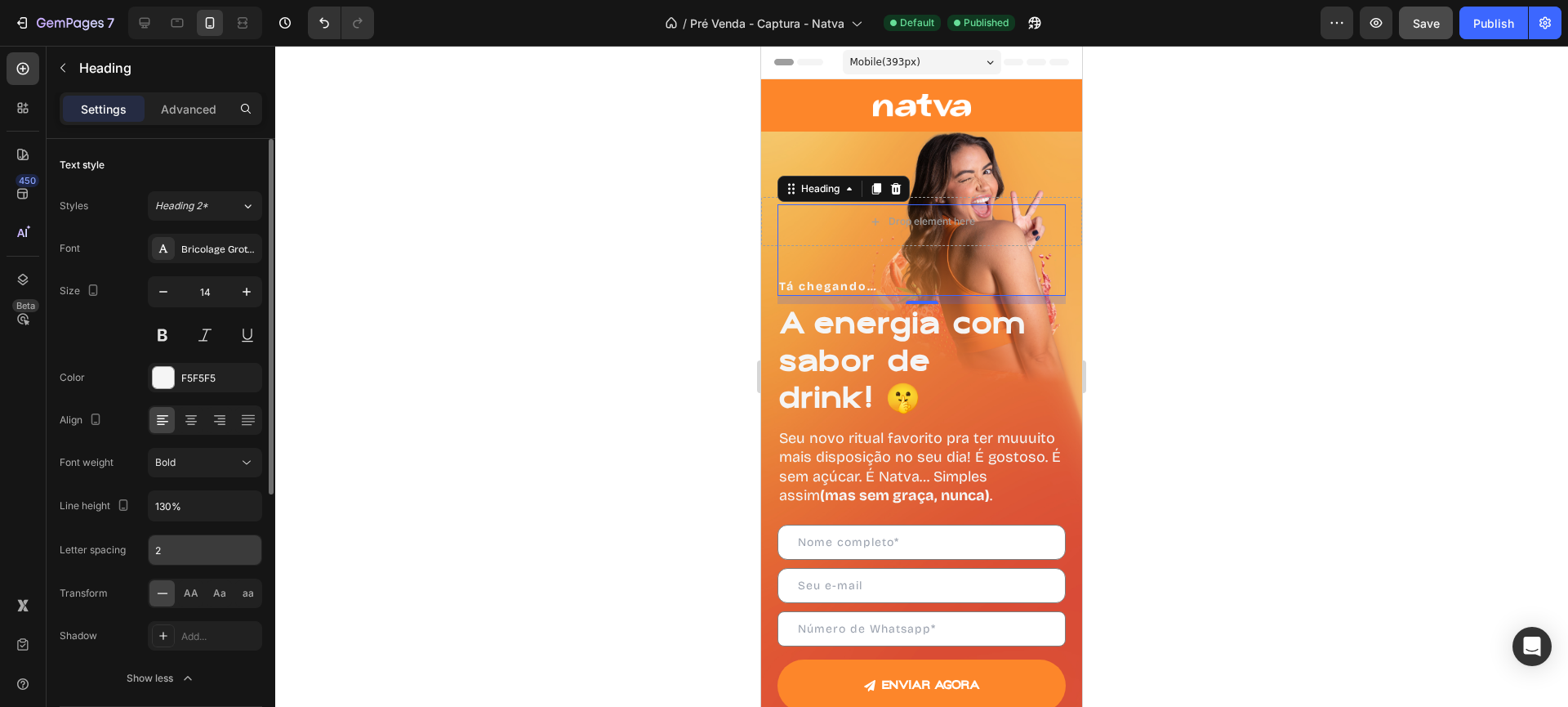
click at [173, 550] on input "2" at bounding box center [205, 550] width 113 height 29
type input "0"
click at [218, 291] on input "14" at bounding box center [205, 291] width 54 height 29
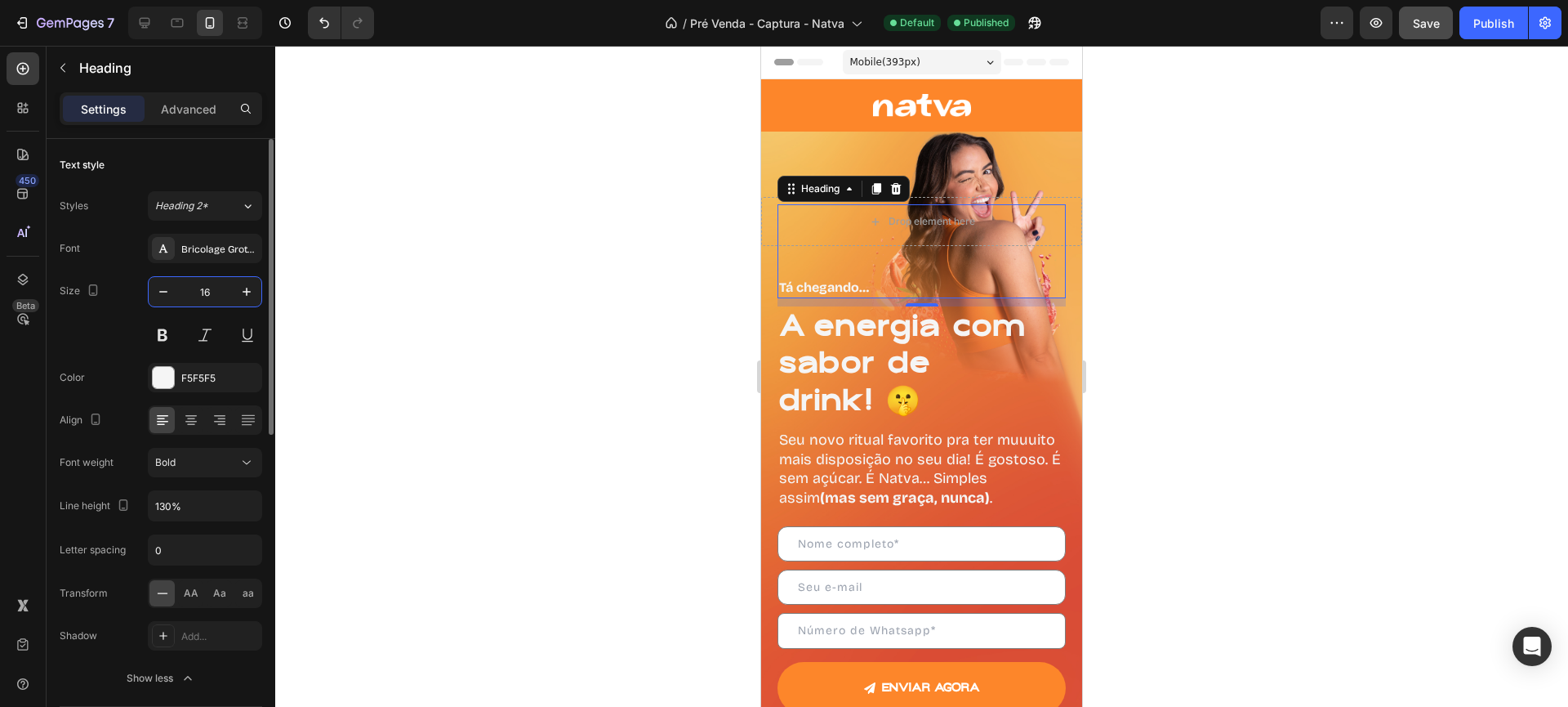
type input "16"
click at [422, 267] on div at bounding box center [921, 377] width 1293 height 661
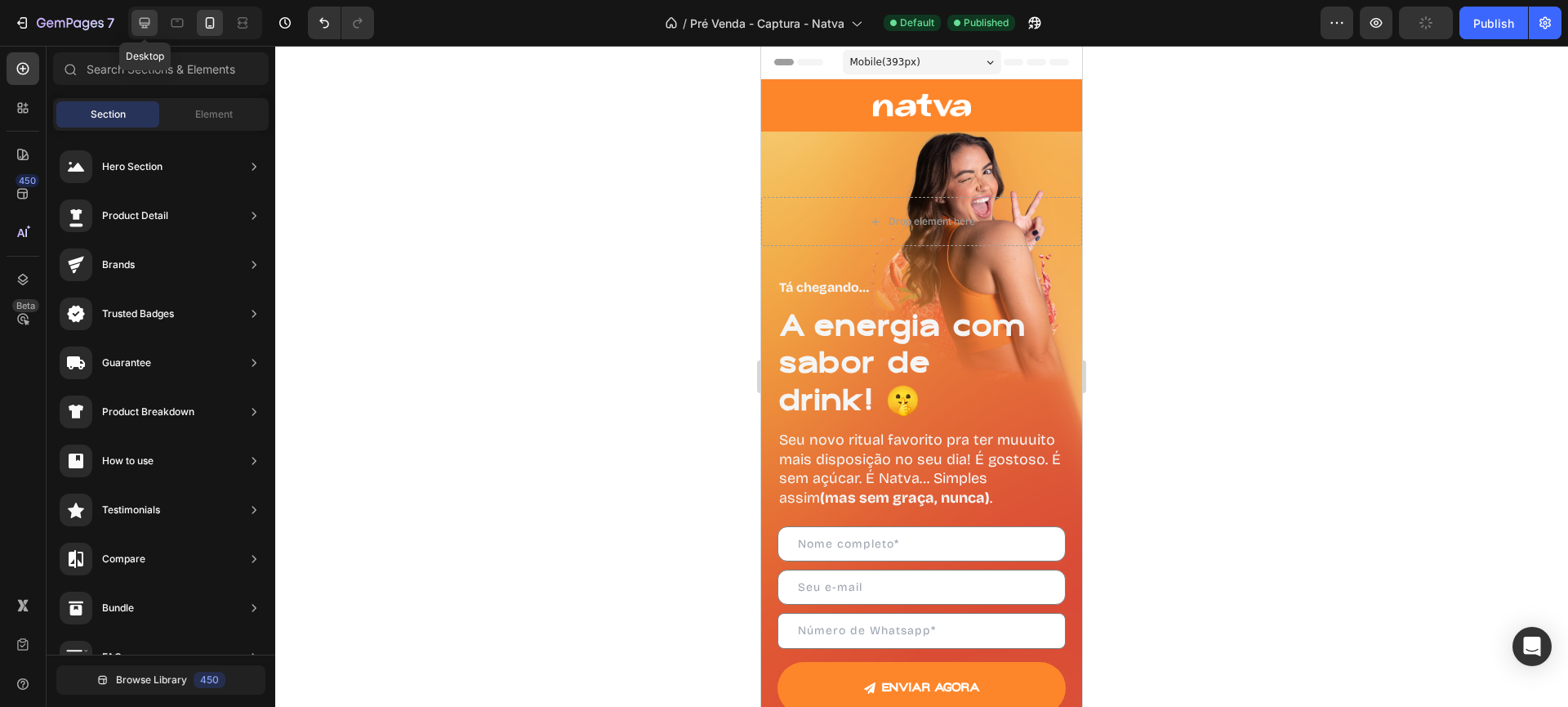
click at [147, 19] on icon at bounding box center [144, 23] width 17 height 17
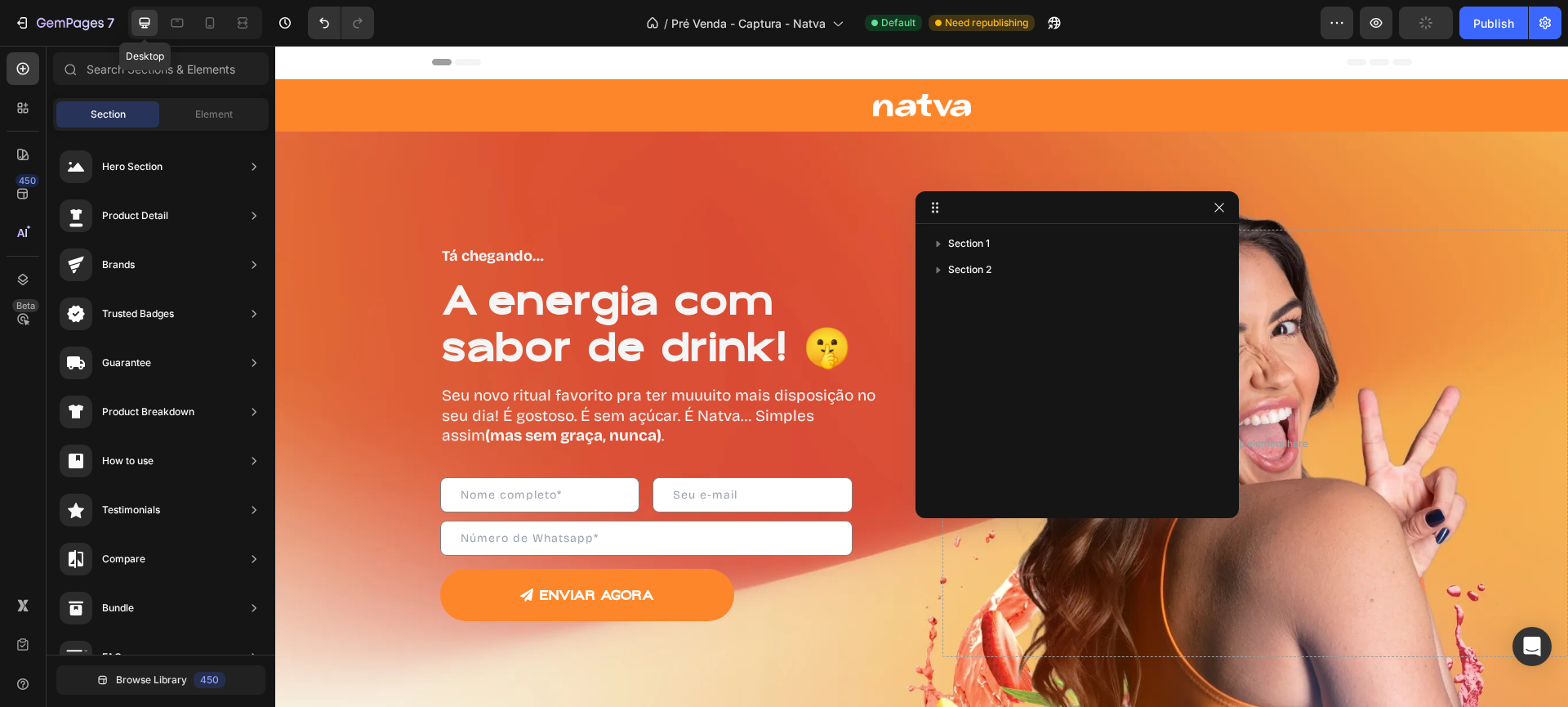
scroll to position [2, 0]
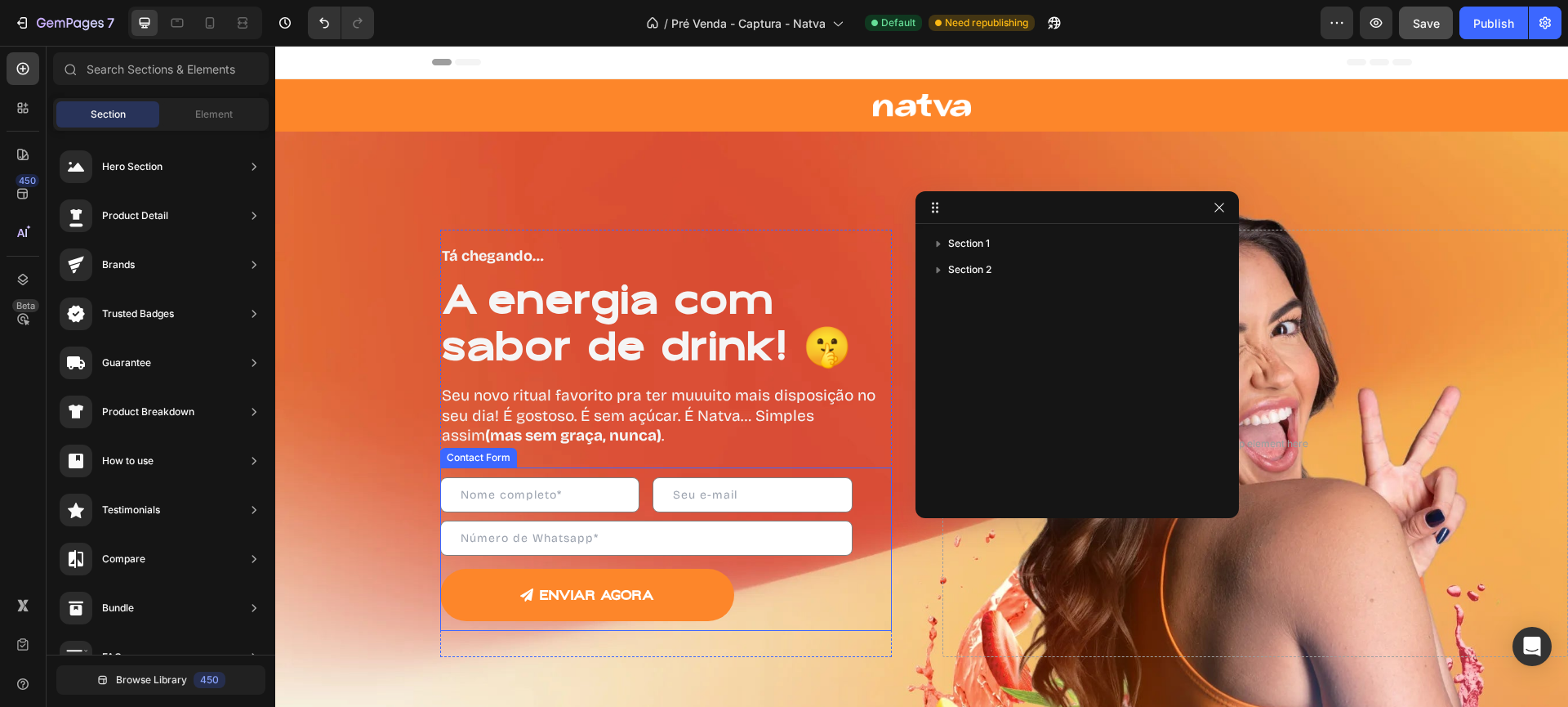
click at [641, 519] on div "Text Field Text Field Row" at bounding box center [646, 499] width 413 height 43
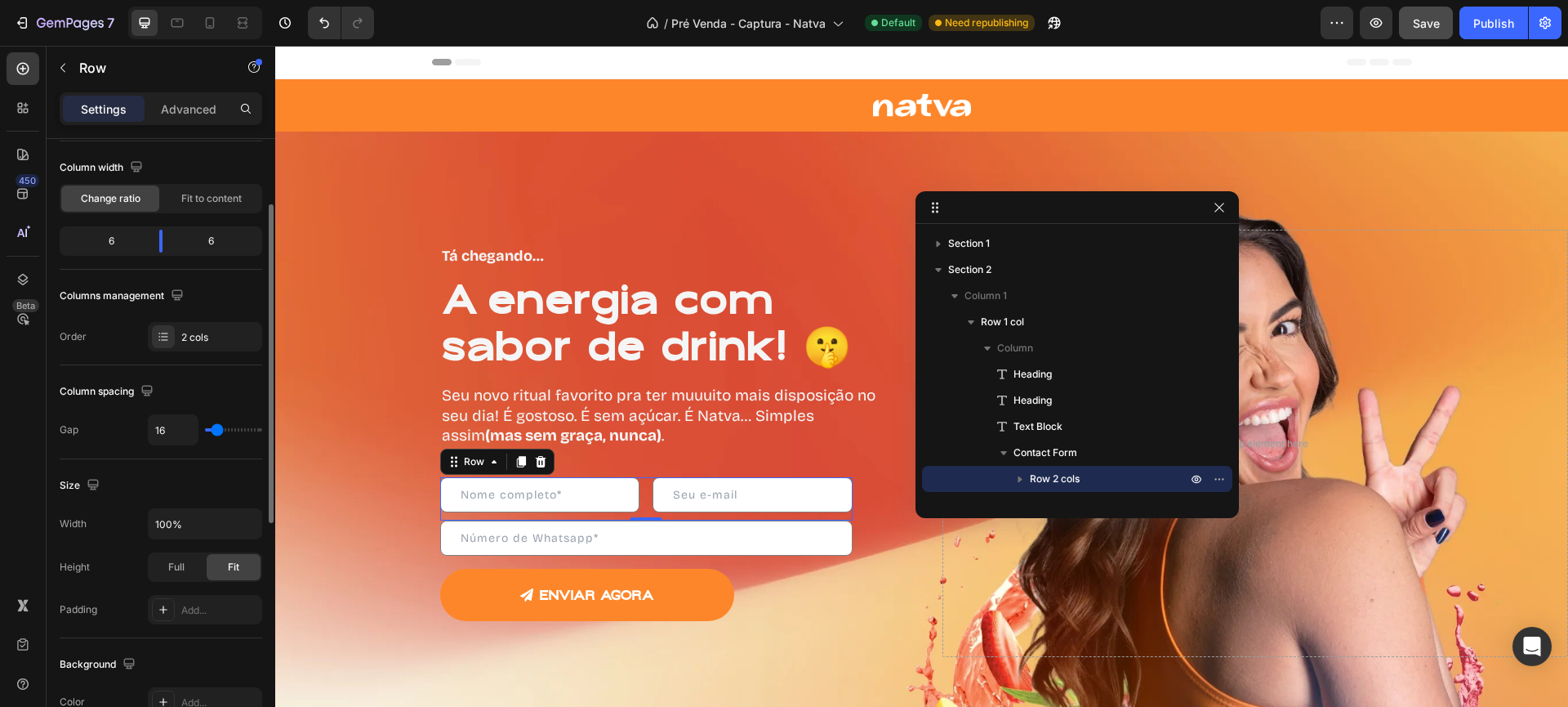
scroll to position [287, 0]
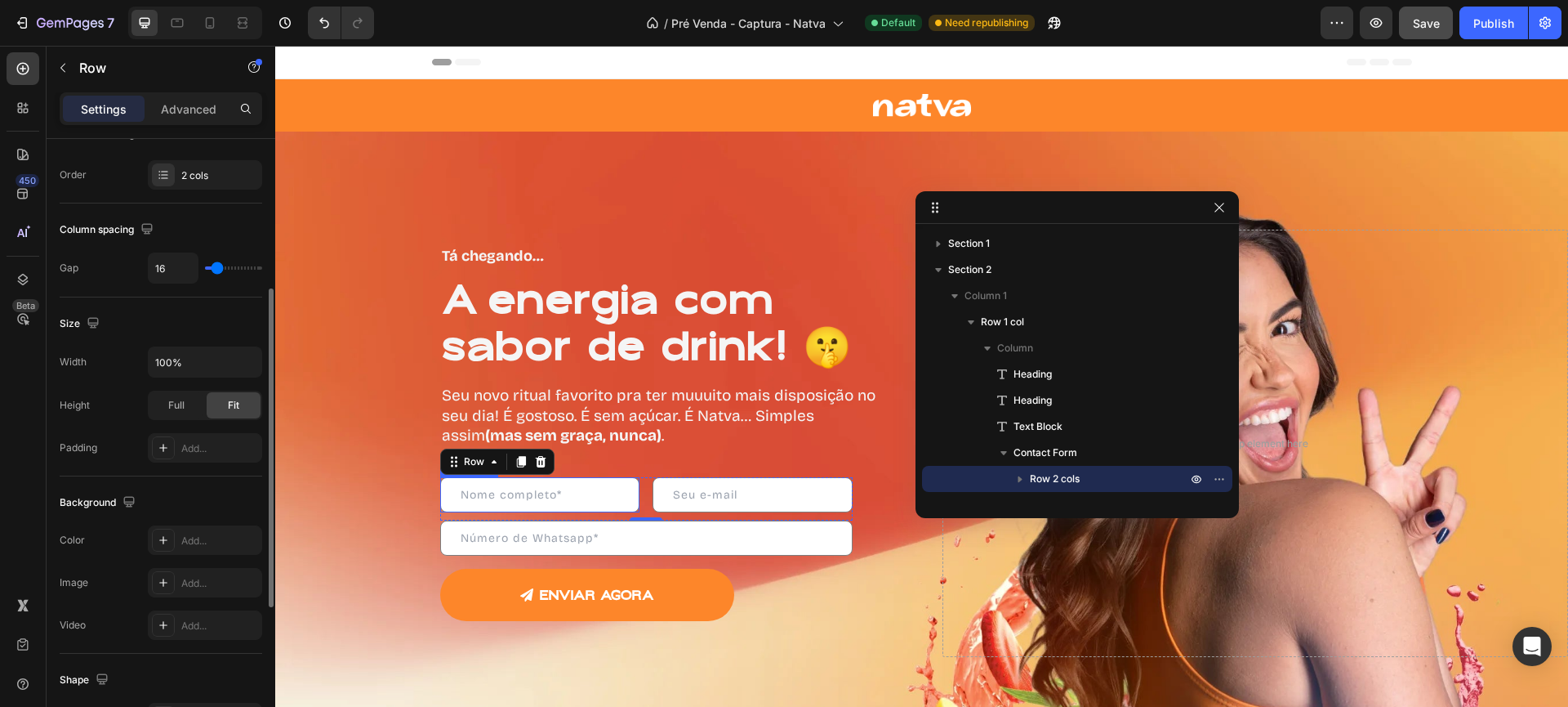
click at [553, 504] on input "text" at bounding box center [540, 495] width 200 height 35
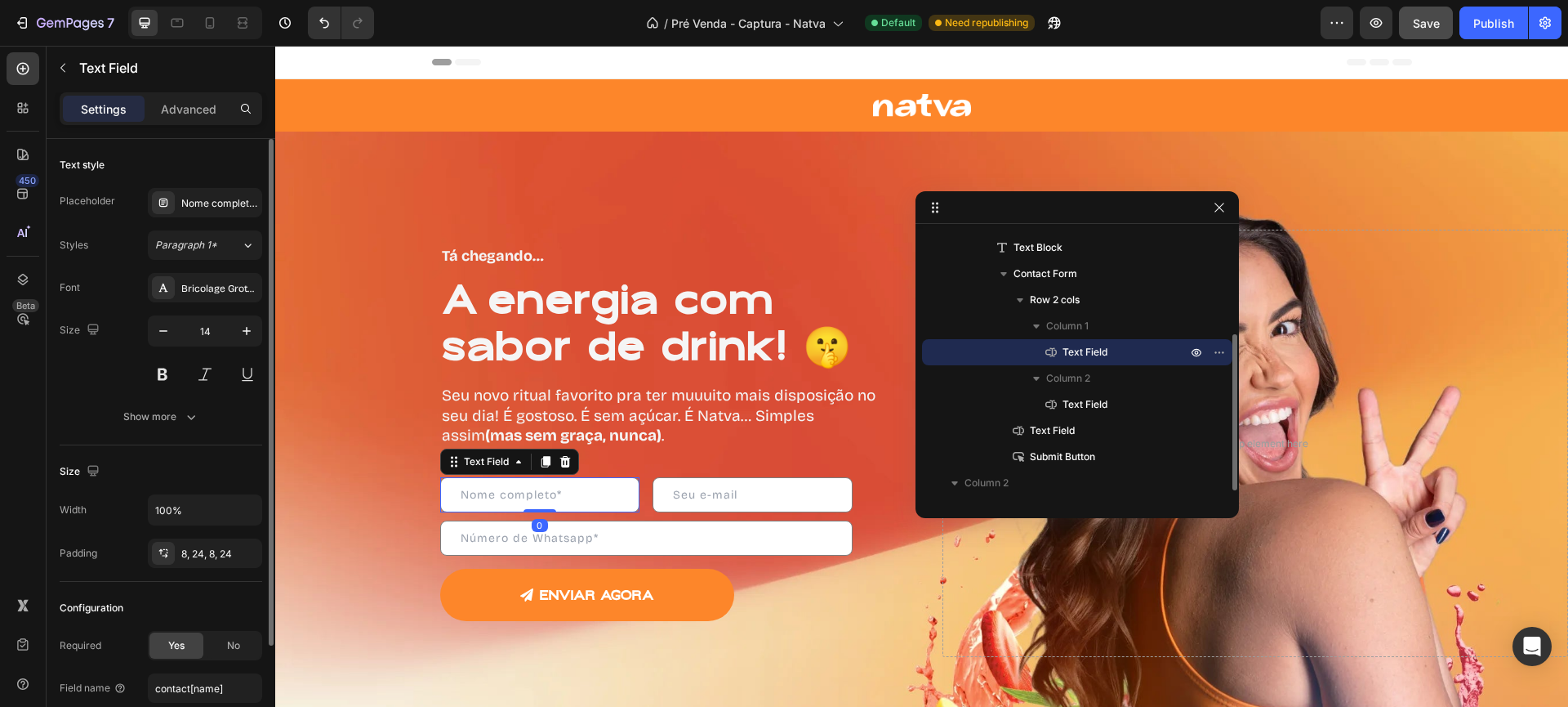
scroll to position [130, 0]
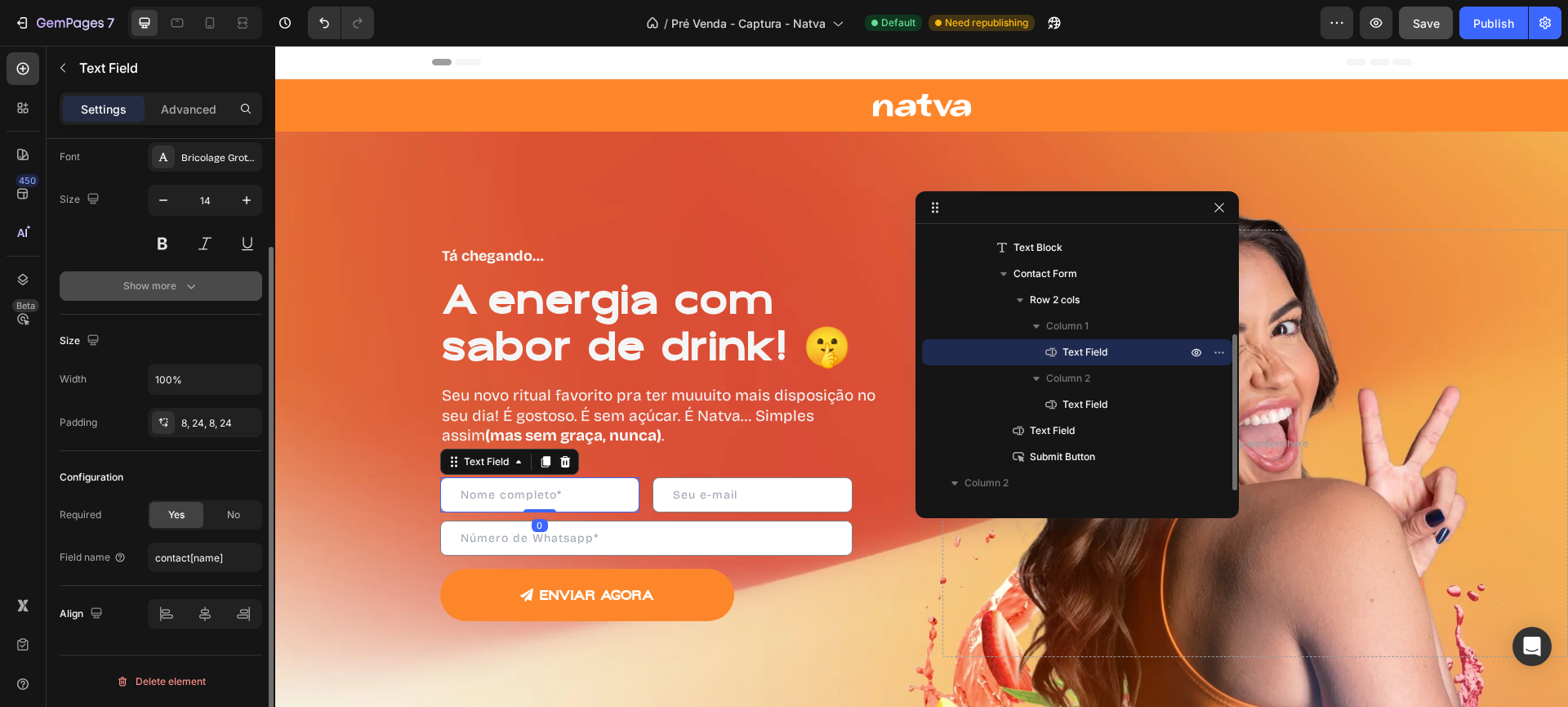
click at [172, 293] on div "Show more" at bounding box center [161, 285] width 75 height 17
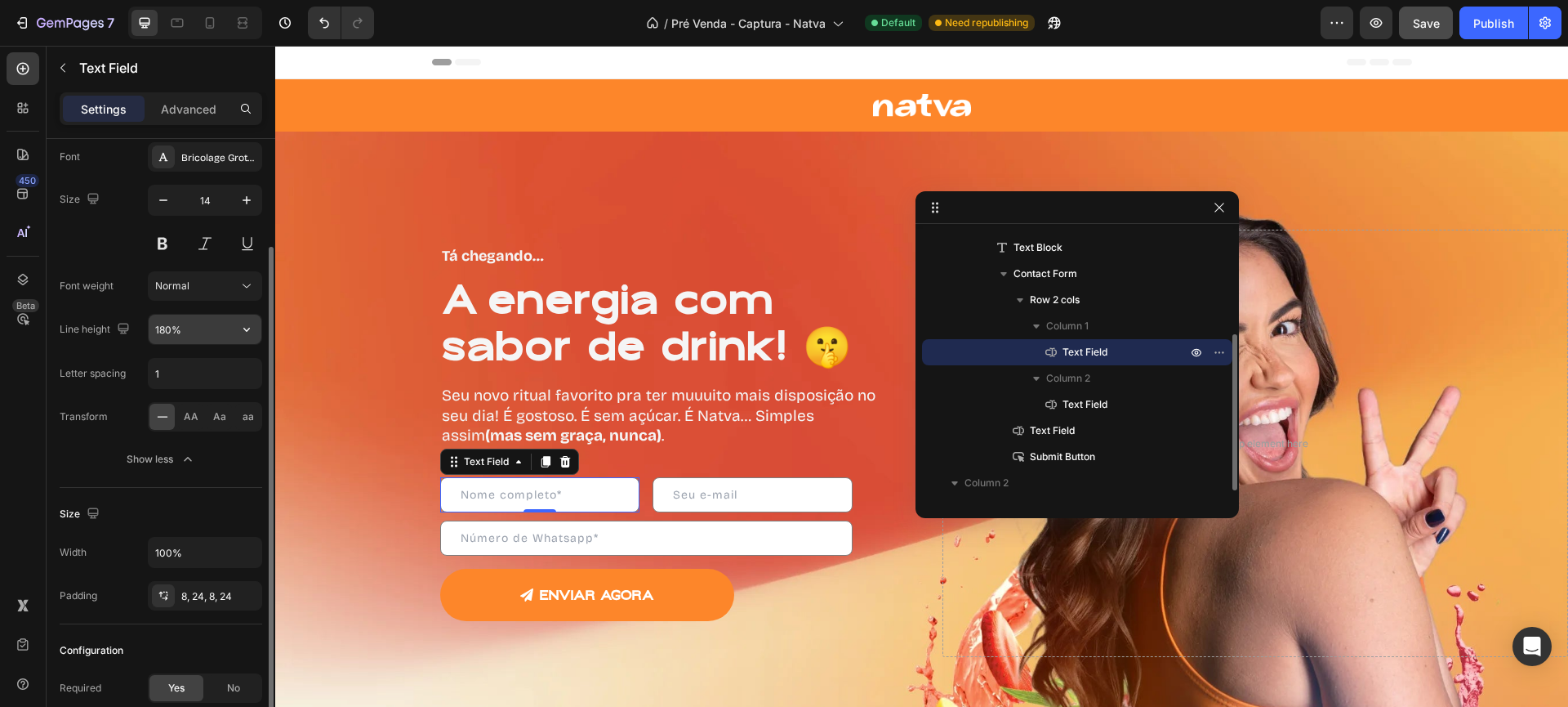
click at [171, 328] on input "180%" at bounding box center [205, 329] width 113 height 29
click at [165, 379] on input "1" at bounding box center [205, 374] width 113 height 29
type input "0"
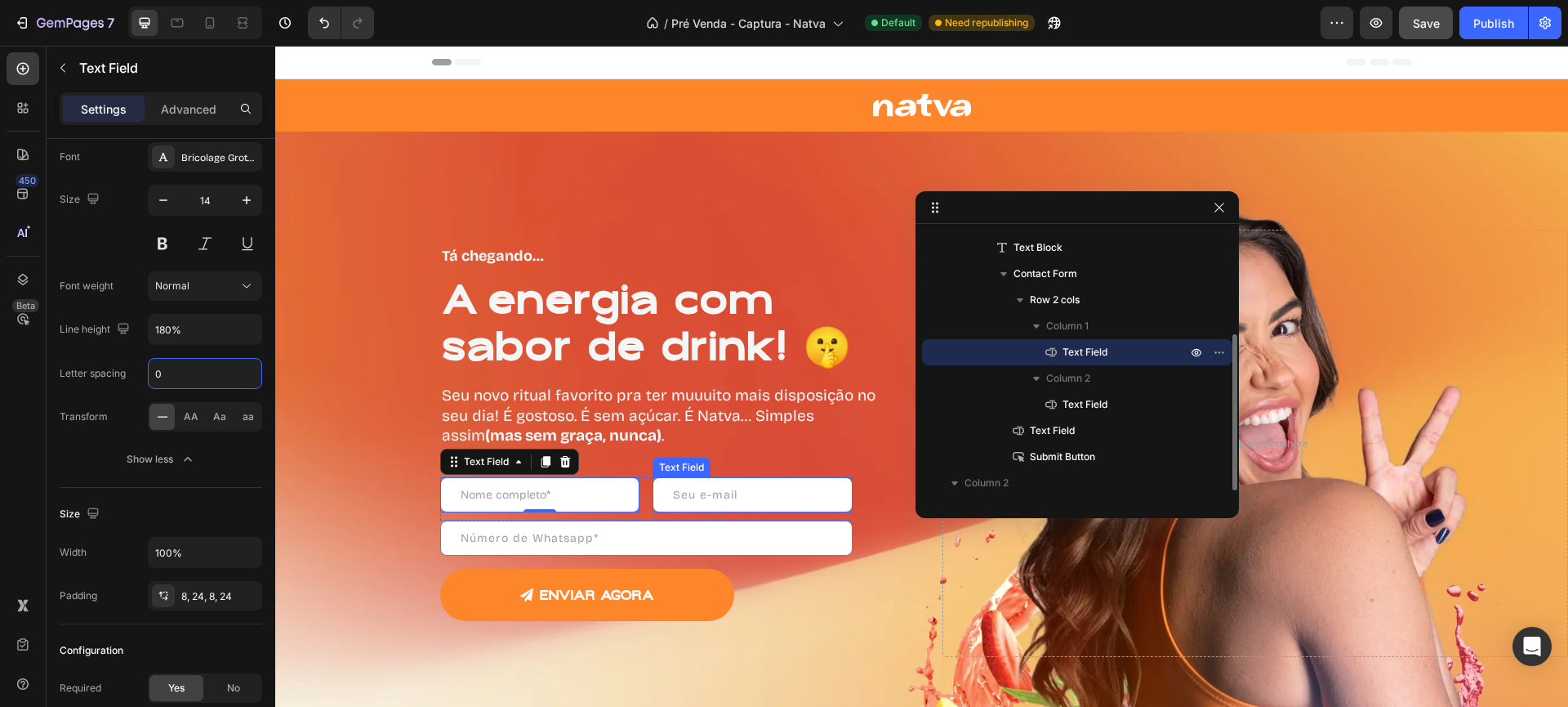
click at [784, 492] on input "text" at bounding box center [753, 495] width 200 height 35
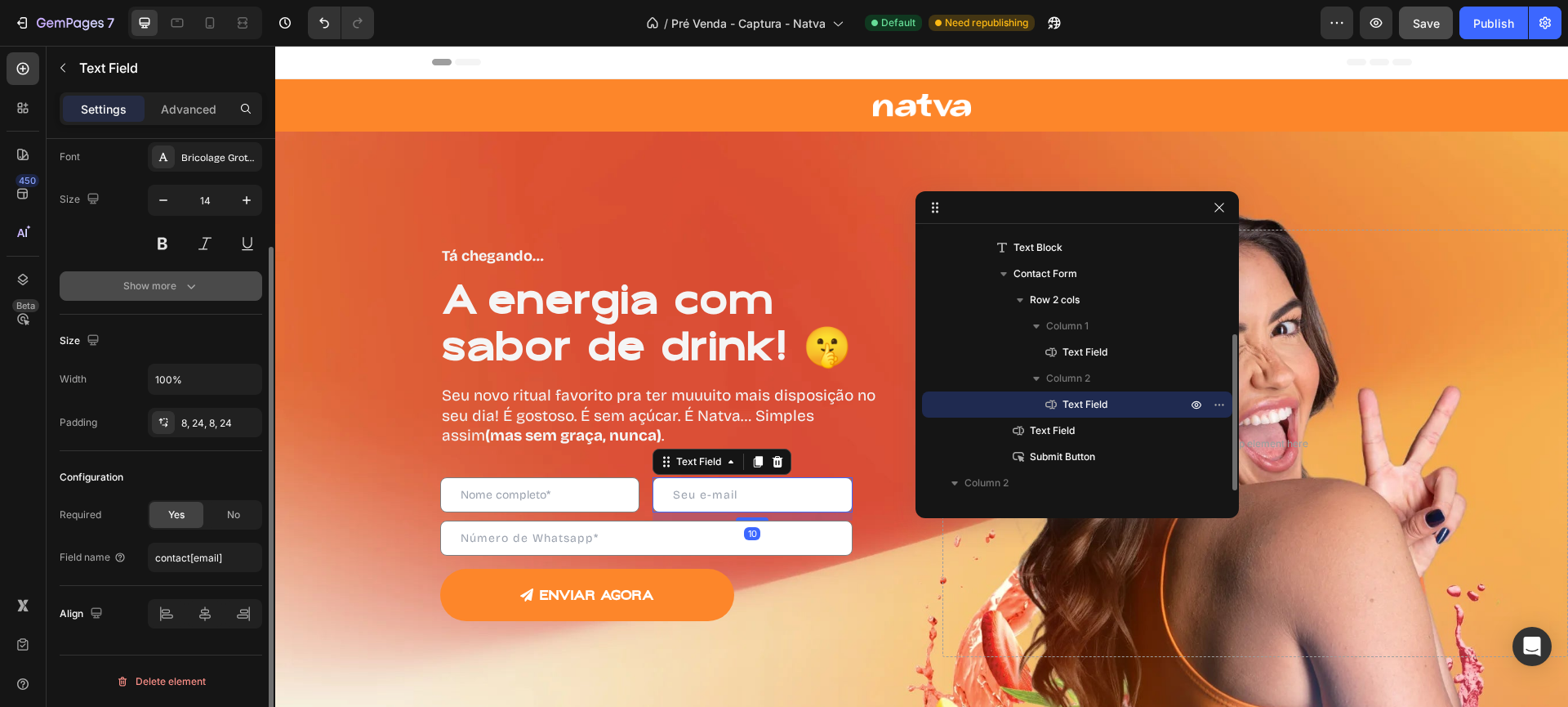
click at [175, 272] on button "Show more" at bounding box center [161, 286] width 203 height 29
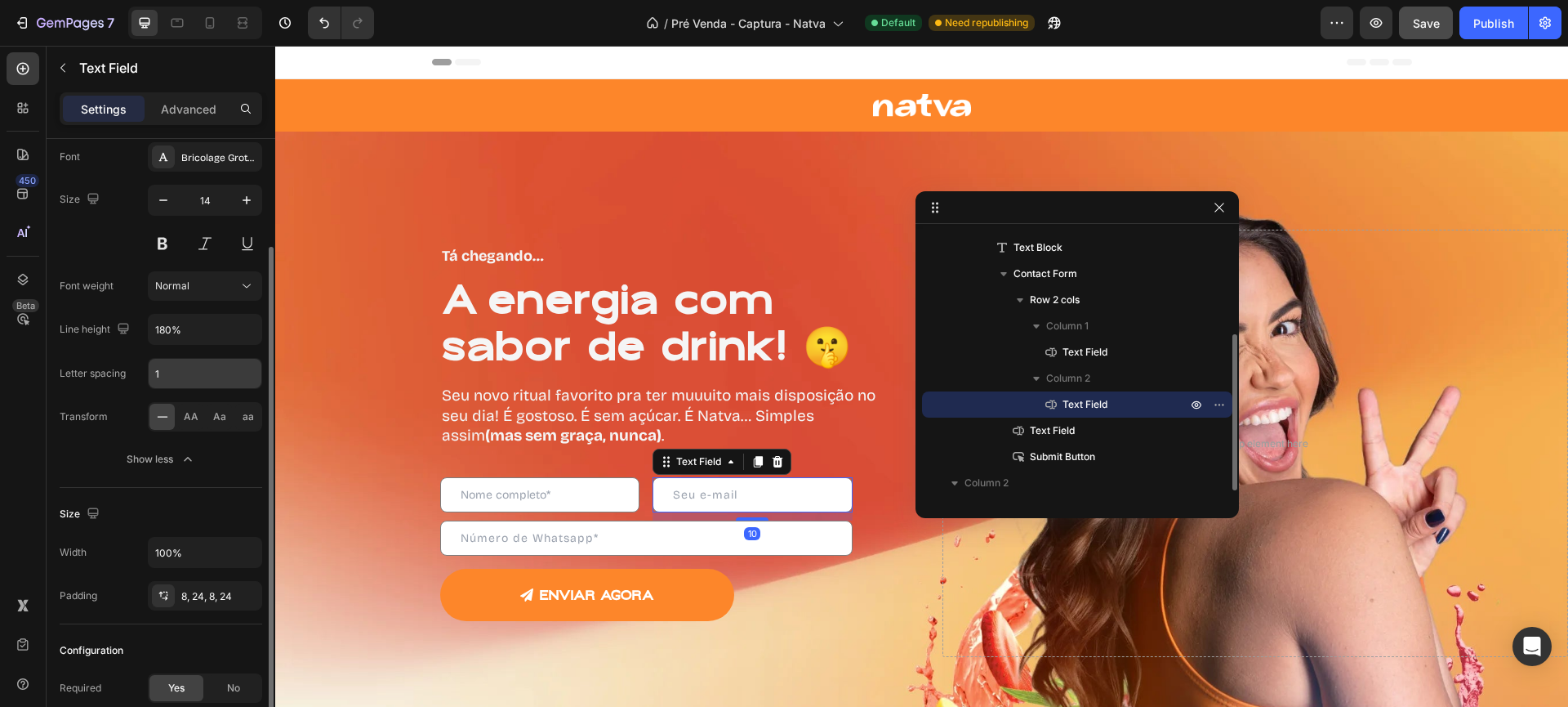
click at [208, 364] on input "1" at bounding box center [205, 374] width 113 height 29
type input "0"
click at [546, 566] on div "Text Field Text Field 10 Row Text Field ENVIAR AGORA Submit Button Contact Form" at bounding box center [665, 549] width 452 height 164
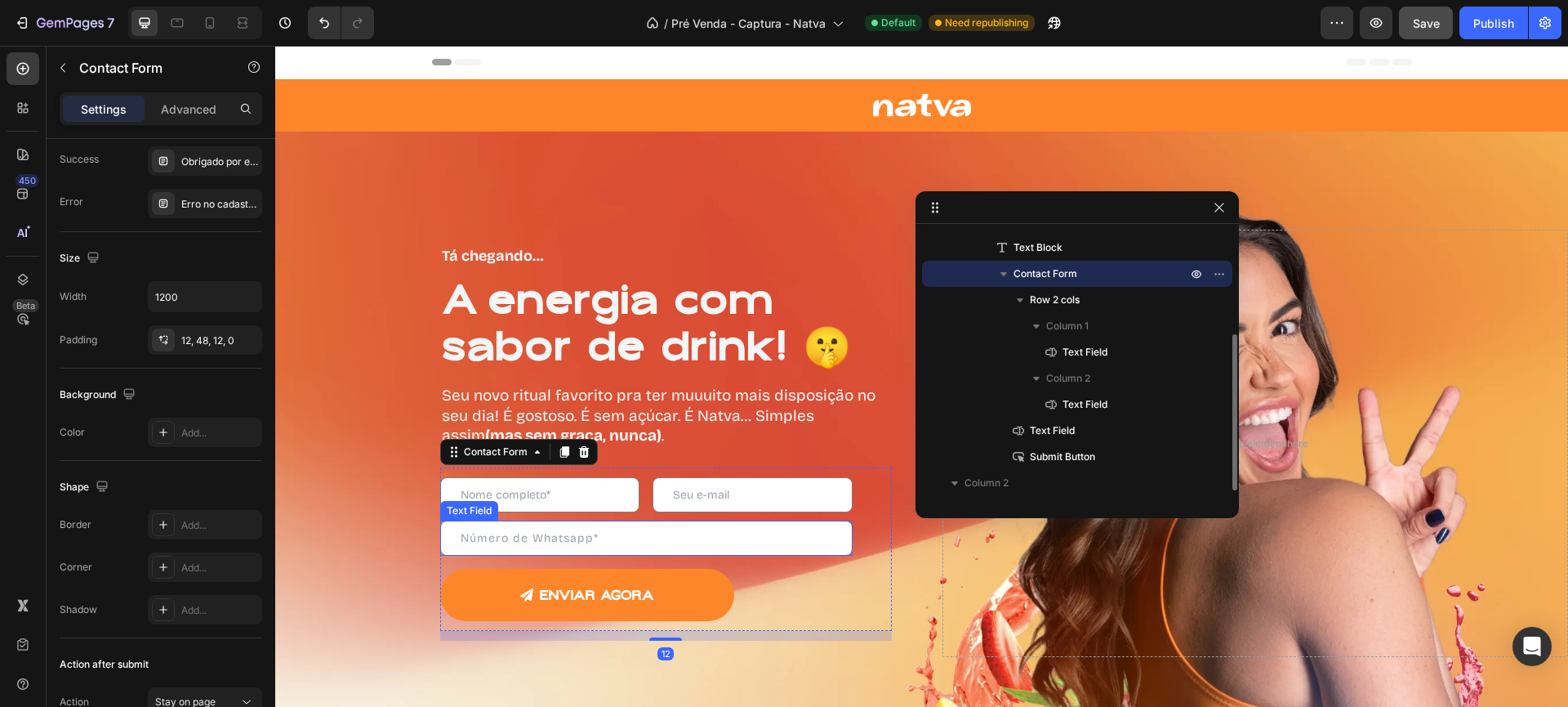
scroll to position [0, 0]
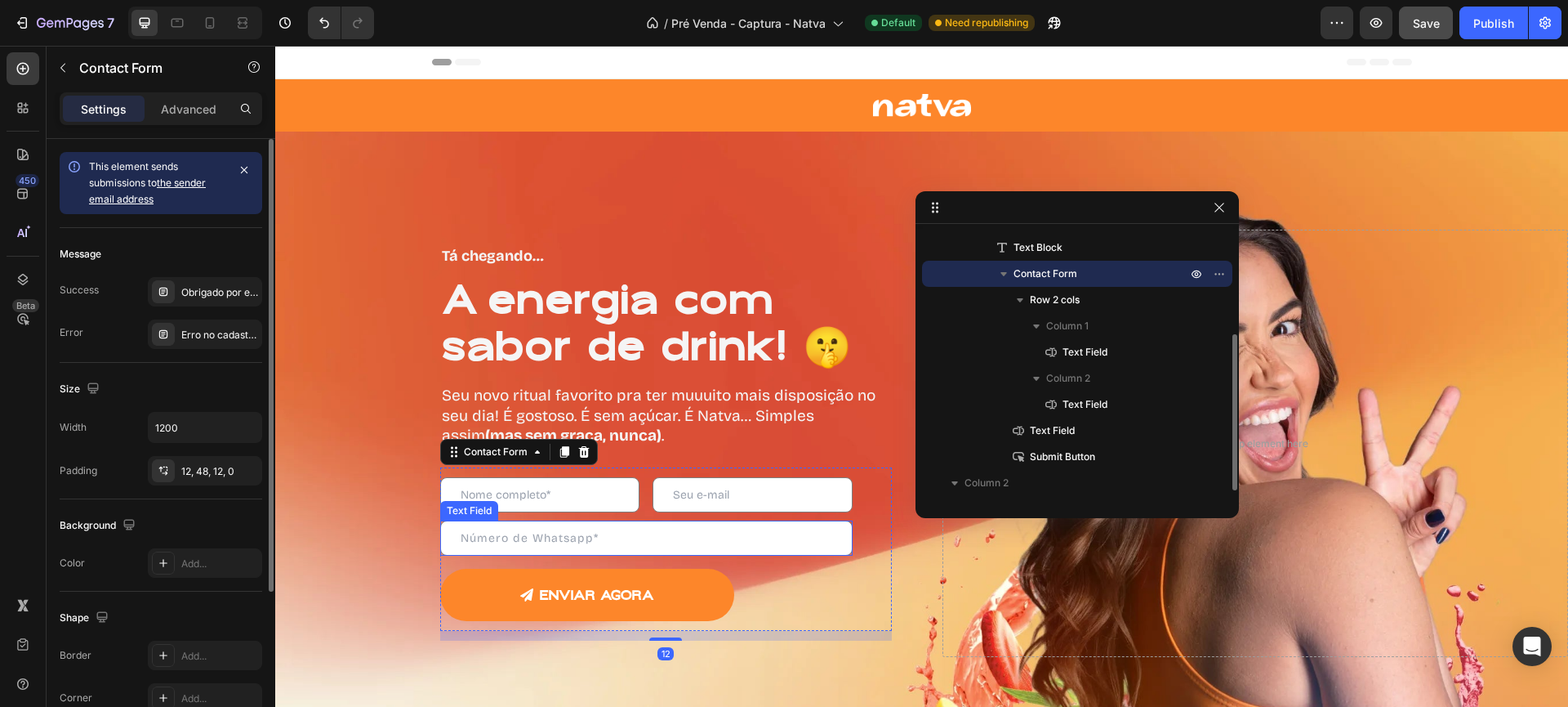
click at [552, 539] on input "text" at bounding box center [646, 538] width 413 height 35
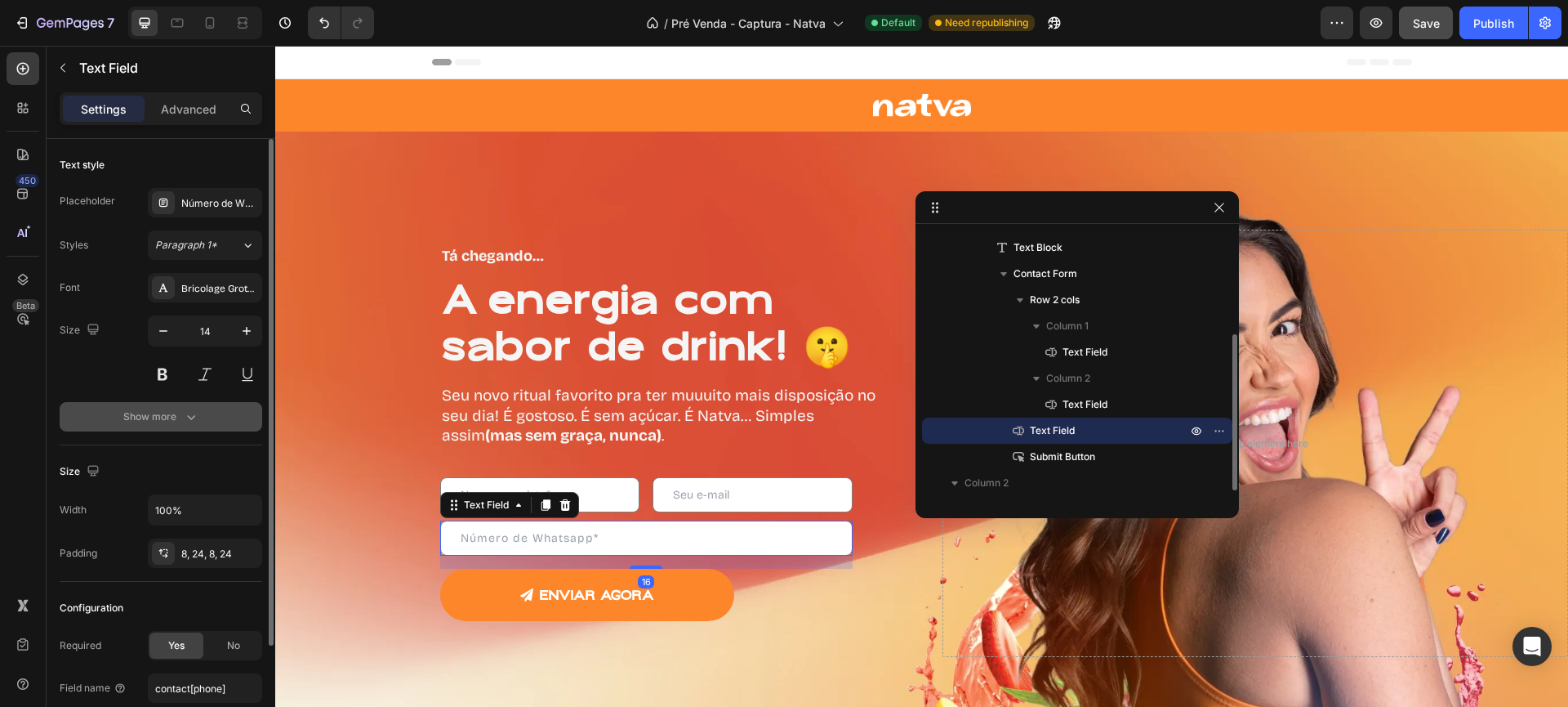
click at [177, 424] on div "Show more" at bounding box center [161, 417] width 75 height 17
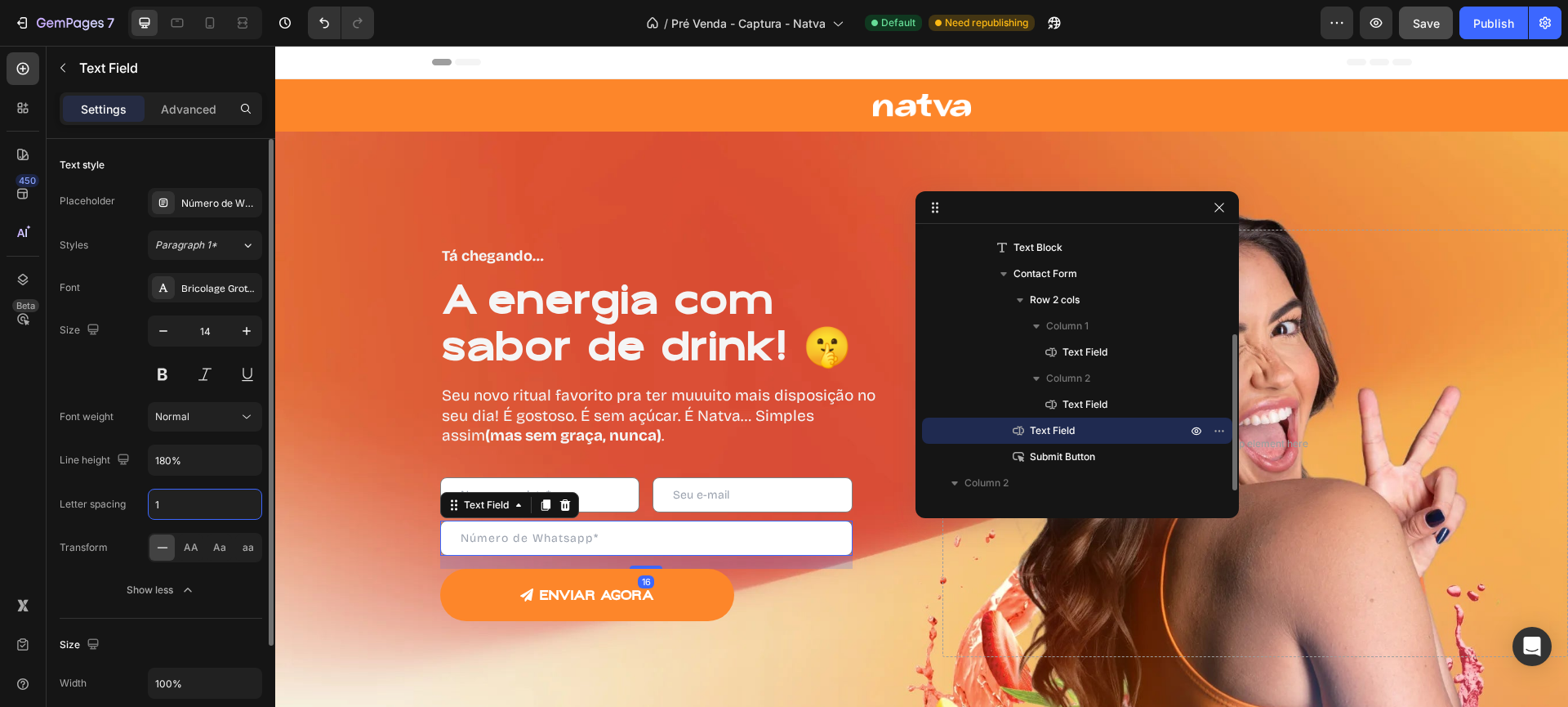
click at [173, 497] on input "1" at bounding box center [205, 504] width 113 height 29
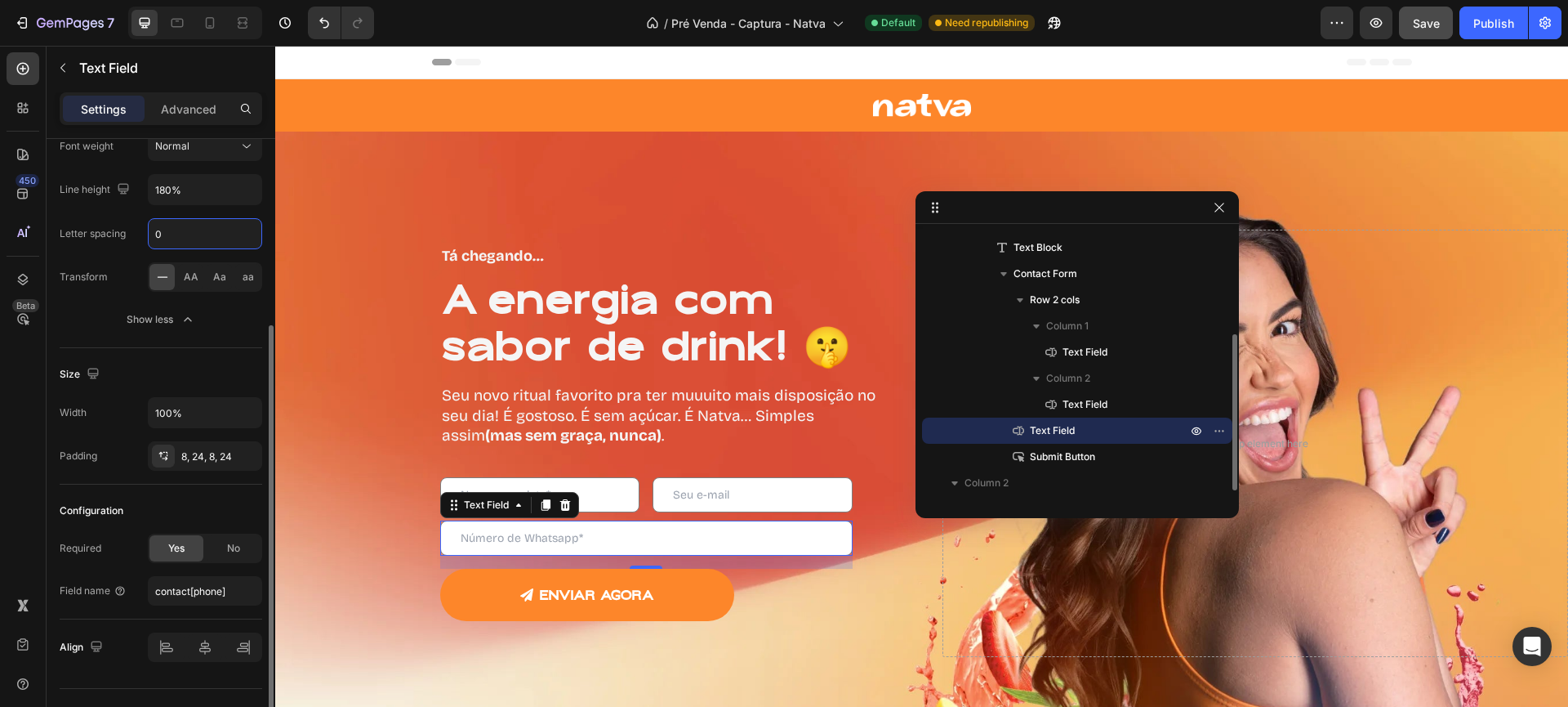
scroll to position [304, 0]
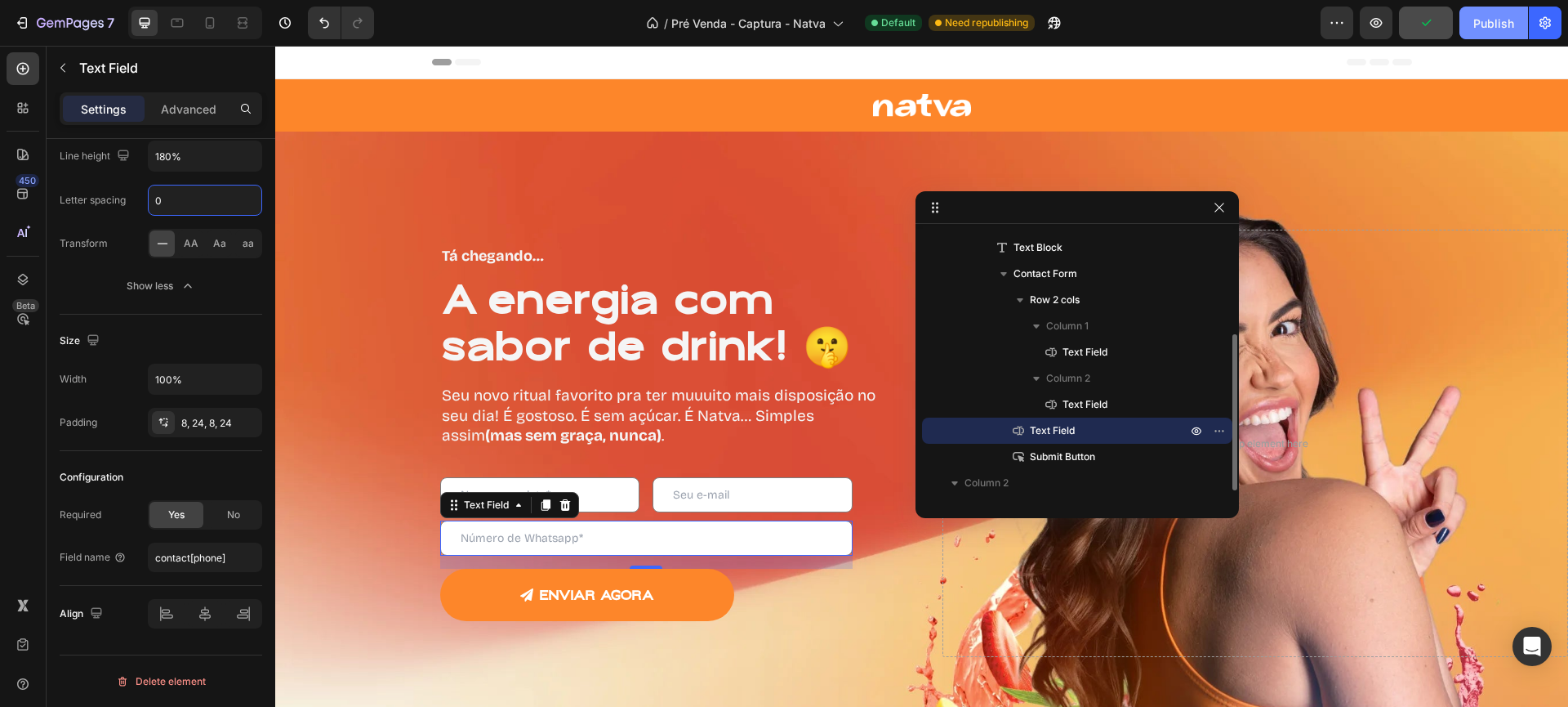
type input "0"
click at [1491, 27] on div "Publish" at bounding box center [1494, 23] width 41 height 17
